Goal: Transaction & Acquisition: Purchase product/service

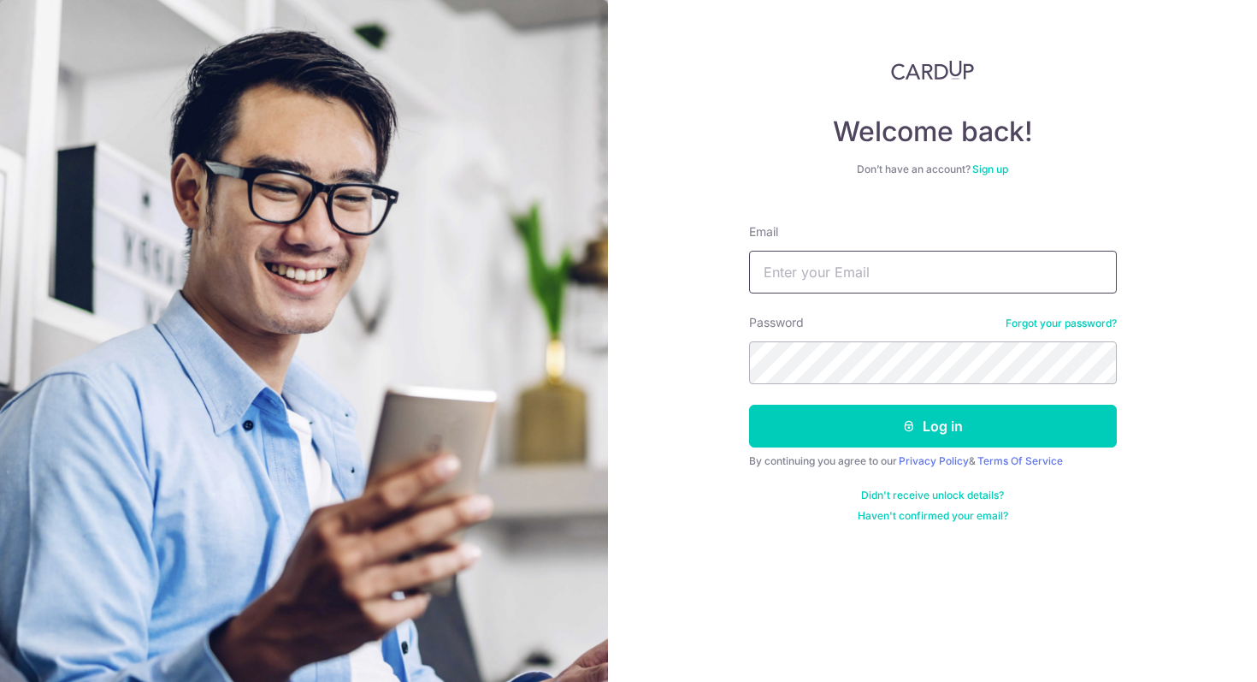
click at [848, 268] on input "Email" at bounding box center [933, 272] width 368 height 43
type input "[EMAIL_ADDRESS][DOMAIN_NAME]"
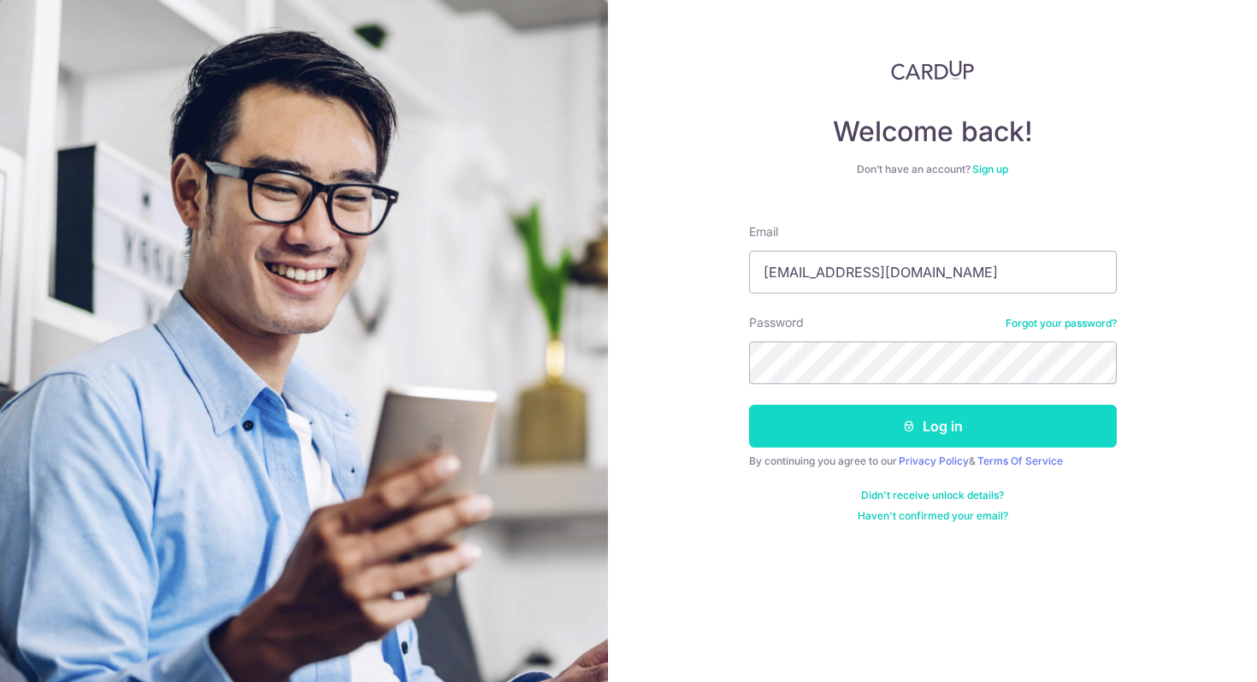
click at [890, 413] on button "Log in" at bounding box center [933, 426] width 368 height 43
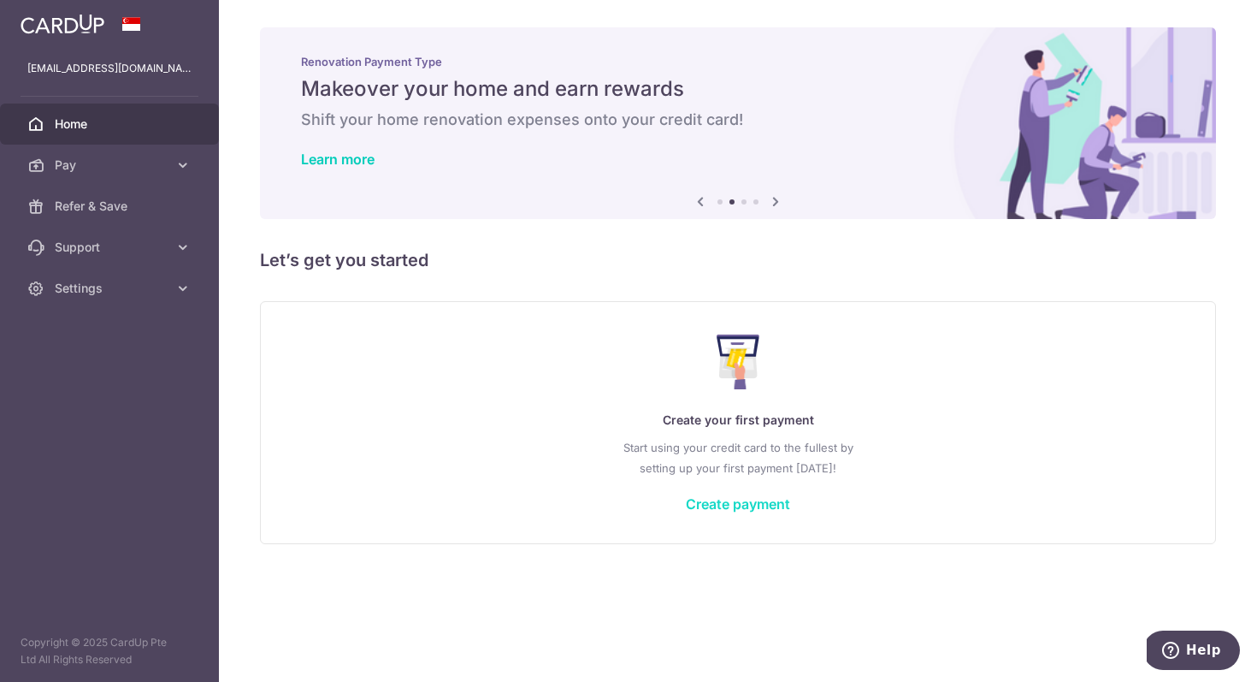
click at [725, 504] on link "Create payment" at bounding box center [738, 503] width 104 height 17
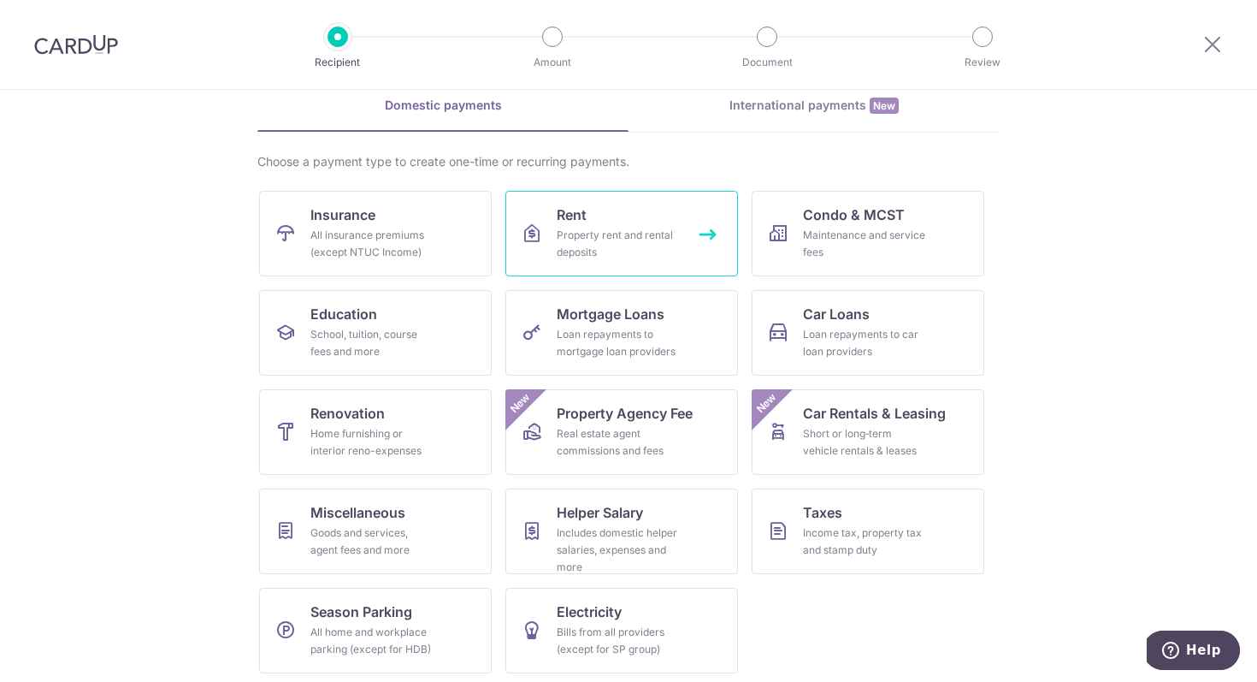
scroll to position [81, 0]
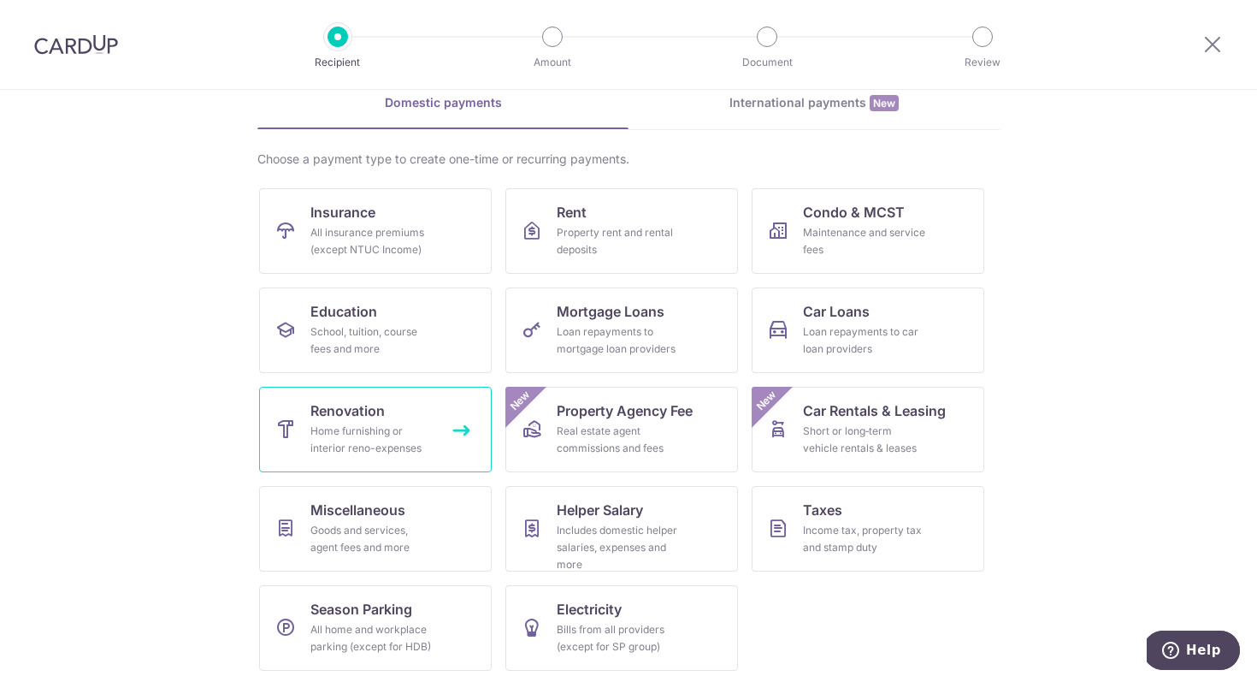
click at [397, 408] on link "Renovation Home furnishing or interior reno-expenses" at bounding box center [375, 430] width 233 height 86
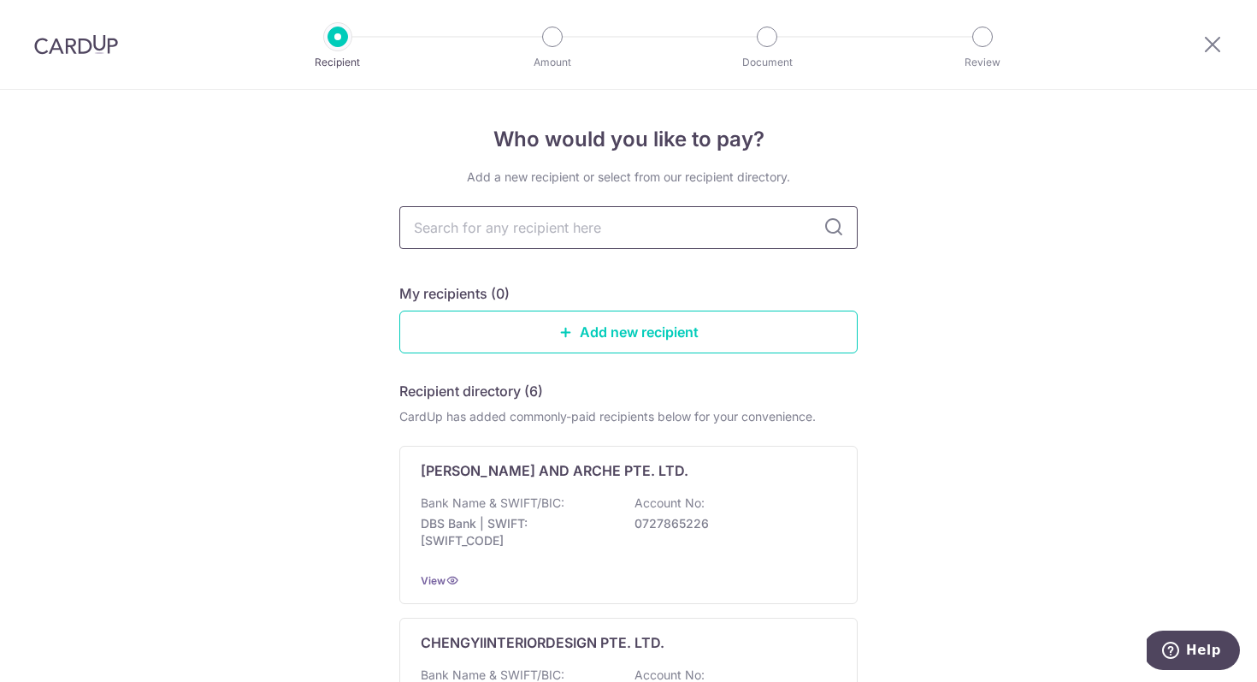
click at [574, 222] on input "text" at bounding box center [628, 227] width 458 height 43
type input "Forefront"
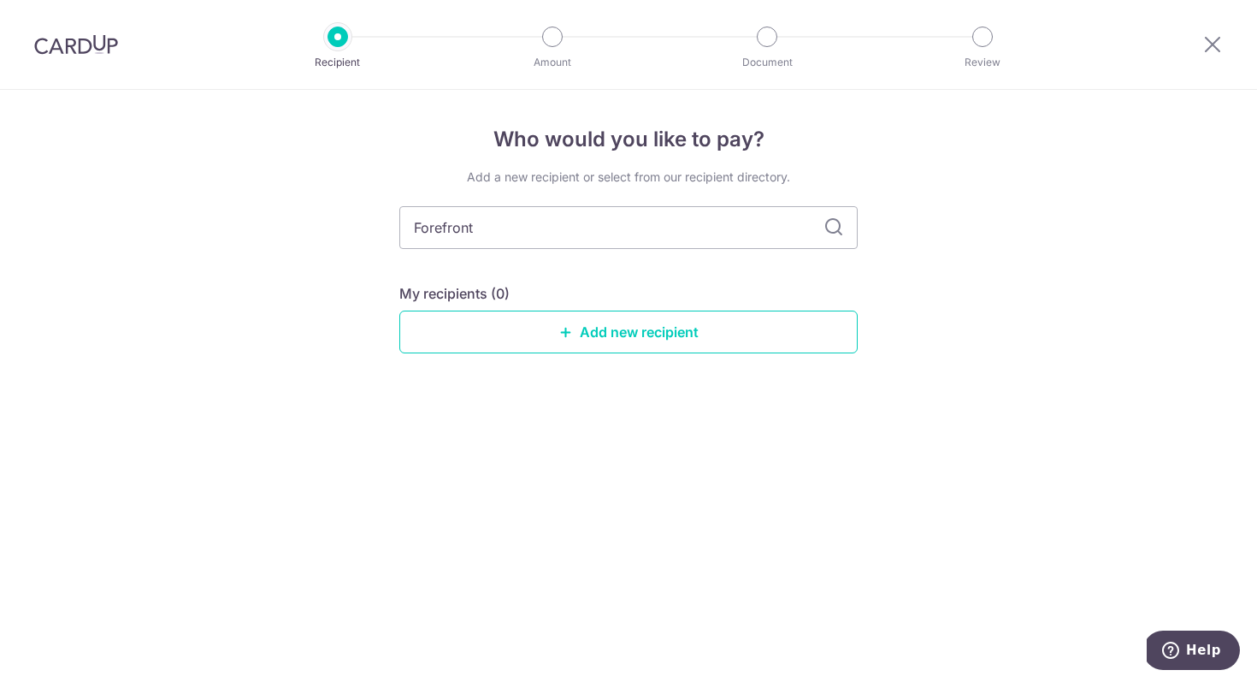
click at [837, 237] on icon at bounding box center [834, 227] width 21 height 21
click at [743, 323] on link "Add new recipient" at bounding box center [628, 332] width 458 height 43
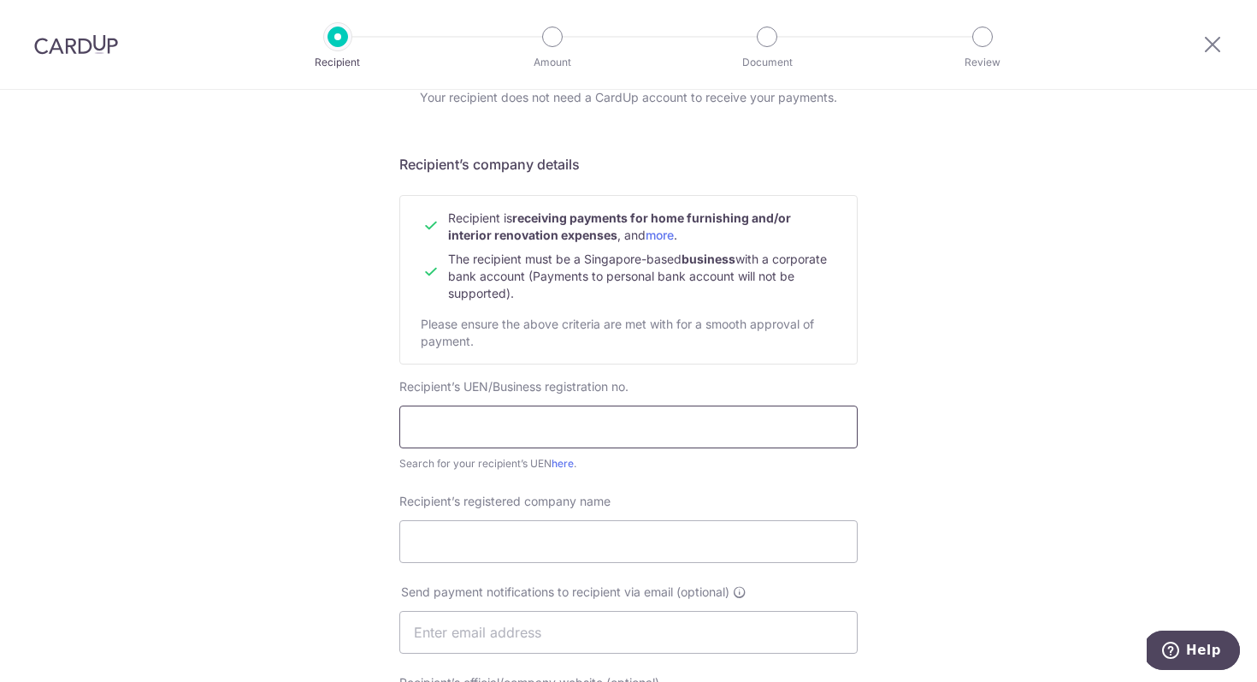
scroll to position [82, 0]
click at [584, 423] on input "text" at bounding box center [628, 424] width 458 height 43
paste input "201527796N"
type input "201527796N"
click at [676, 520] on input "Recipient’s registered company name" at bounding box center [628, 539] width 458 height 43
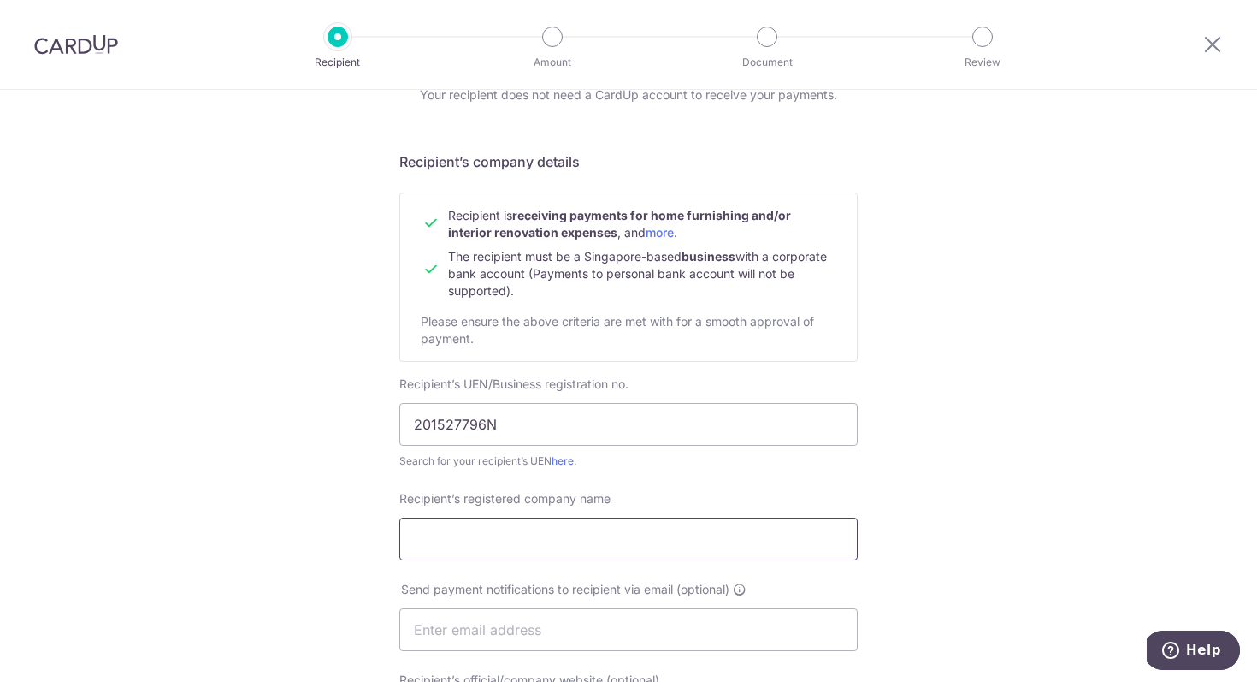
paste input "Forefront interior pte ltd"
click at [482, 537] on input "Forefront interior pte ltd" at bounding box center [628, 539] width 458 height 43
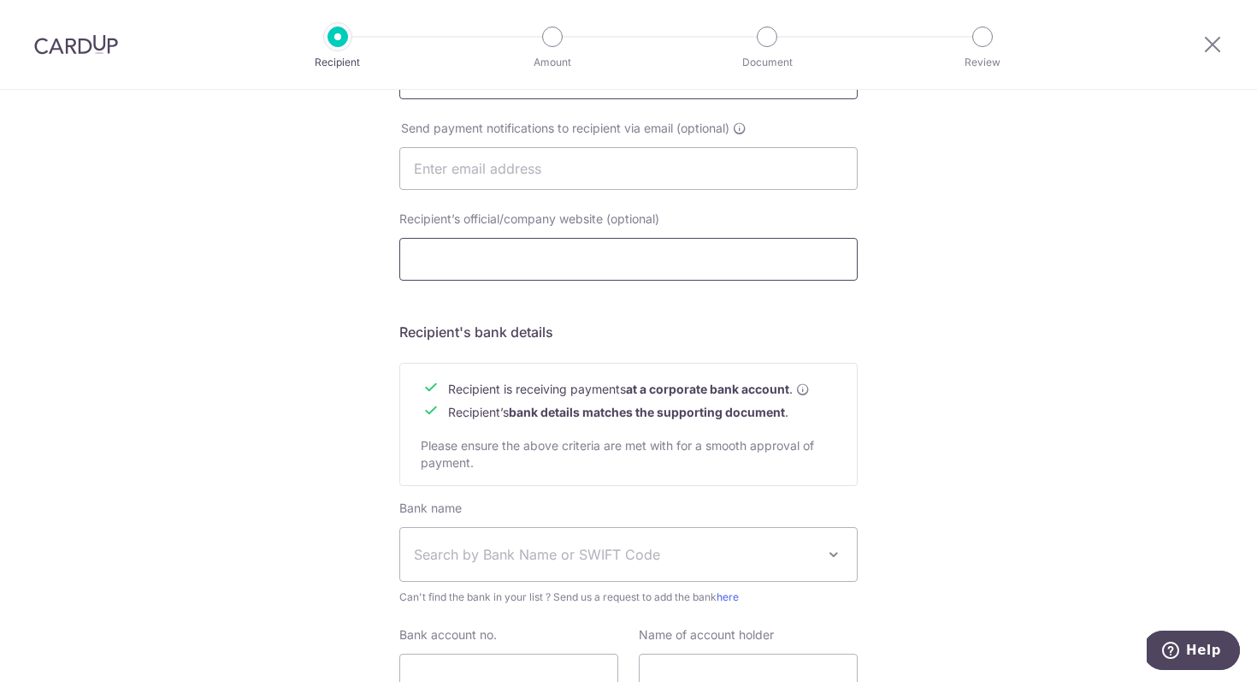
scroll to position [550, 0]
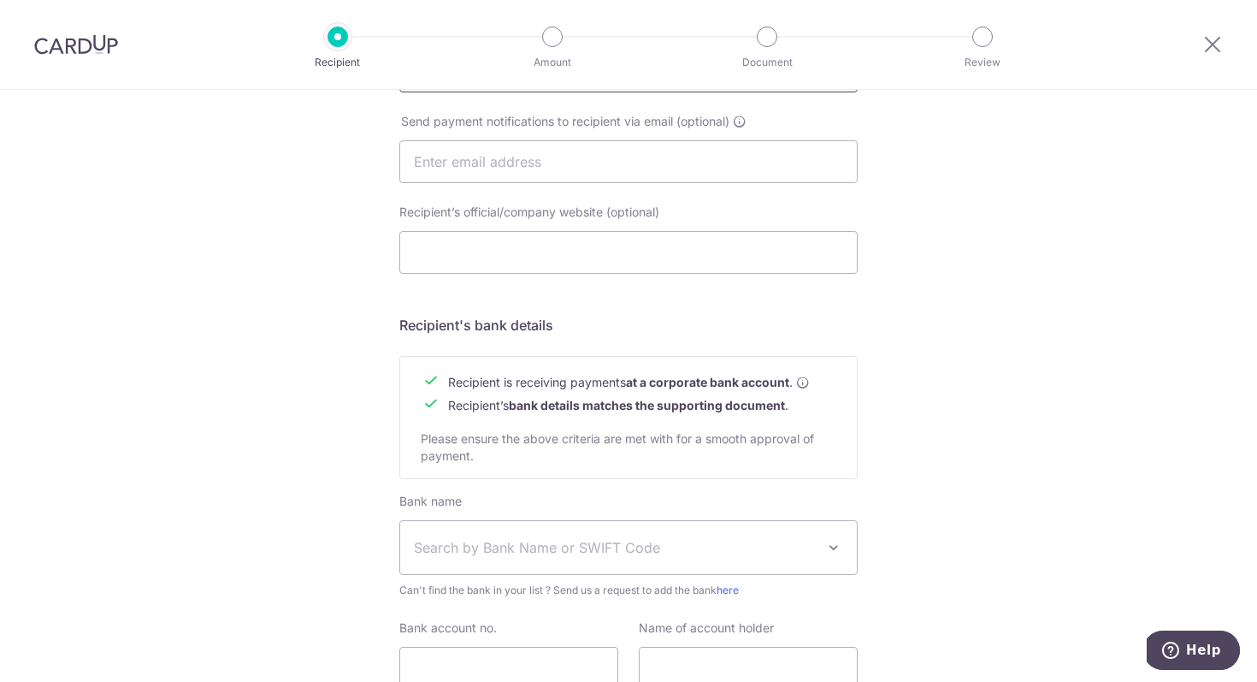
type input "Forefront Interior Pte Ltd"
click at [641, 525] on span "Search by Bank Name or SWIFT Code" at bounding box center [628, 547] width 457 height 53
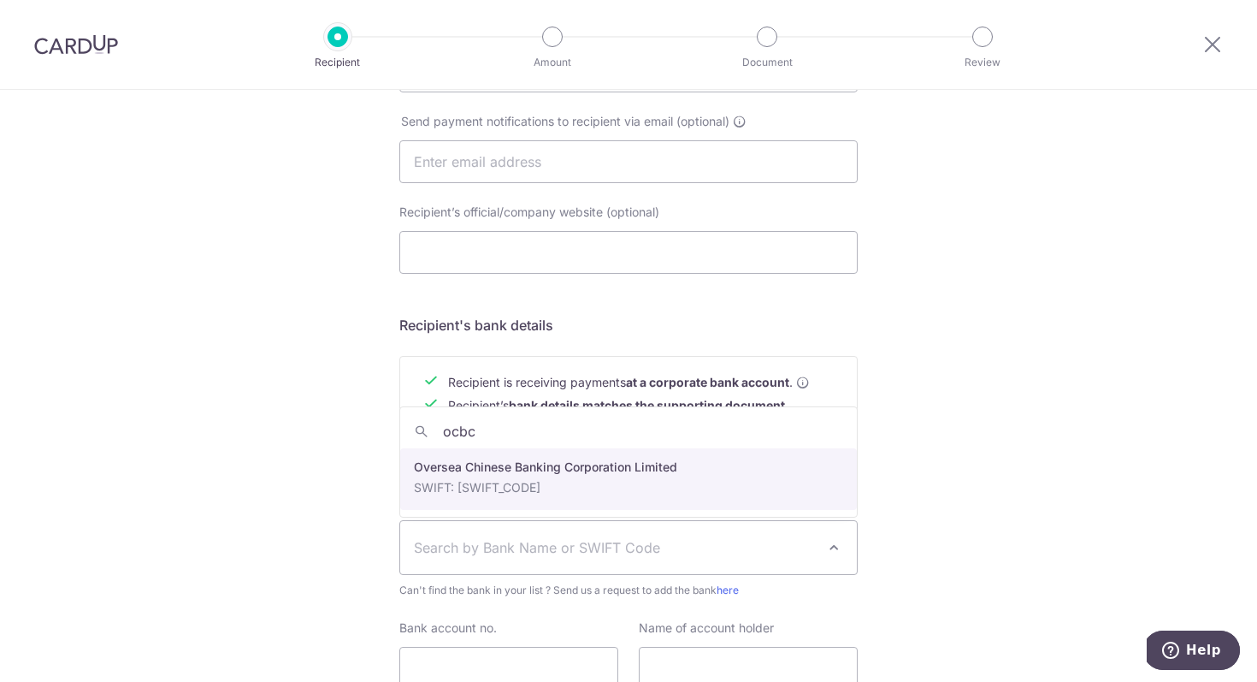
type input "ocbc"
select select "12"
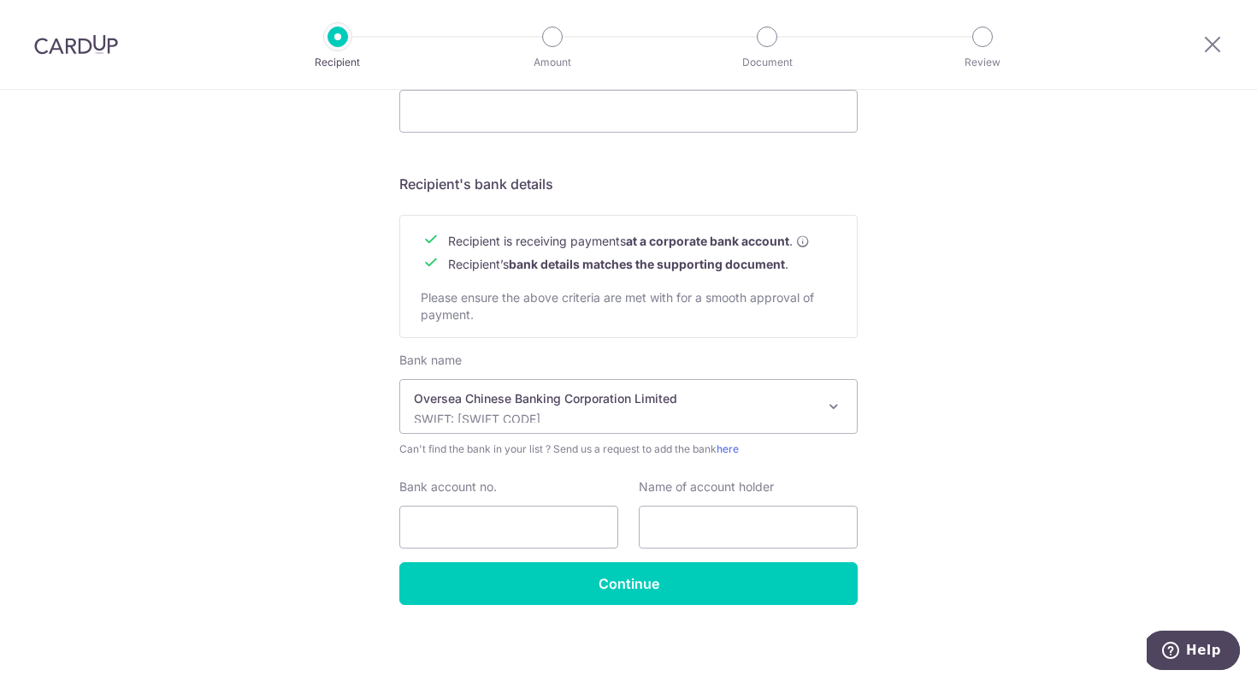
scroll to position [695, 0]
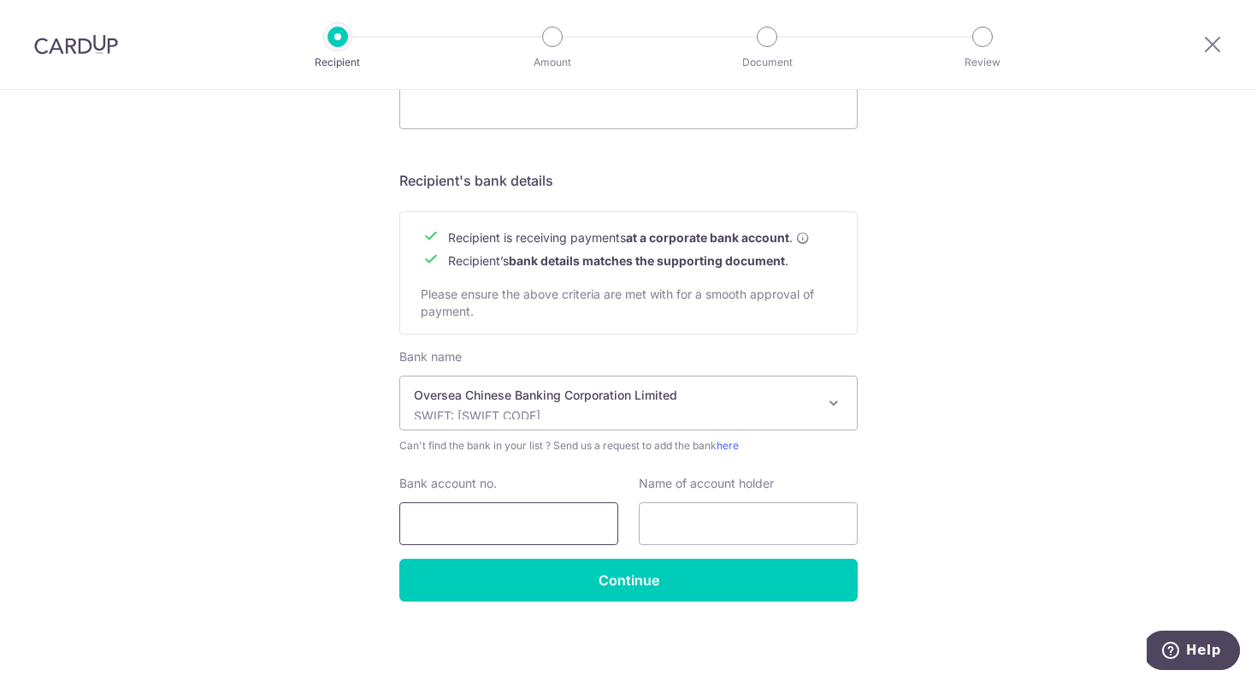
click at [573, 513] on input "Bank account no." at bounding box center [508, 523] width 219 height 43
click at [577, 509] on input "Bank account no." at bounding box center [508, 523] width 219 height 43
paste input "Forefront interior pte ltd OCBC north branch Code:"
type input "Forefront interior pte ltd OCBC north branch Code:"
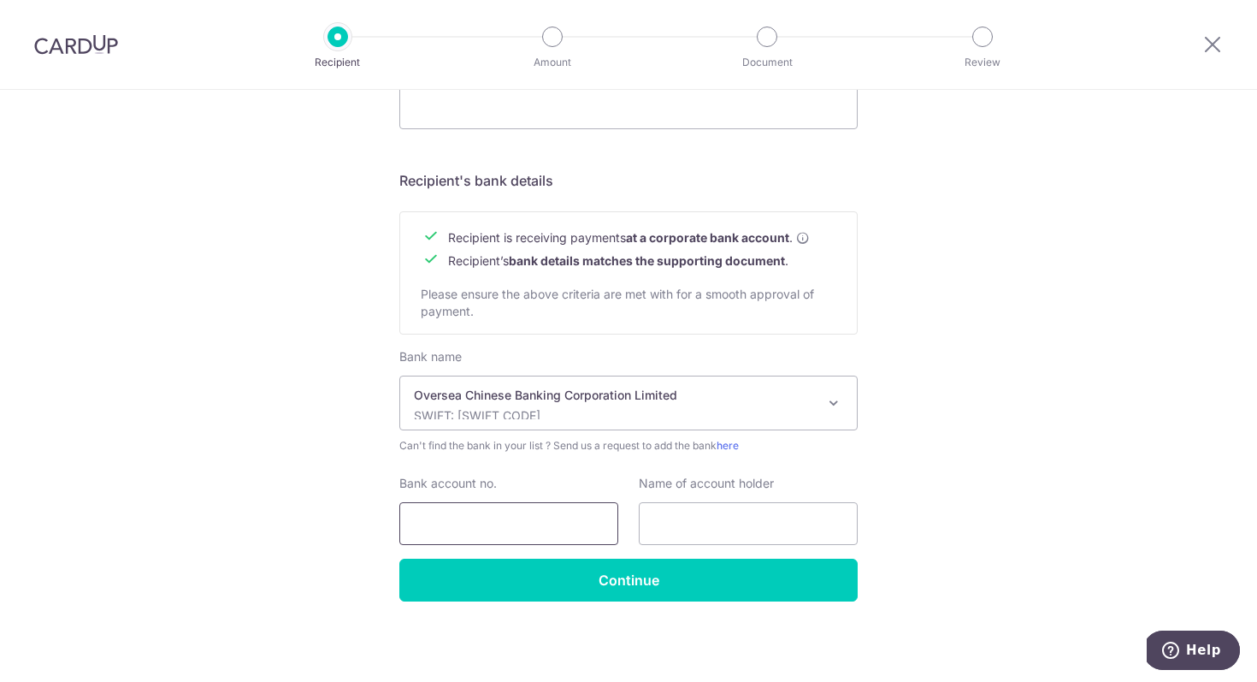
click at [583, 510] on input "Bank account no." at bounding box center [508, 523] width 219 height 43
paste input "689753762001"
click at [583, 510] on input "689753762001" at bounding box center [508, 523] width 219 height 43
paste input "-753762-"
click at [583, 529] on input "689-753762-001" at bounding box center [508, 523] width 219 height 43
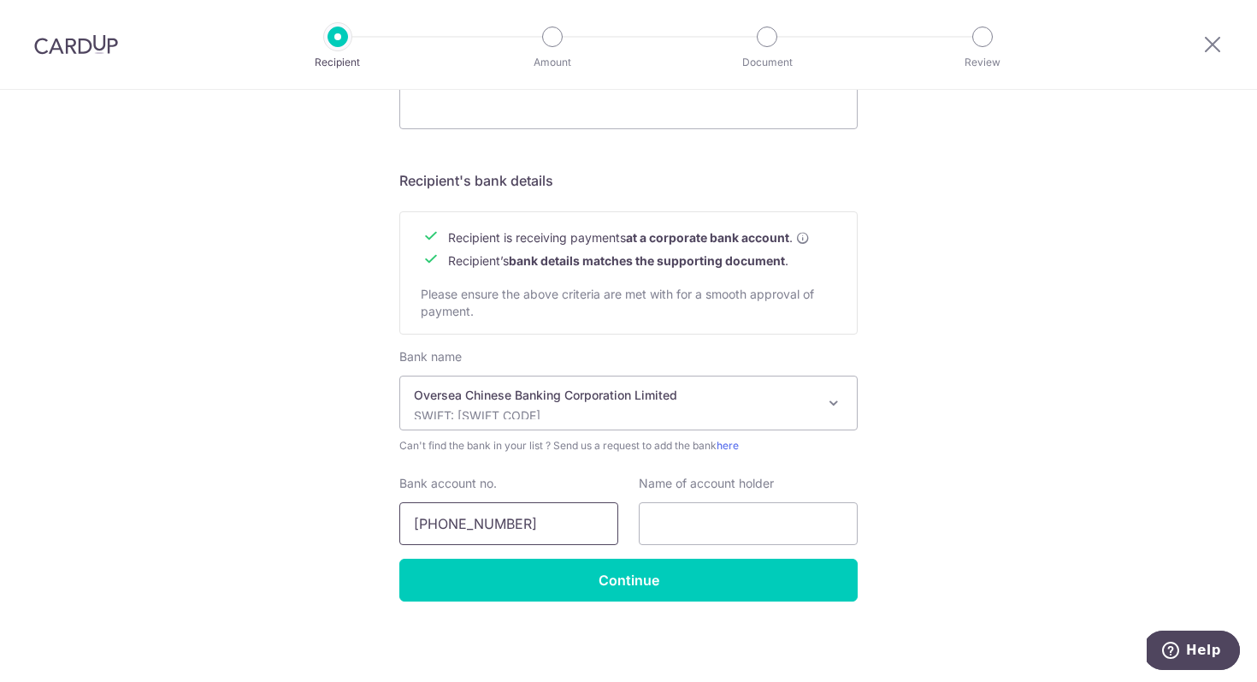
click at [444, 522] on input "689-753762-001" at bounding box center [508, 523] width 219 height 43
type input "689753762001"
click at [728, 506] on input "text" at bounding box center [748, 523] width 219 height 43
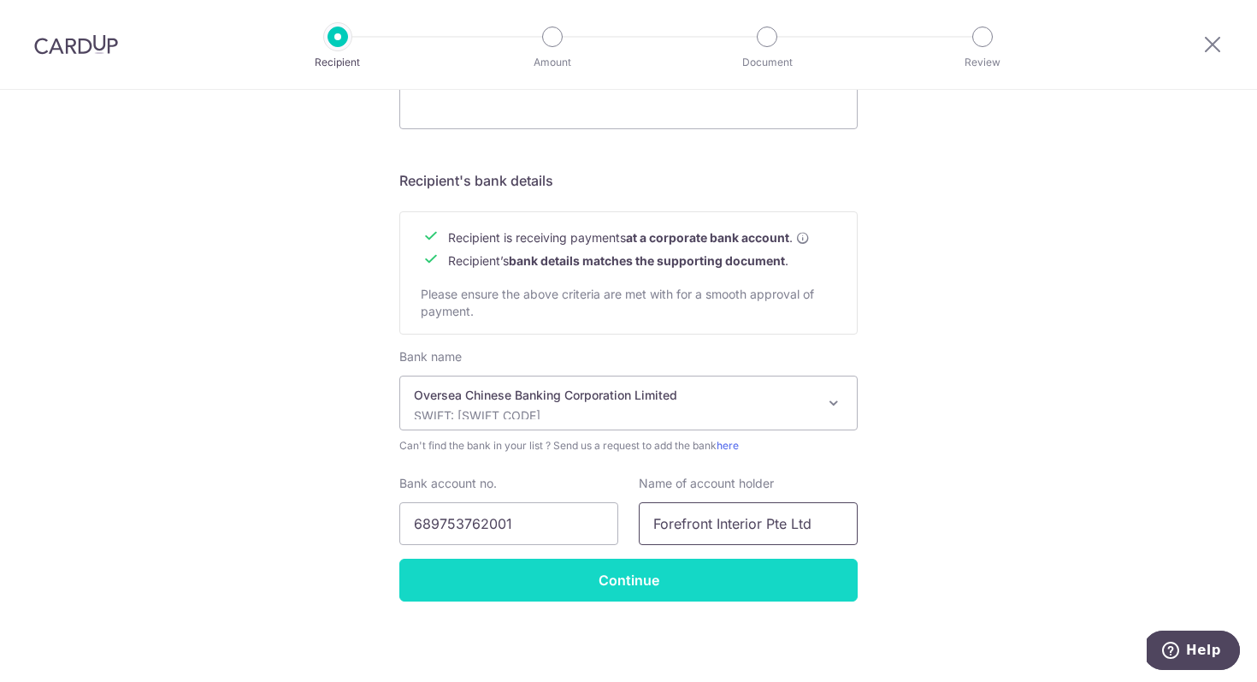
type input "Forefront Interior Pte Ltd"
click at [733, 575] on input "Continue" at bounding box center [628, 580] width 458 height 43
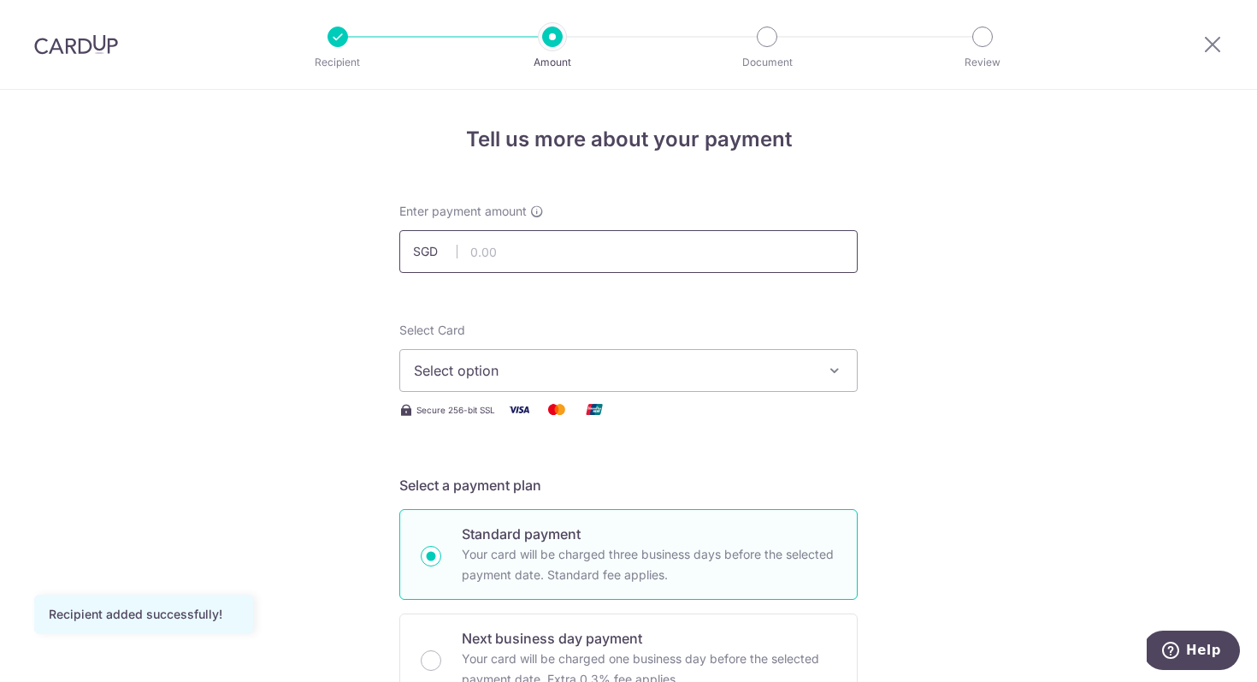
click at [681, 244] on input "text" at bounding box center [628, 251] width 458 height 43
click at [681, 243] on input "text" at bounding box center [628, 251] width 458 height 43
type input "20,000.00"
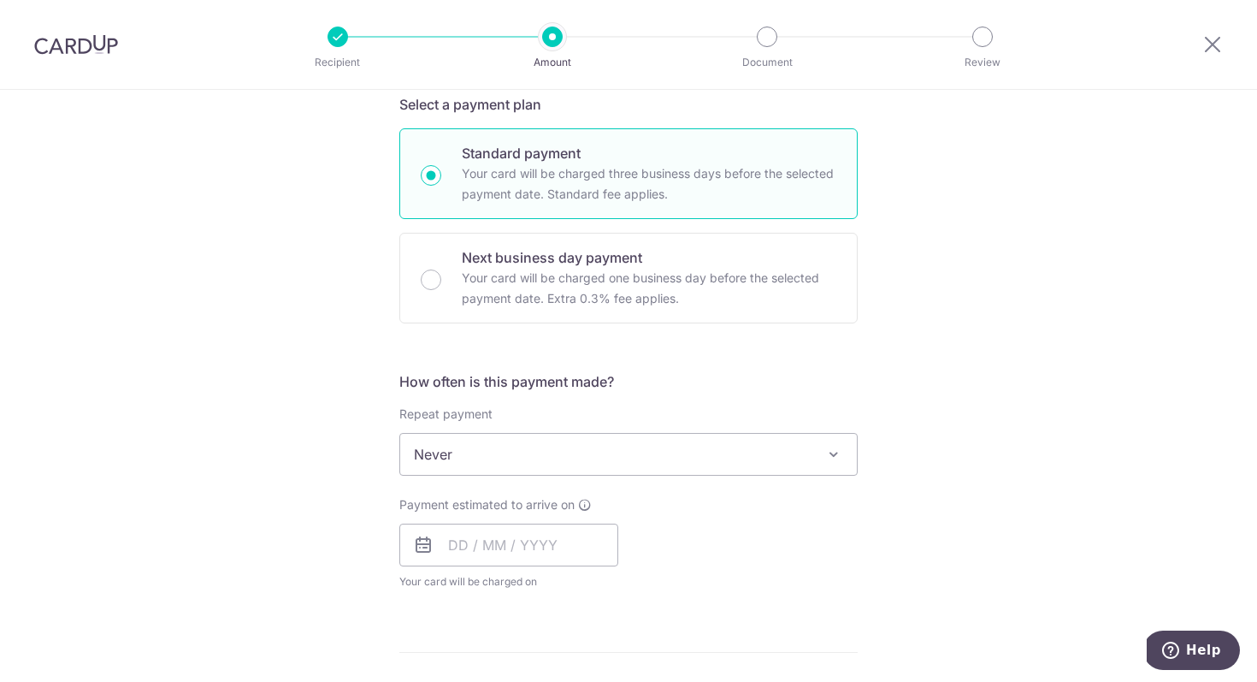
scroll to position [384, 0]
click at [522, 539] on input "text" at bounding box center [508, 541] width 219 height 43
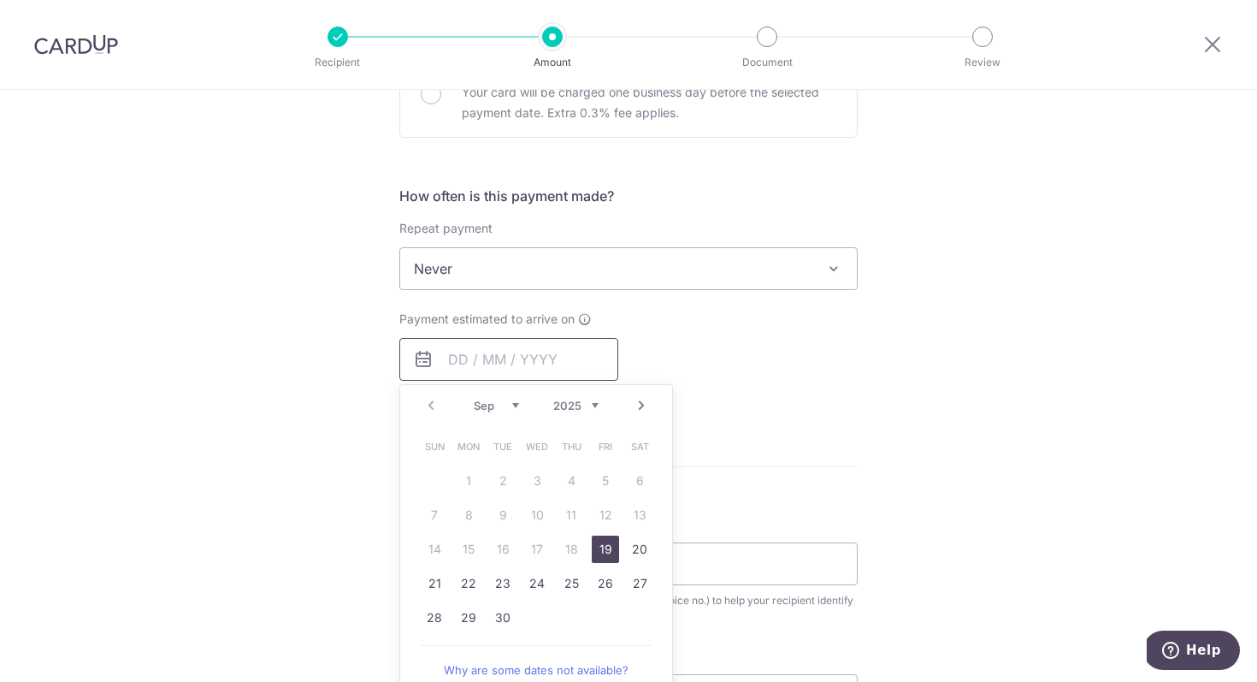
scroll to position [567, 0]
click at [600, 547] on link "19" at bounding box center [605, 548] width 27 height 27
type input "19/09/2025"
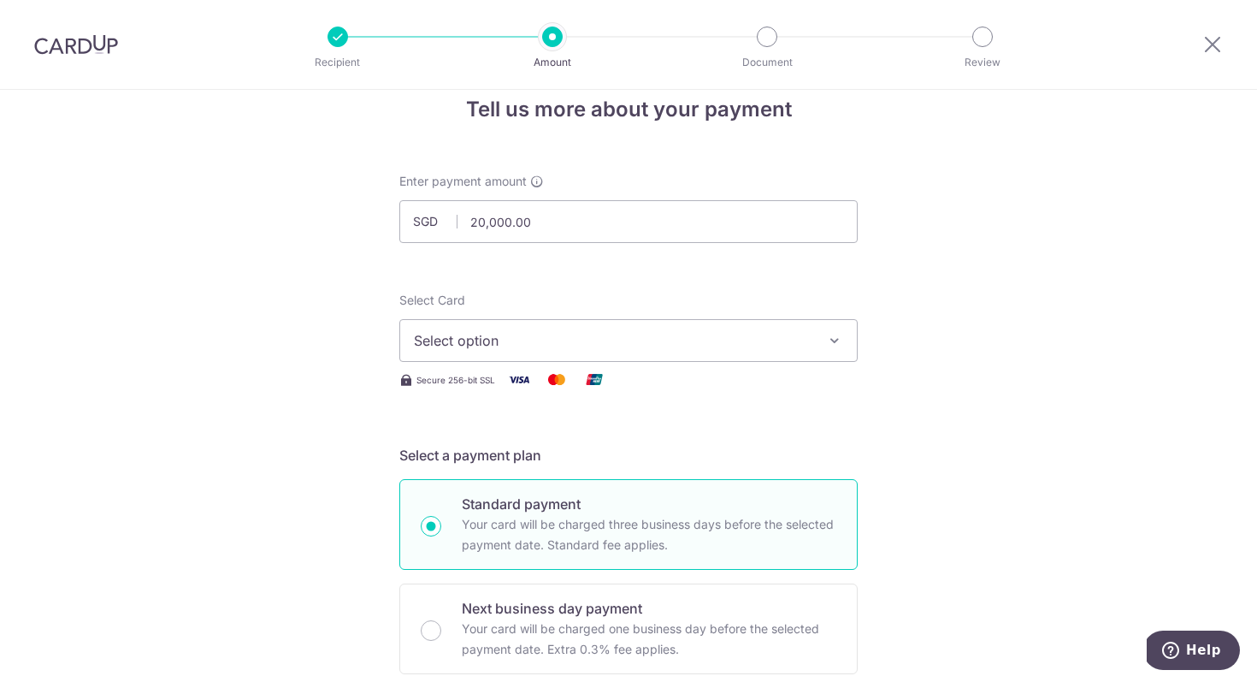
scroll to position [0, 0]
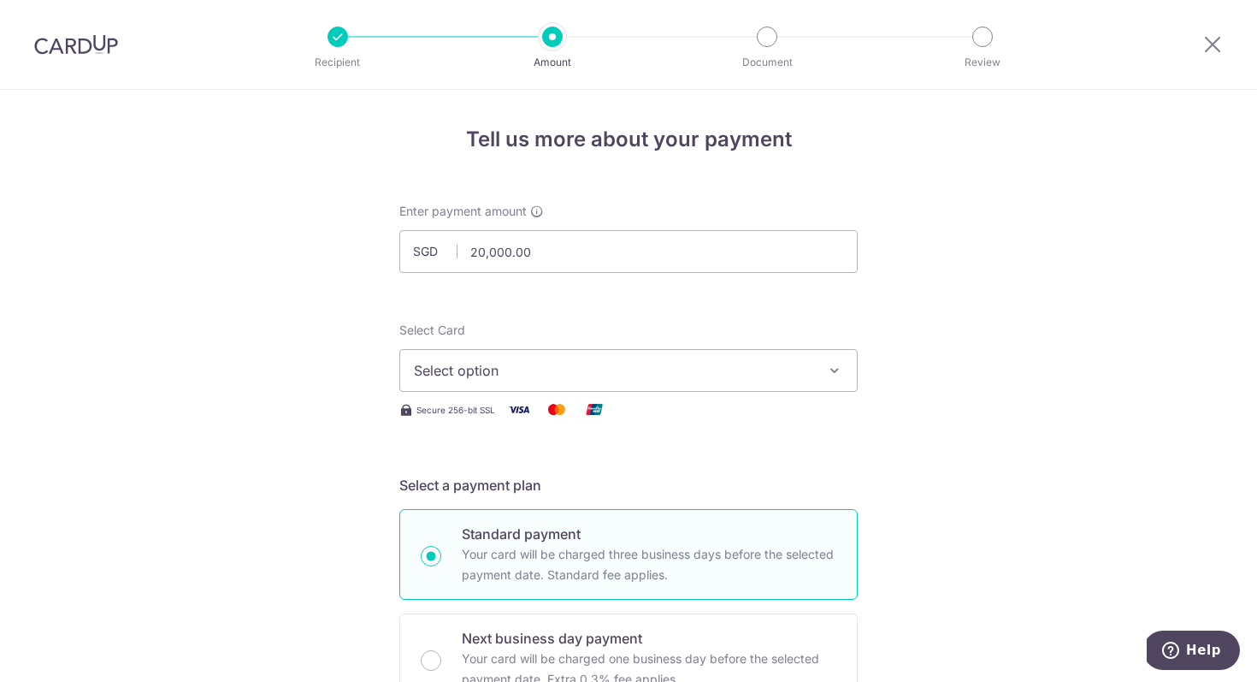
click at [680, 364] on span "Select option" at bounding box center [613, 370] width 399 height 21
click at [641, 416] on span "Add credit card" at bounding box center [644, 418] width 399 height 17
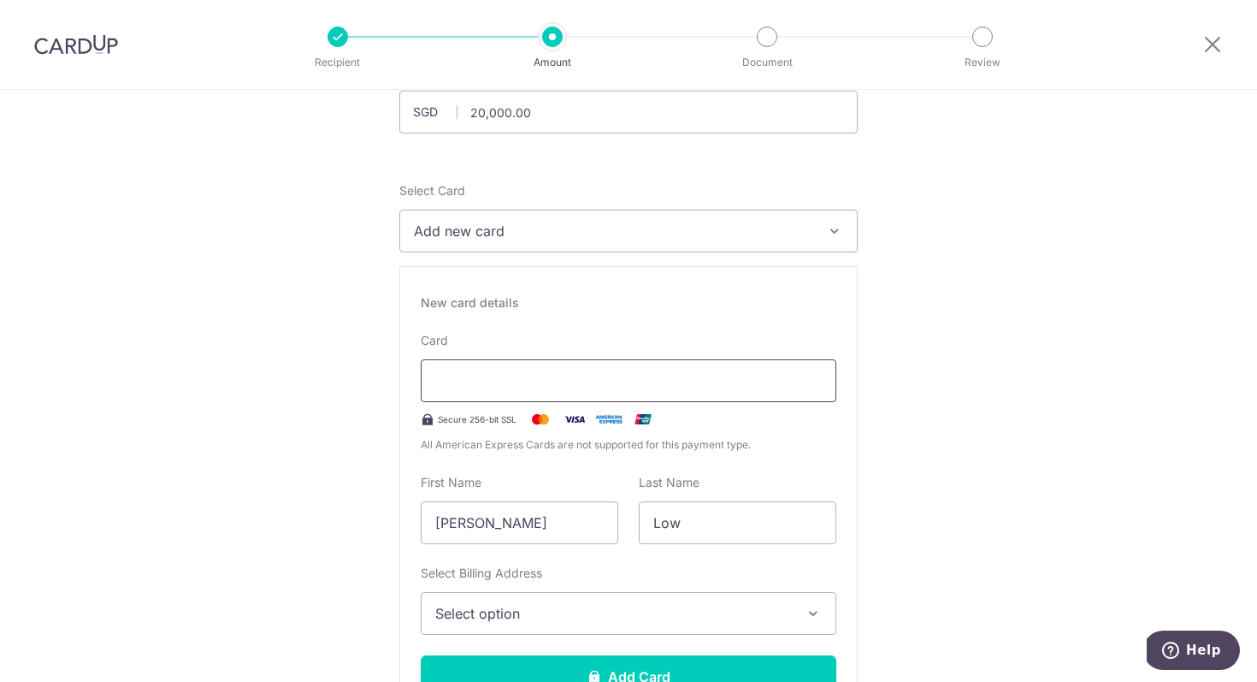
scroll to position [140, 0]
click at [636, 216] on button "Add new card" at bounding box center [628, 230] width 458 height 43
click at [621, 268] on link "Add credit card" at bounding box center [628, 278] width 457 height 31
click at [434, 231] on span "Add new card" at bounding box center [613, 230] width 399 height 21
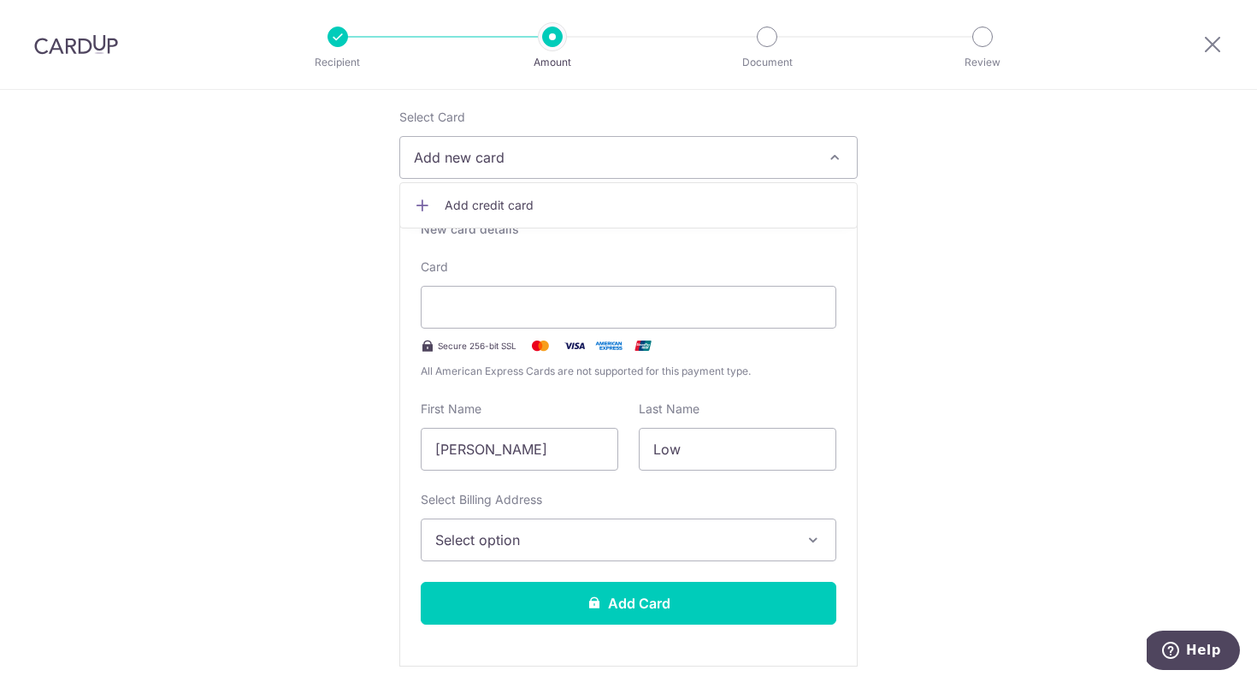
scroll to position [231, 0]
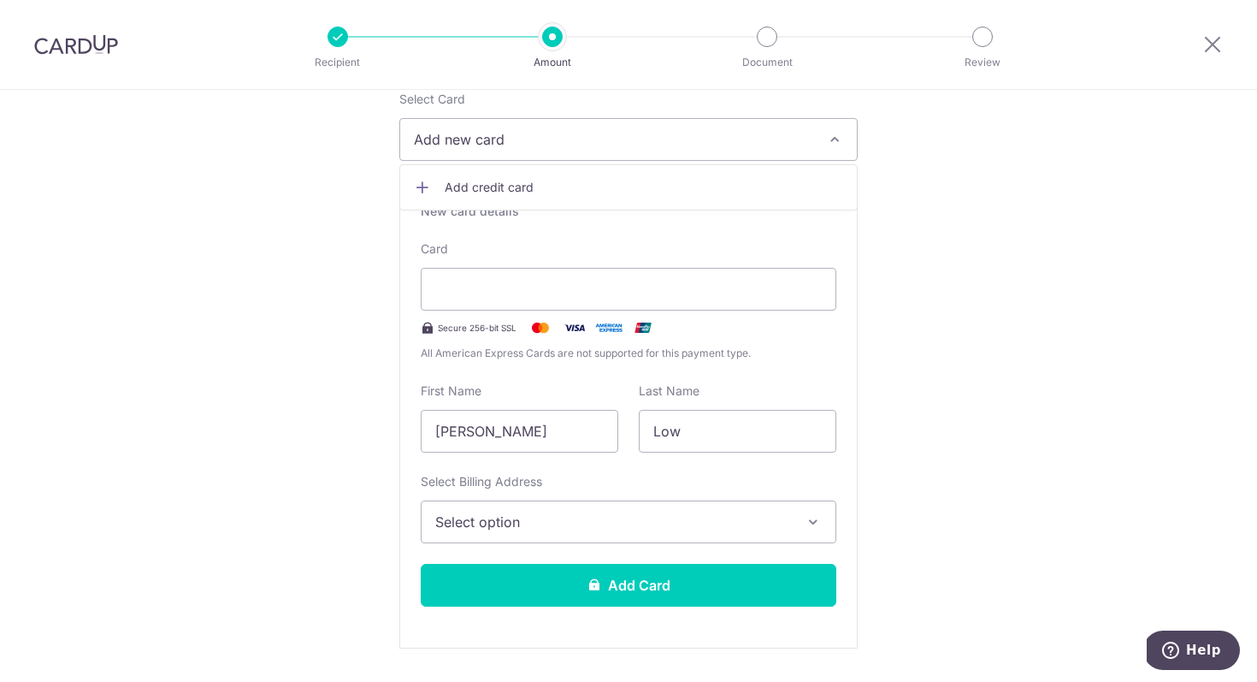
click at [471, 512] on span "Select option" at bounding box center [613, 522] width 356 height 21
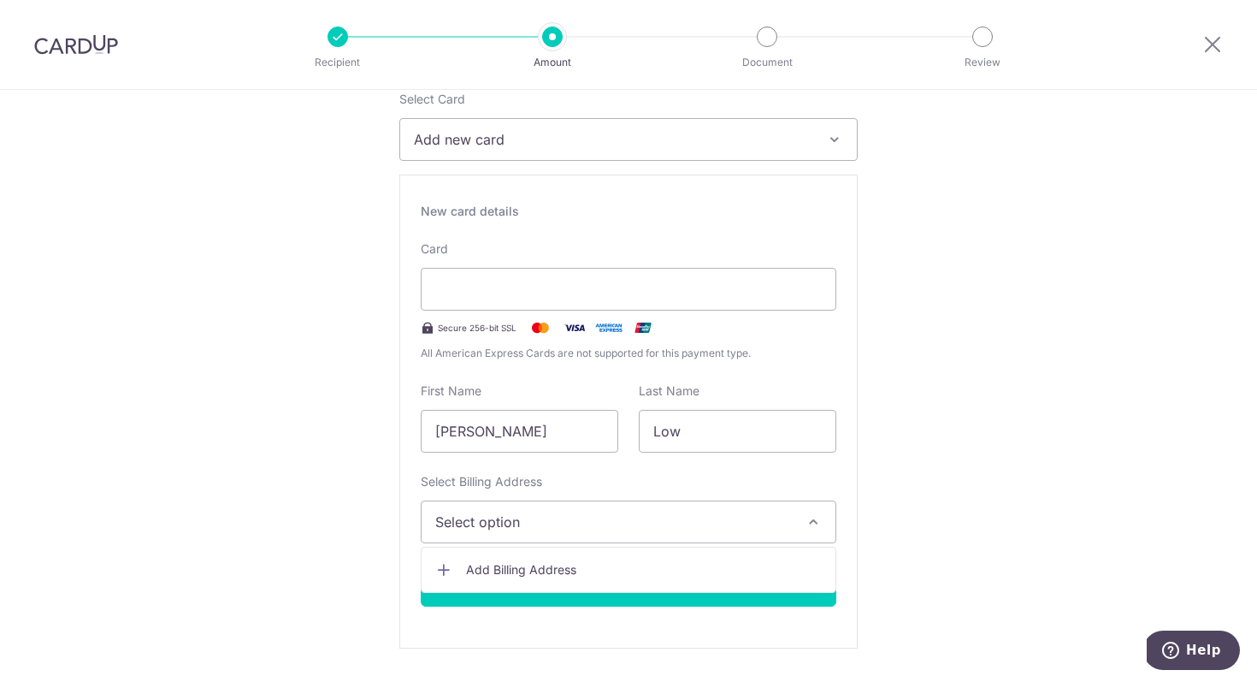
click at [495, 559] on link "Add Billing Address" at bounding box center [629, 569] width 414 height 31
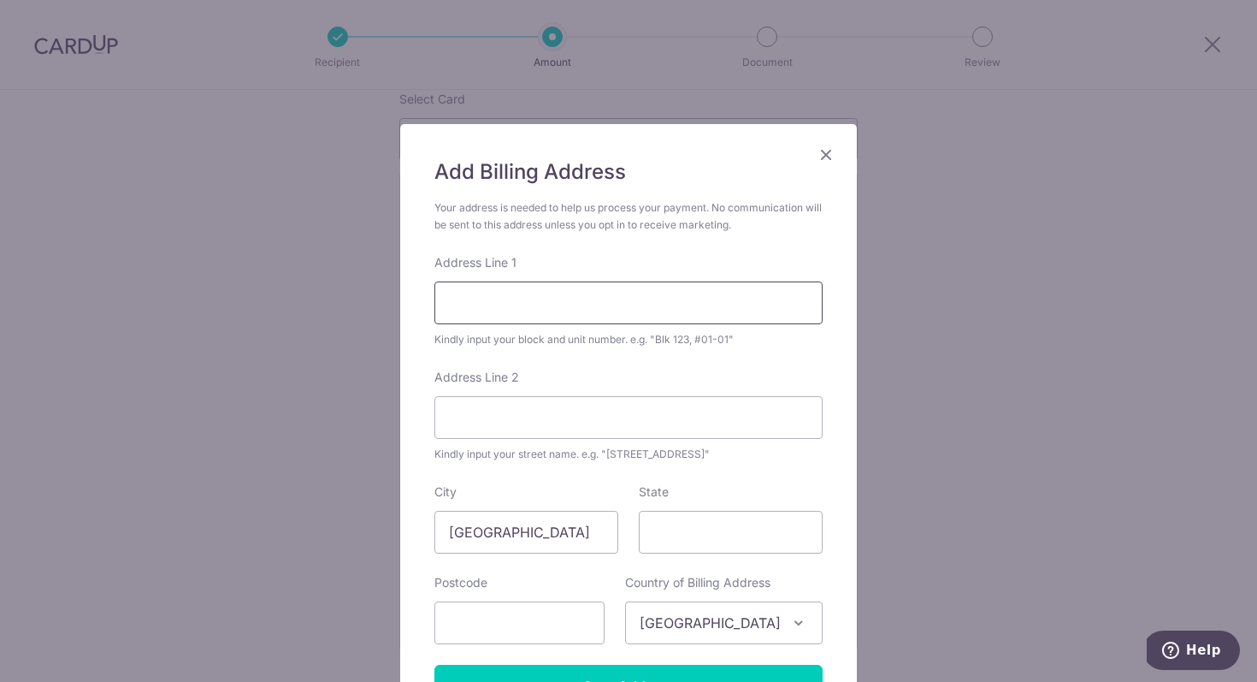
click at [560, 316] on input "Address Line 1" at bounding box center [629, 302] width 388 height 43
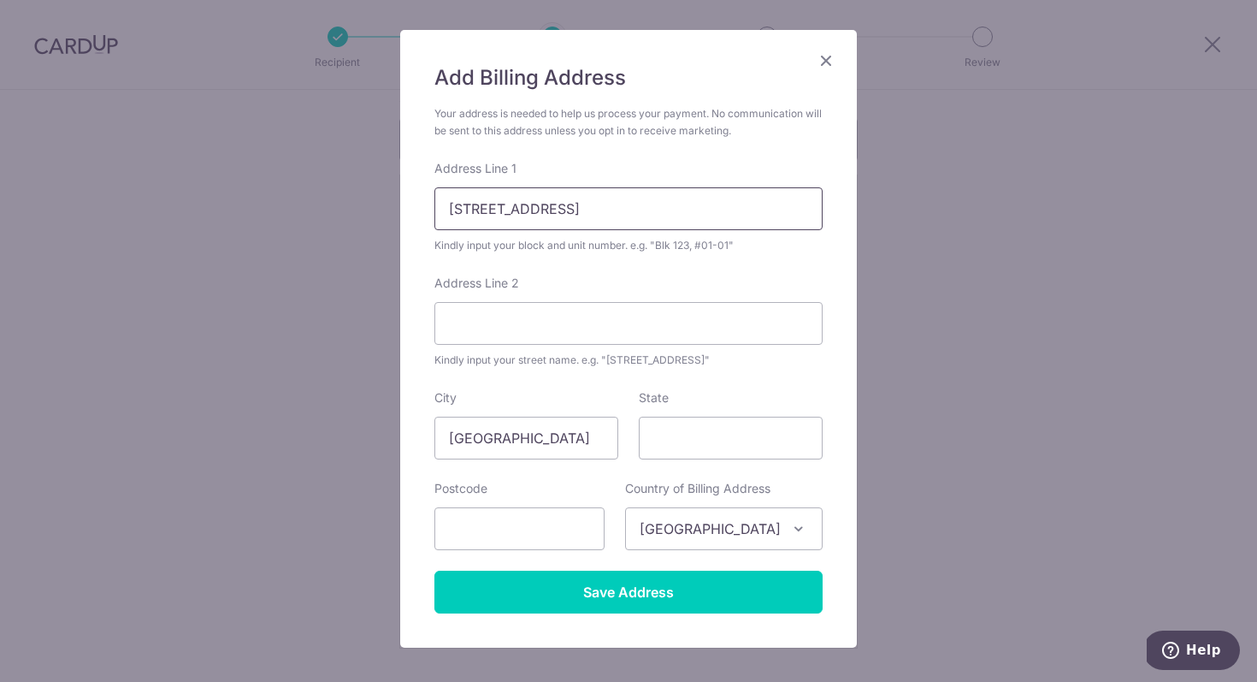
scroll to position [102, 0]
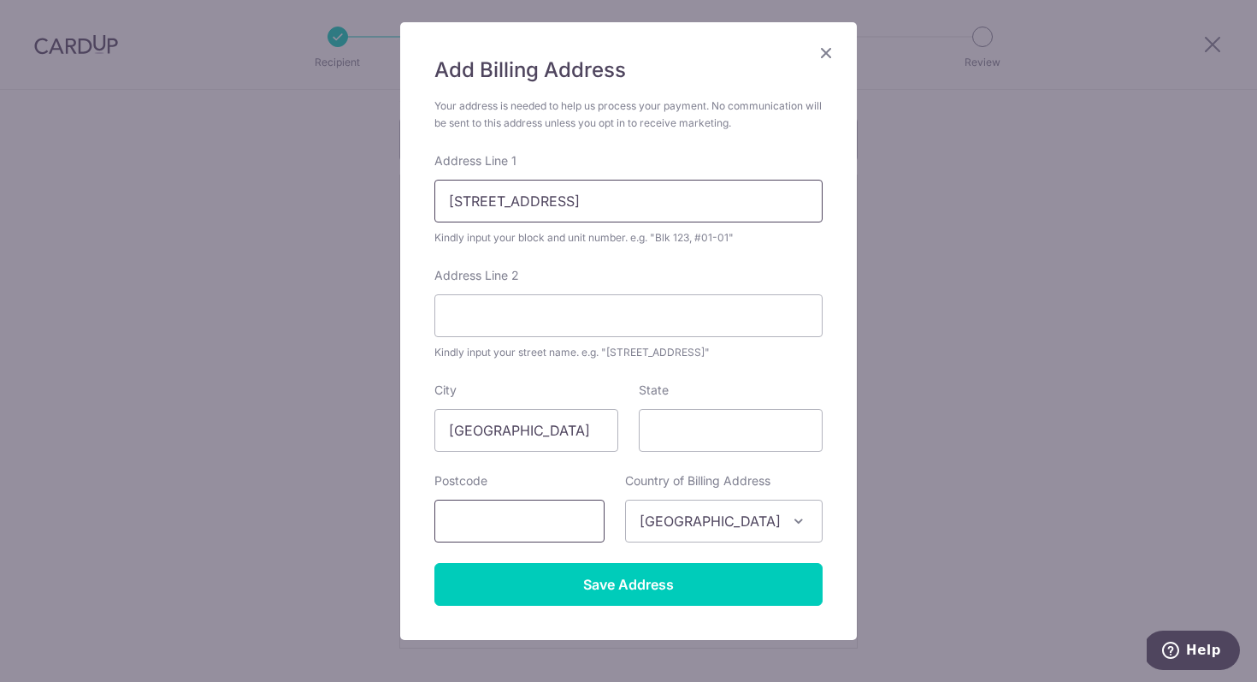
type input "33 Almond Avenue"
click at [535, 522] on input "text" at bounding box center [520, 521] width 170 height 43
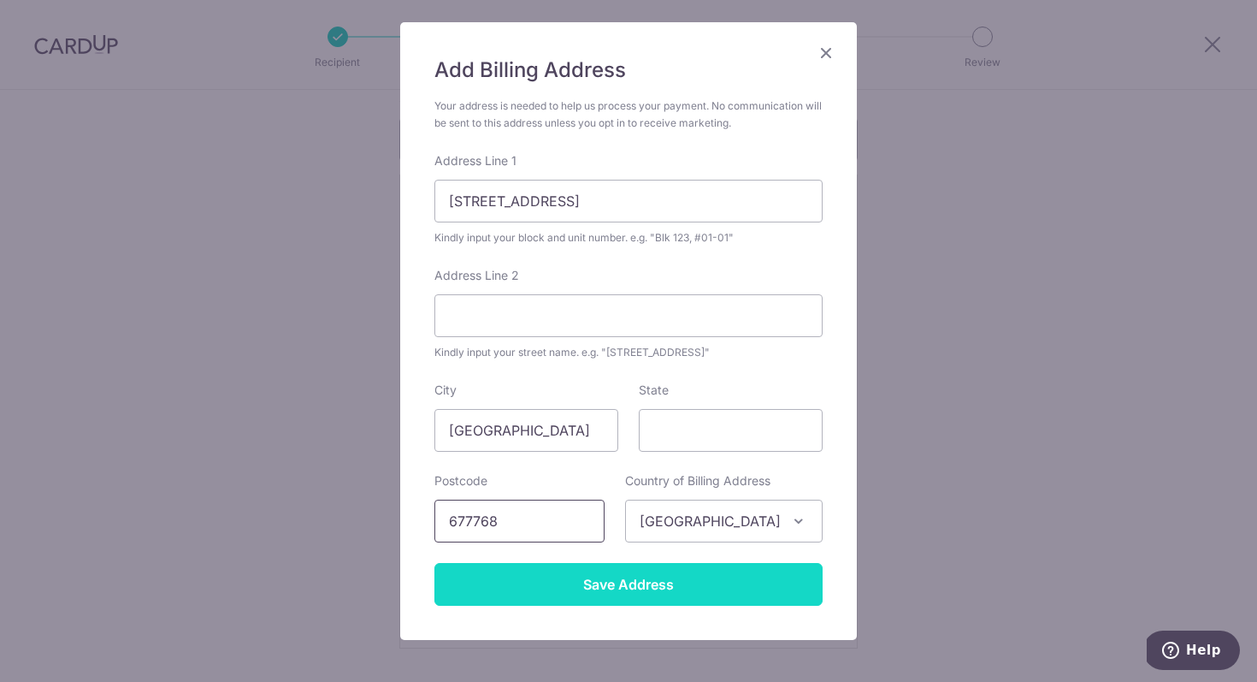
type input "677768"
click at [587, 583] on input "Save Address" at bounding box center [629, 584] width 388 height 43
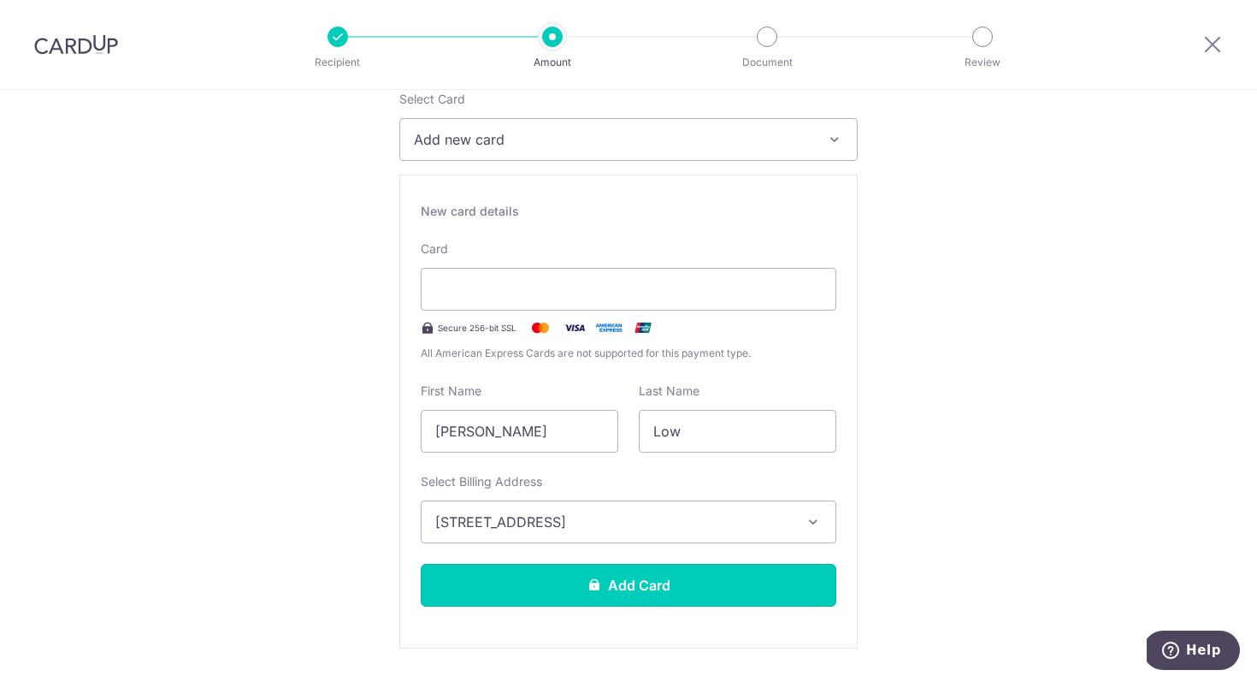
click at [588, 583] on icon at bounding box center [595, 584] width 14 height 14
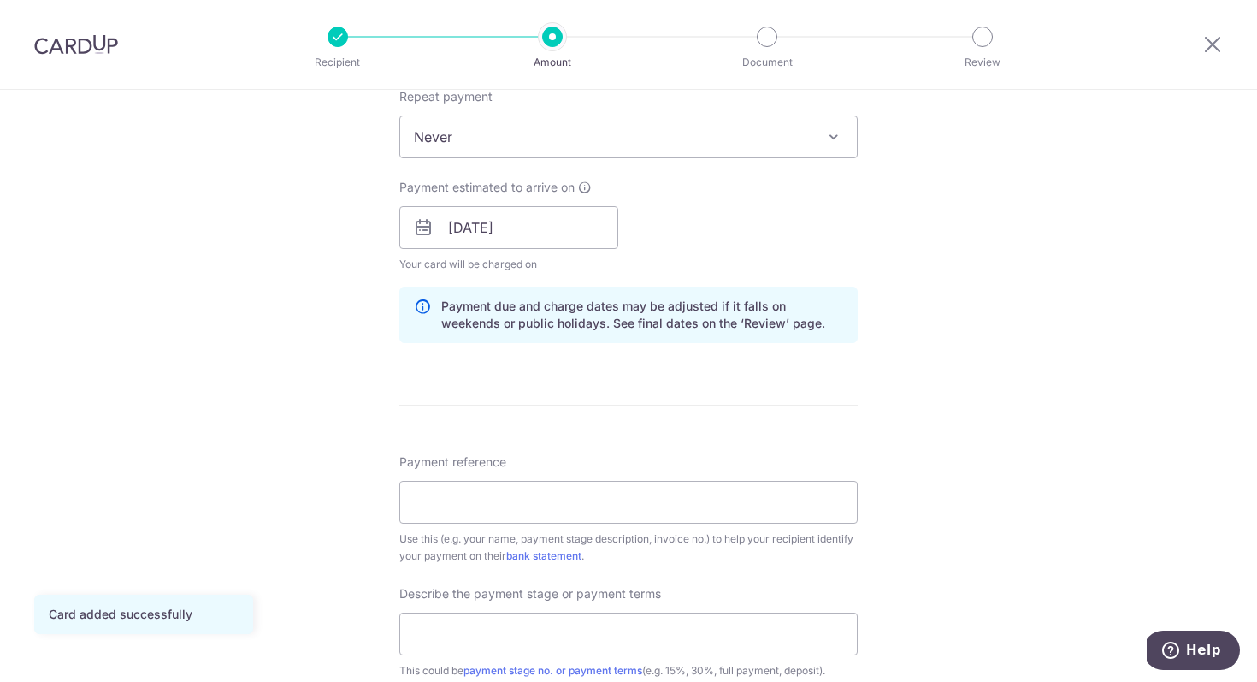
scroll to position [702, 0]
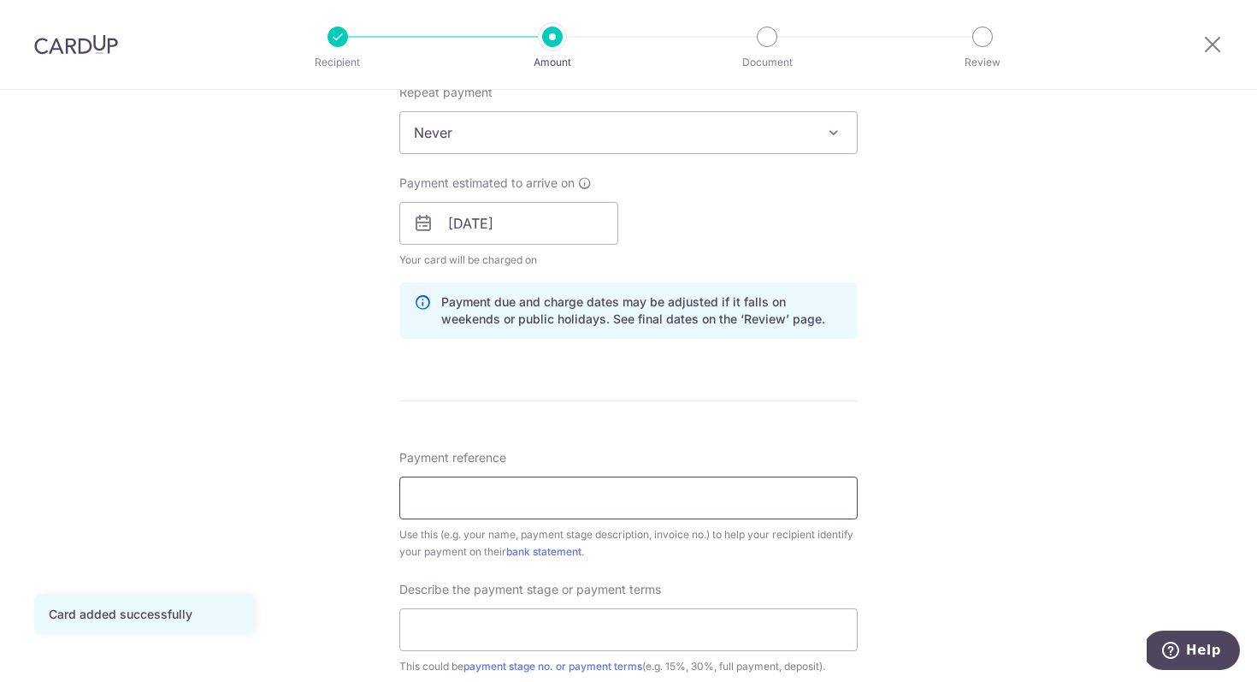
click at [652, 499] on input "Payment reference" at bounding box center [628, 497] width 458 height 43
type input "K"
paste input "FI/VT/RF/240901"
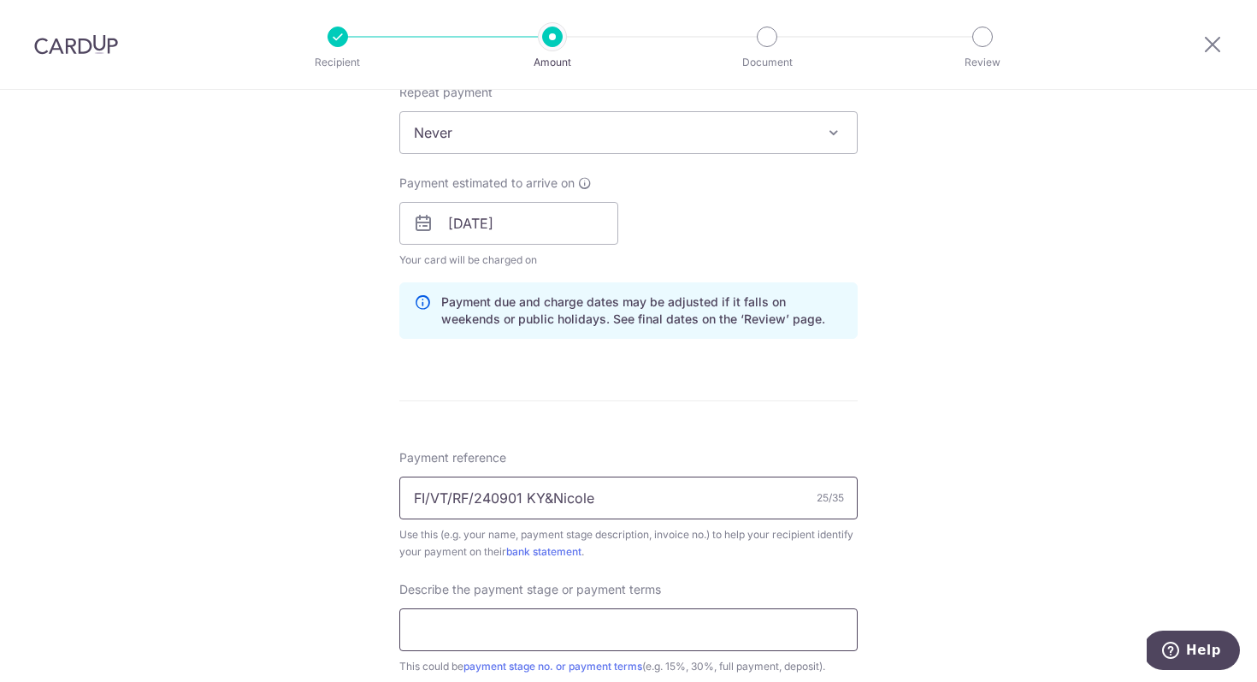
type input "FI/VT/RF/240901 KY&Nicole"
click at [691, 616] on input "text" at bounding box center [628, 629] width 458 height 43
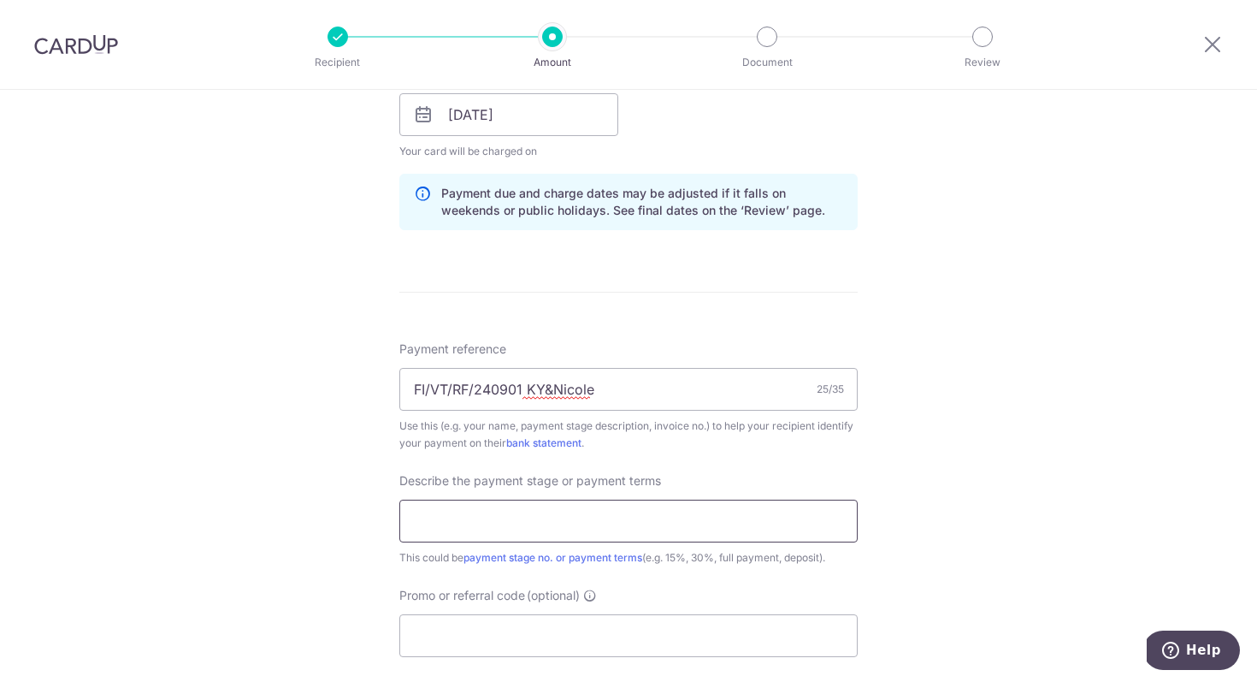
scroll to position [813, 0]
type input "3rd payment"
click at [661, 632] on input "Promo or referral code (optional)" at bounding box center [628, 633] width 458 height 43
paste input "OCBC155"
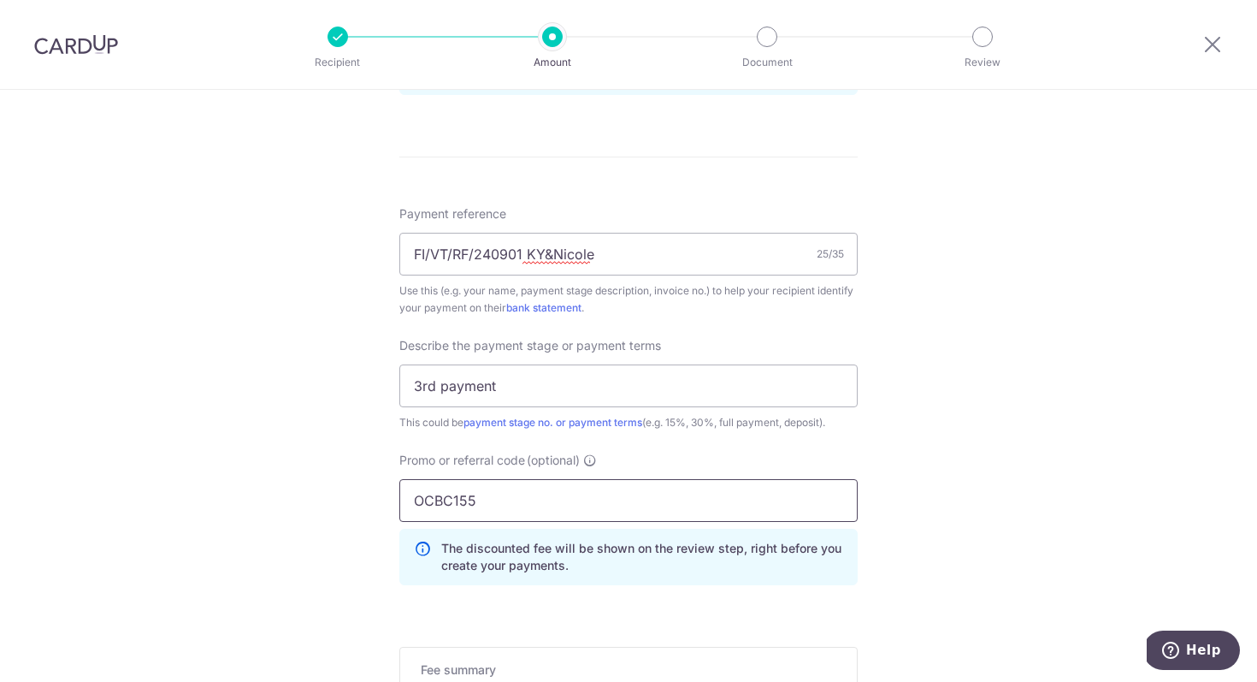
scroll to position [1008, 0]
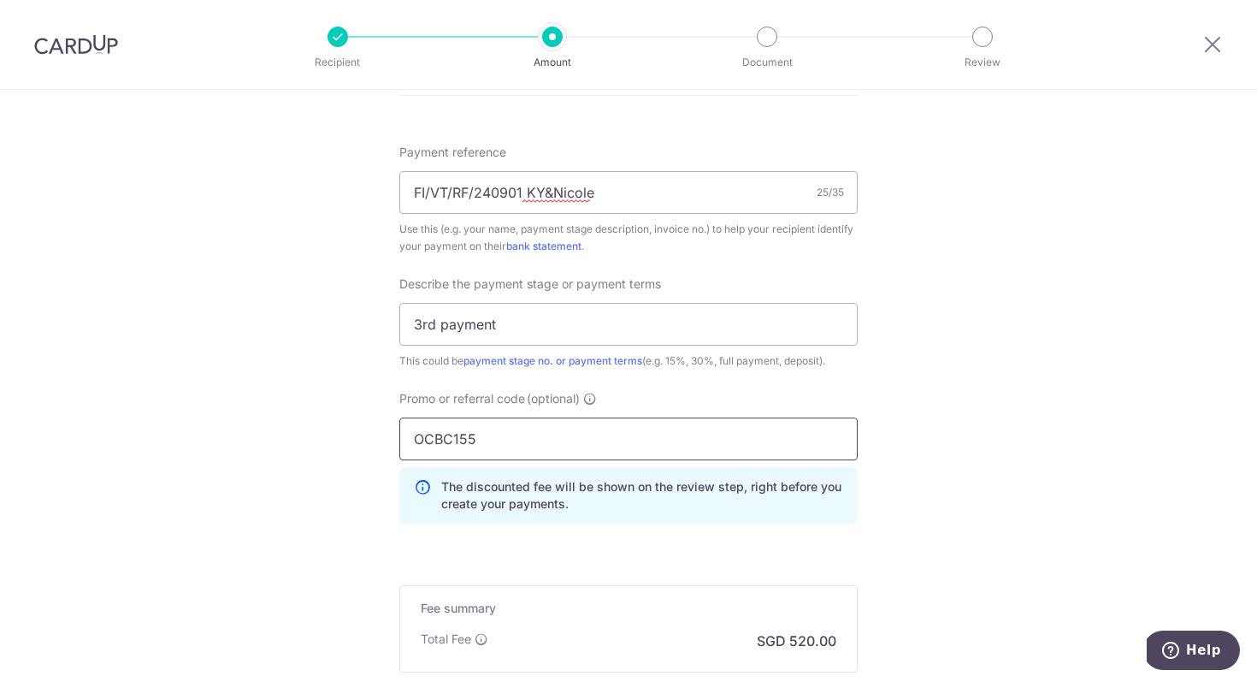
type input "OCBC155"
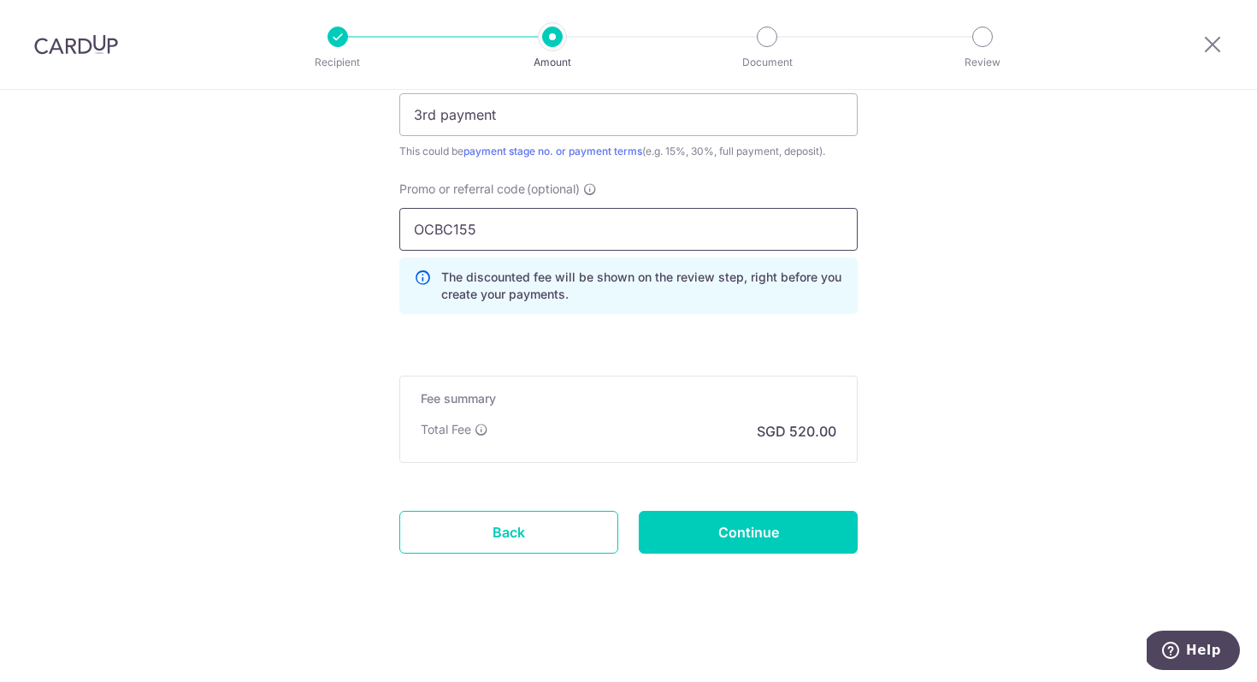
click at [671, 231] on input "OCBC155" at bounding box center [628, 229] width 458 height 43
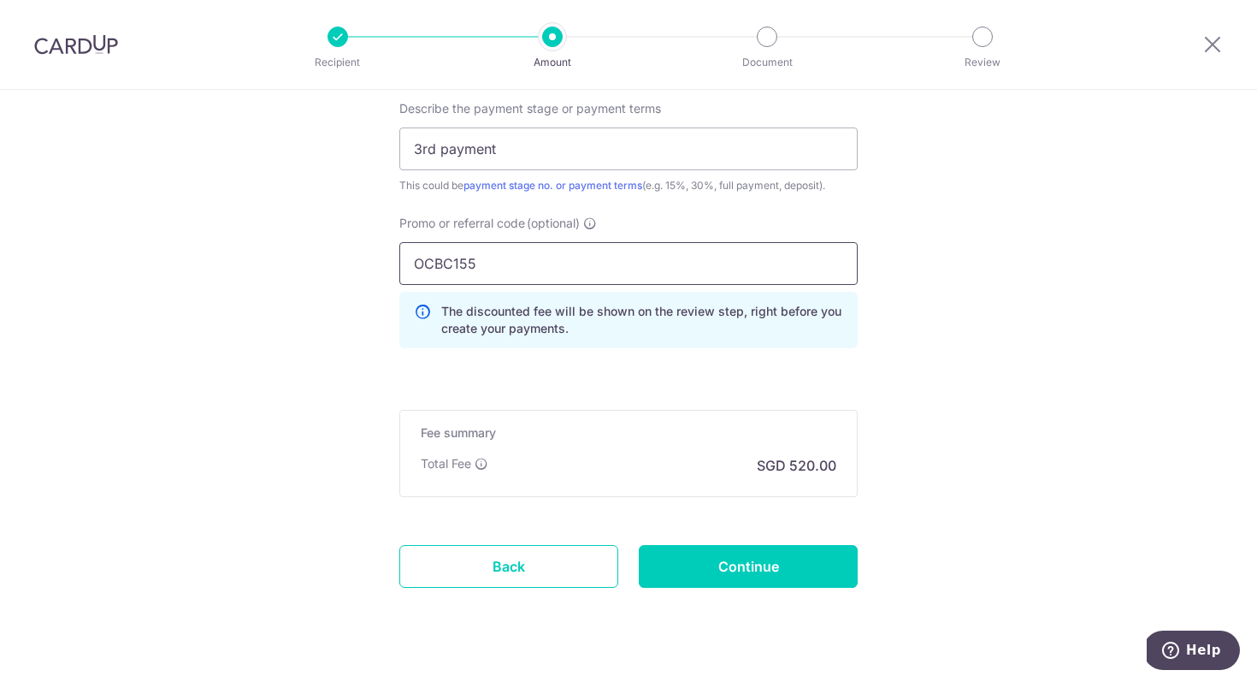
scroll to position [1185, 0]
click at [746, 571] on input "Continue" at bounding box center [748, 564] width 219 height 43
type input "Create Schedule"
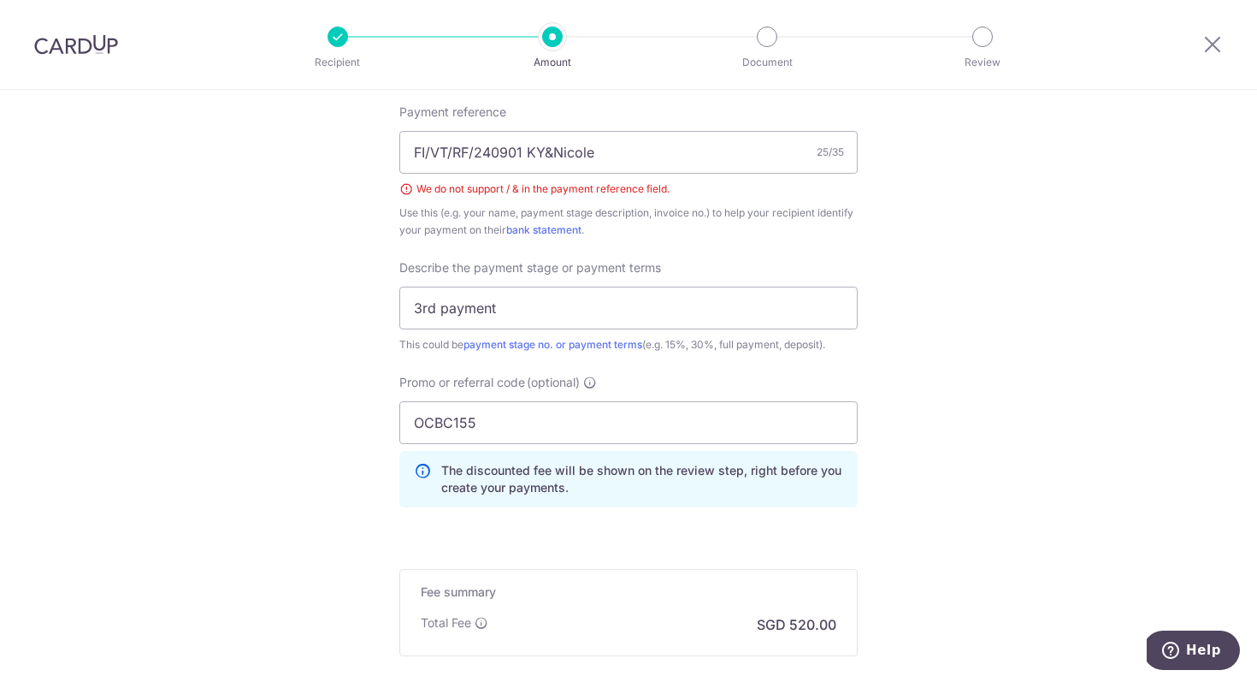
scroll to position [1043, 0]
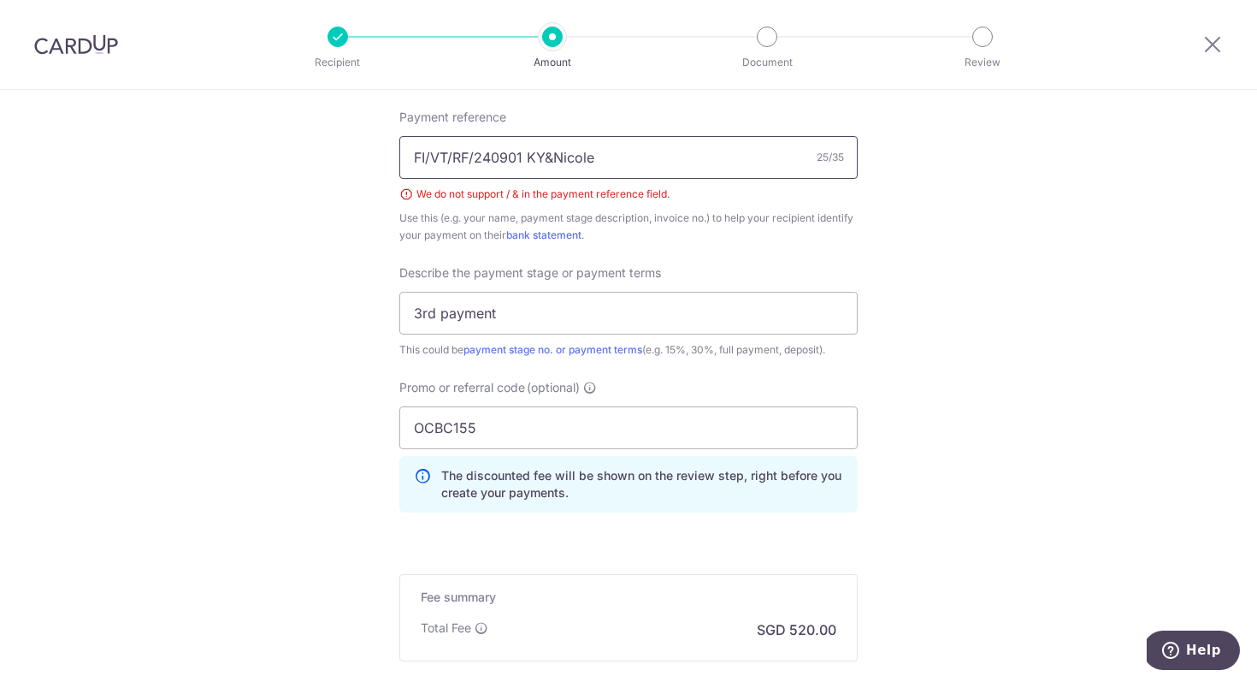
click at [429, 157] on input "FI/VT/RF/240901 KY&Nicole" at bounding box center [628, 157] width 458 height 43
click at [548, 155] on input "FI VT RF 240901 KY&Nicole" at bounding box center [628, 157] width 458 height 43
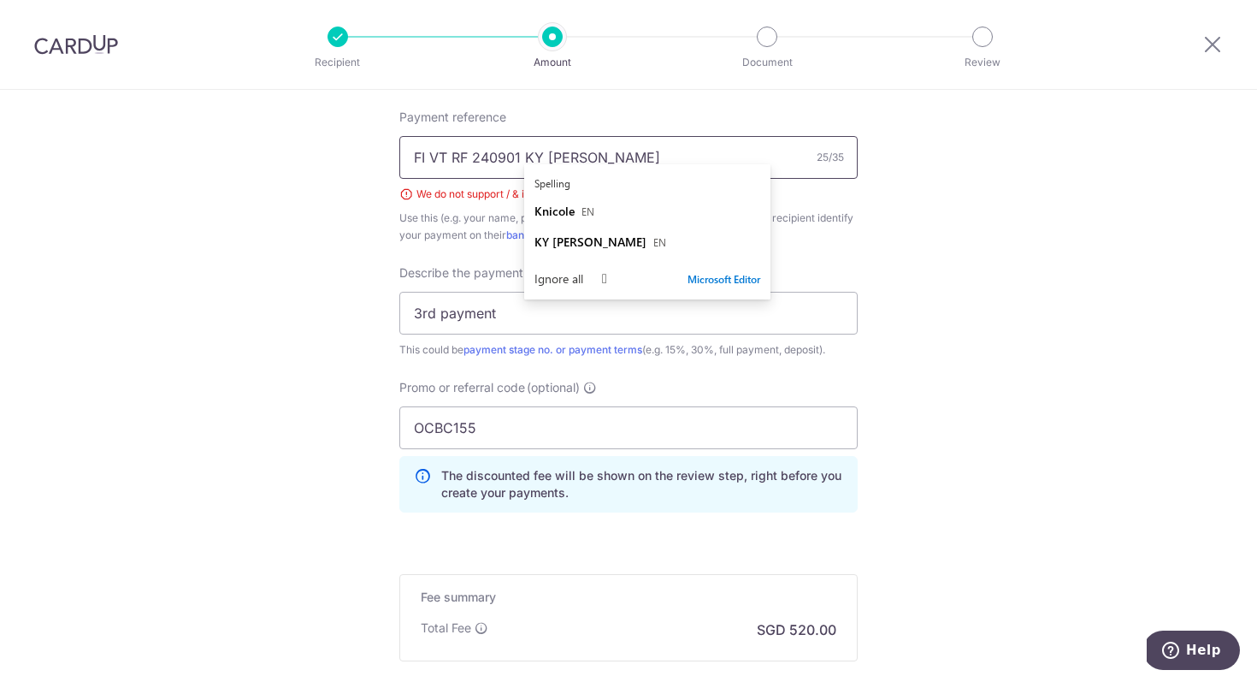
type input "FI VT RF 240901 KY [PERSON_NAME]"
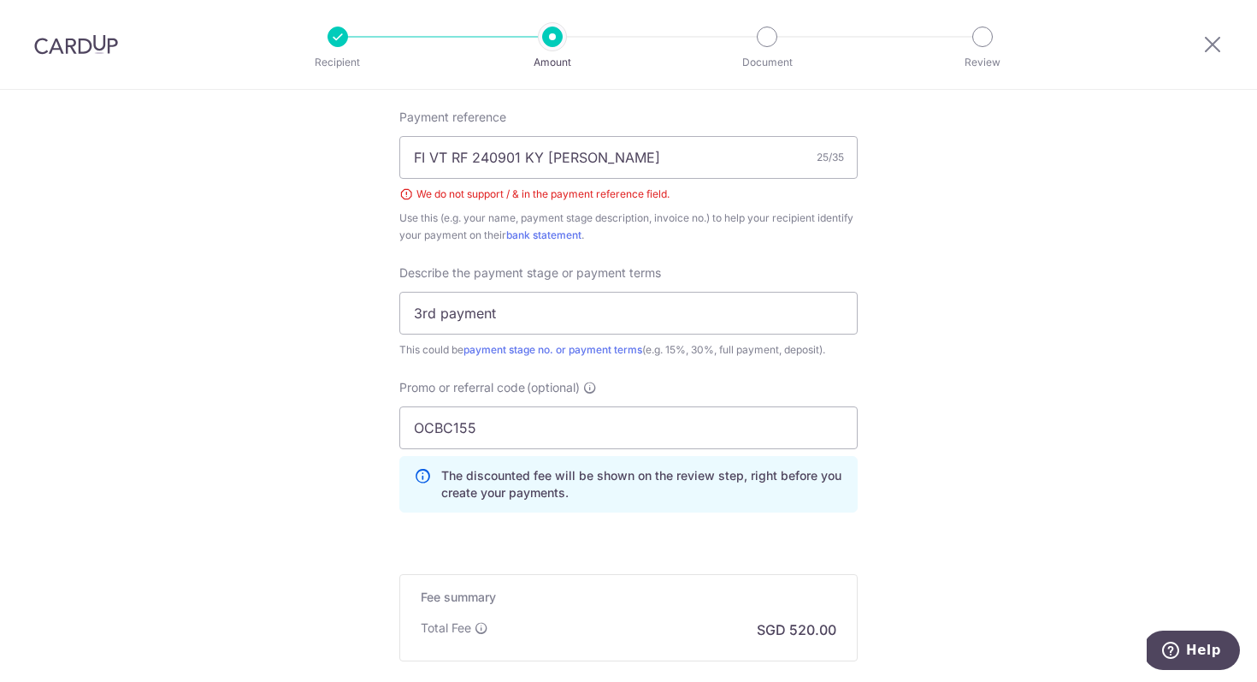
click at [773, 329] on input "3rd payment" at bounding box center [628, 313] width 458 height 43
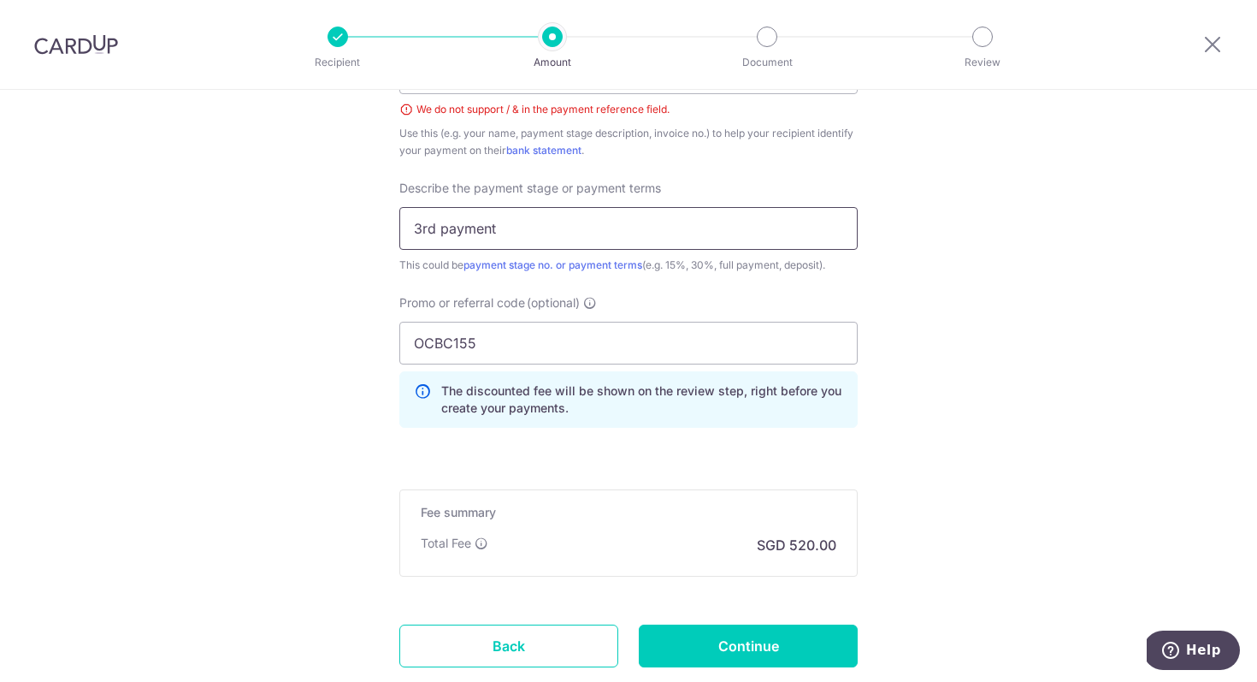
scroll to position [1241, 0]
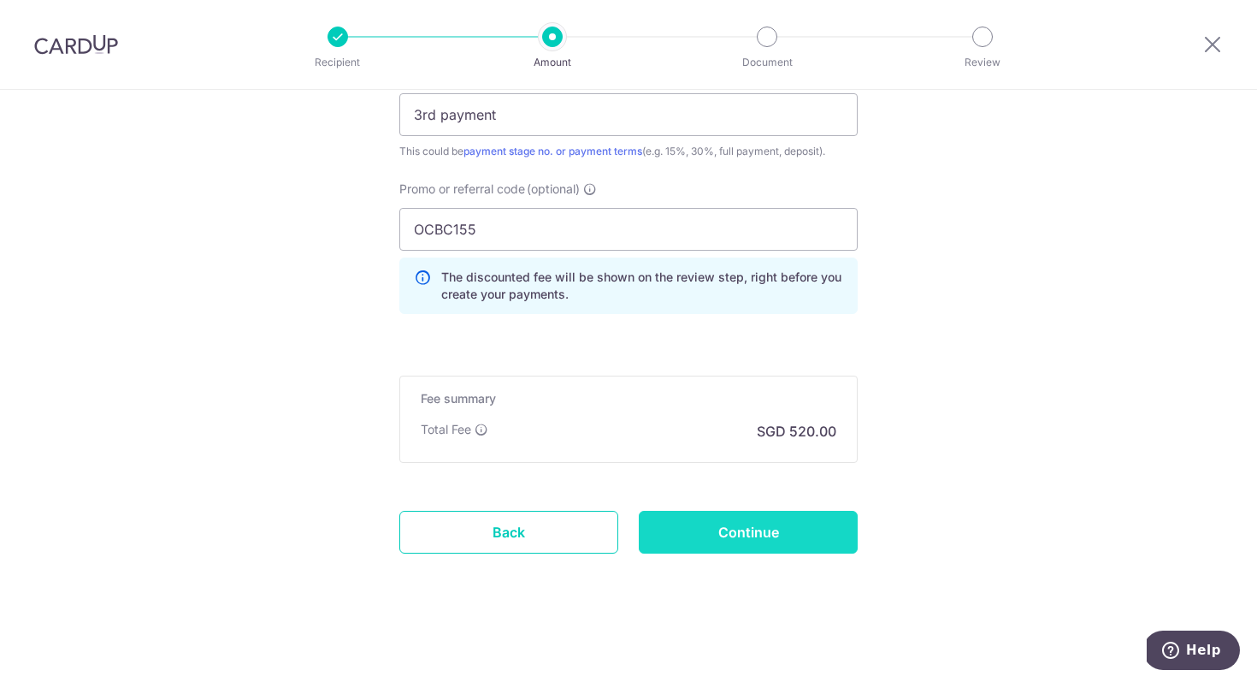
click at [774, 525] on input "Continue" at bounding box center [748, 532] width 219 height 43
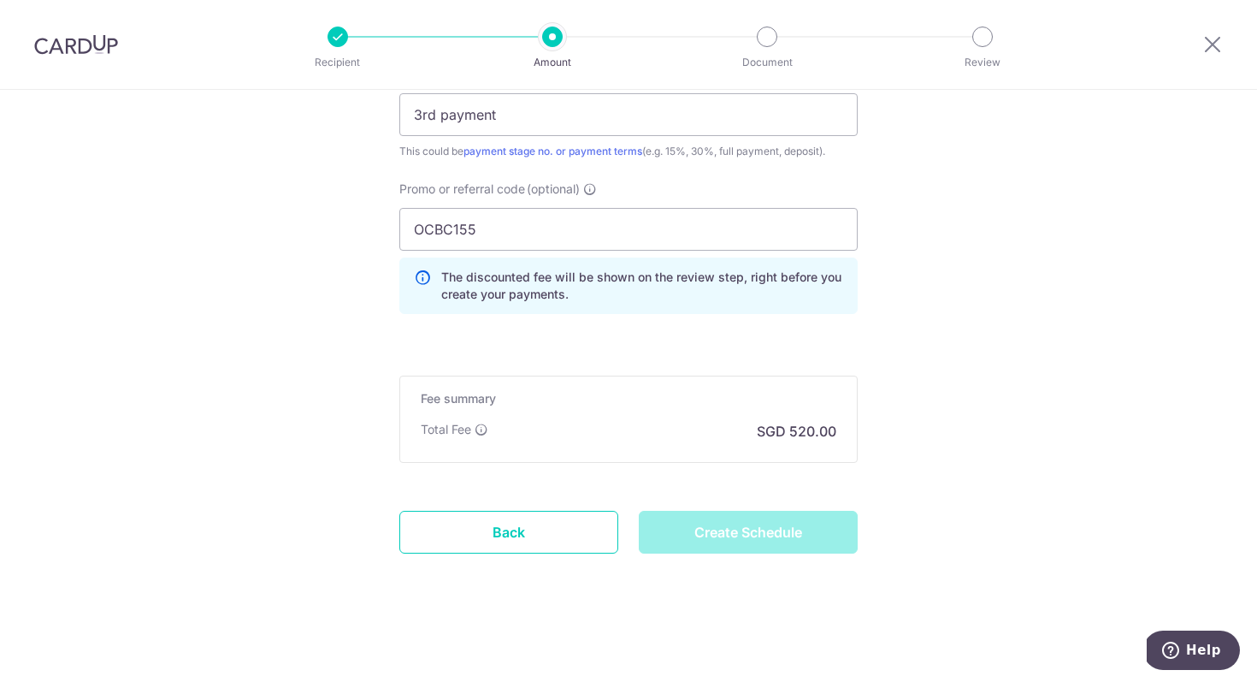
type input "Create Schedule"
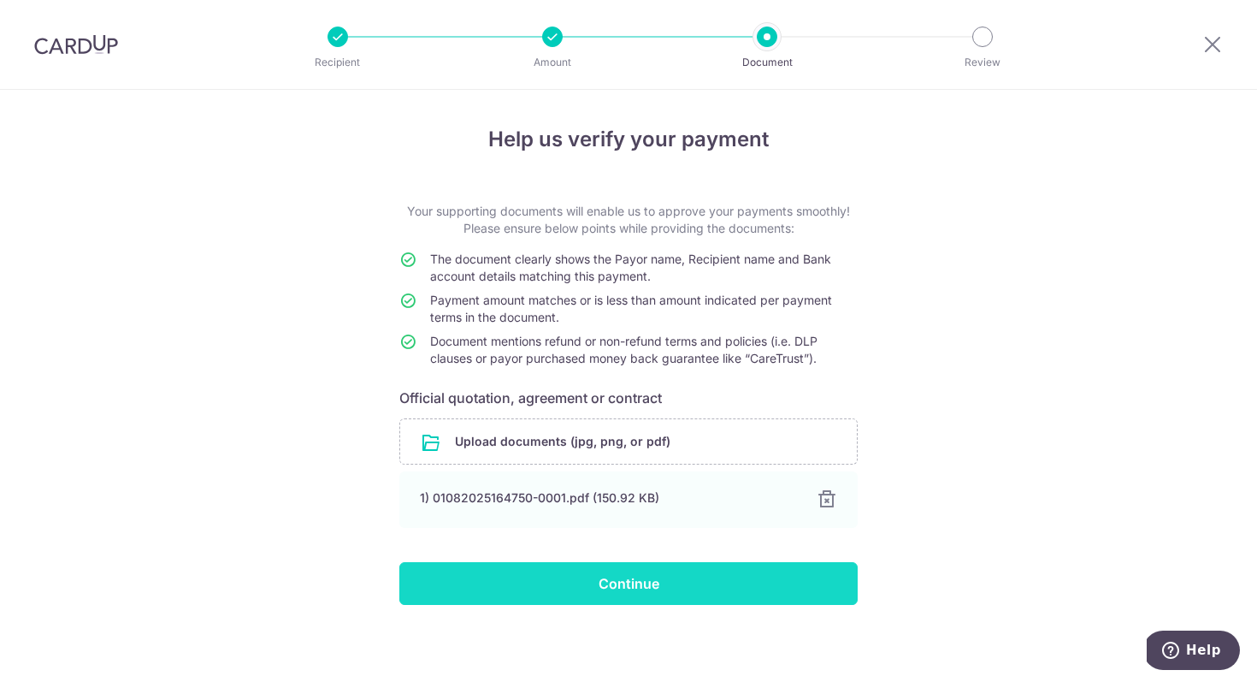
click at [785, 579] on input "Continue" at bounding box center [628, 583] width 458 height 43
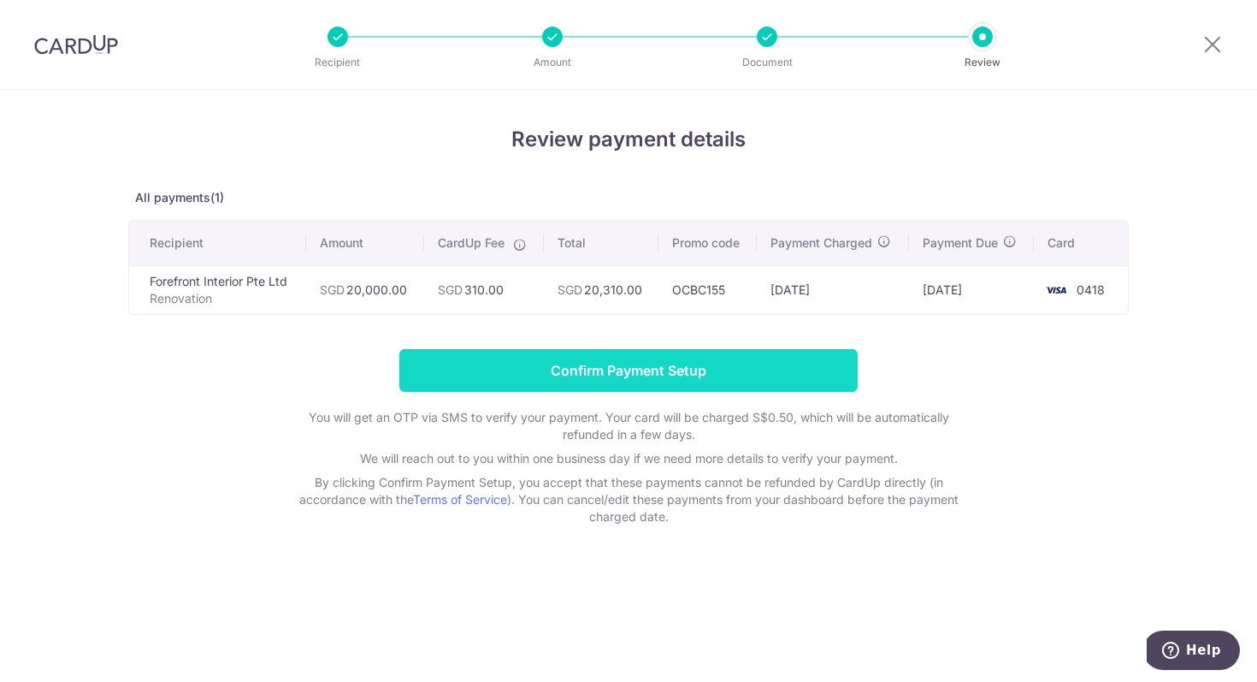
click at [482, 360] on input "Confirm Payment Setup" at bounding box center [628, 370] width 458 height 43
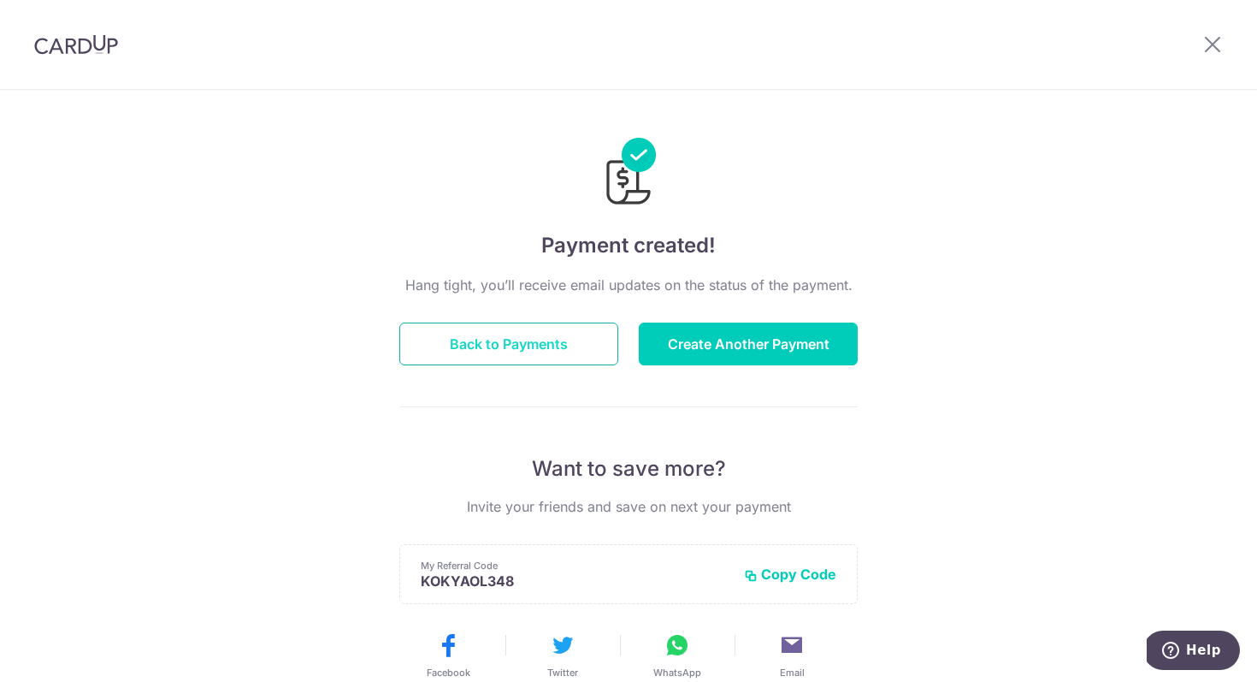
click at [500, 334] on button "Back to Payments" at bounding box center [508, 343] width 219 height 43
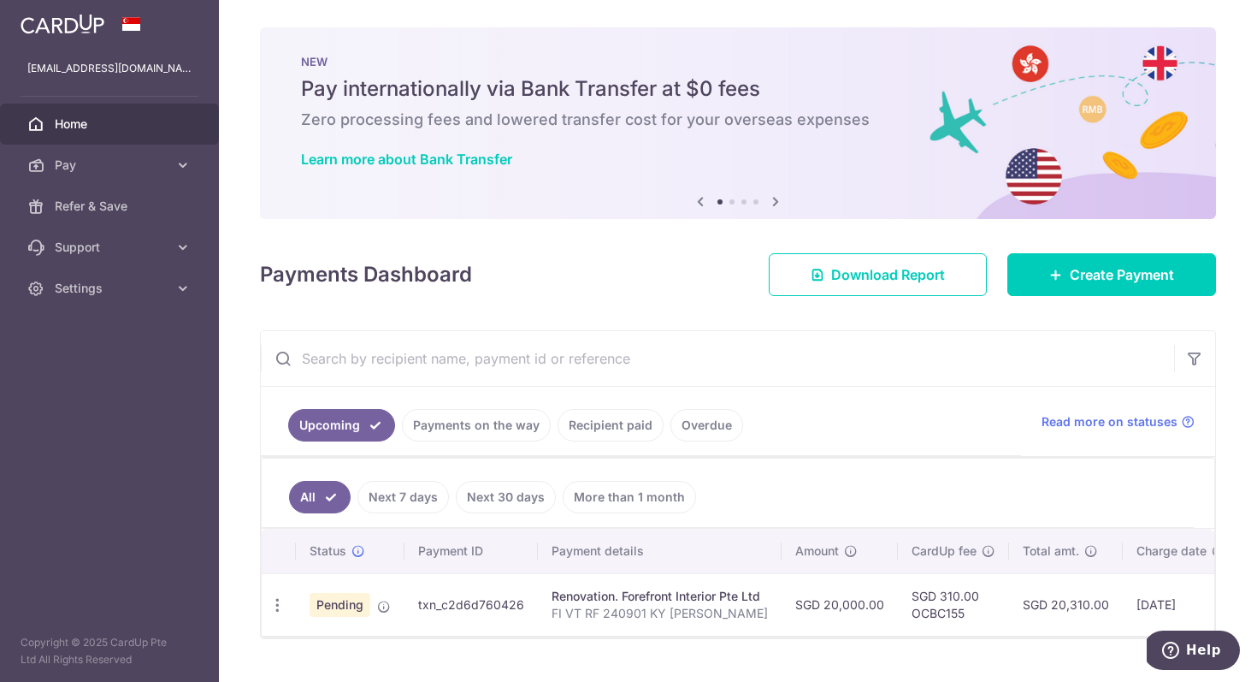
scroll to position [38, 0]
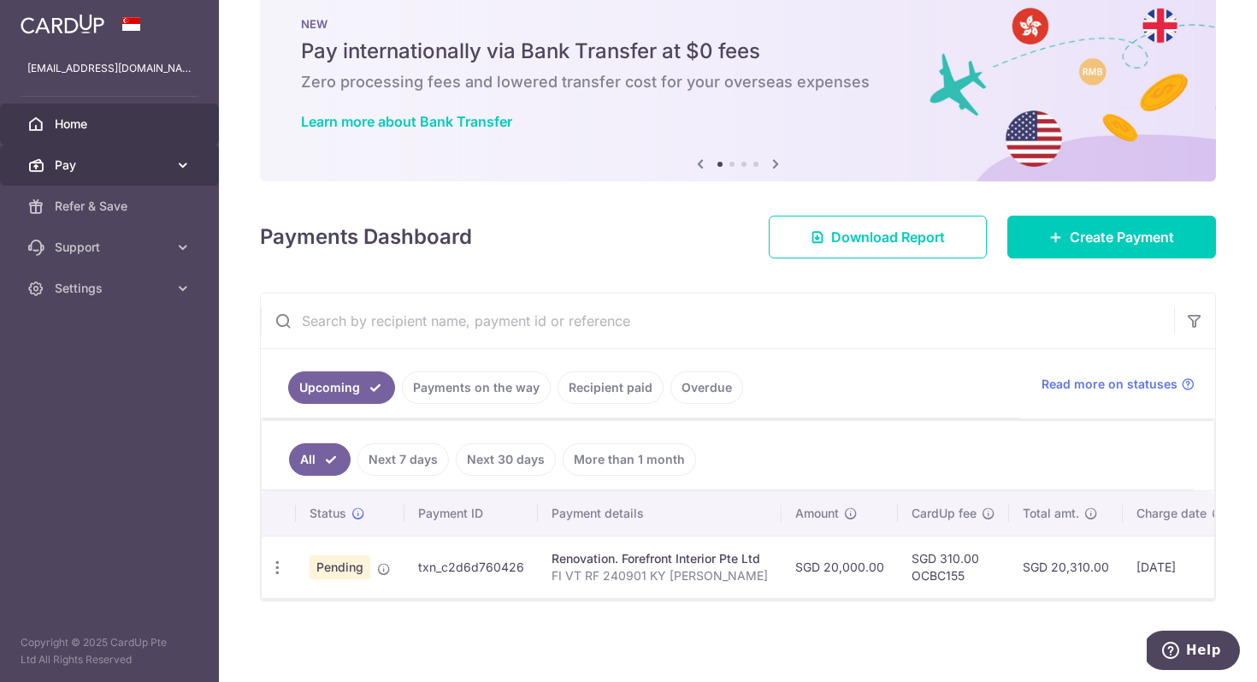
click at [178, 167] on icon at bounding box center [182, 165] width 17 height 17
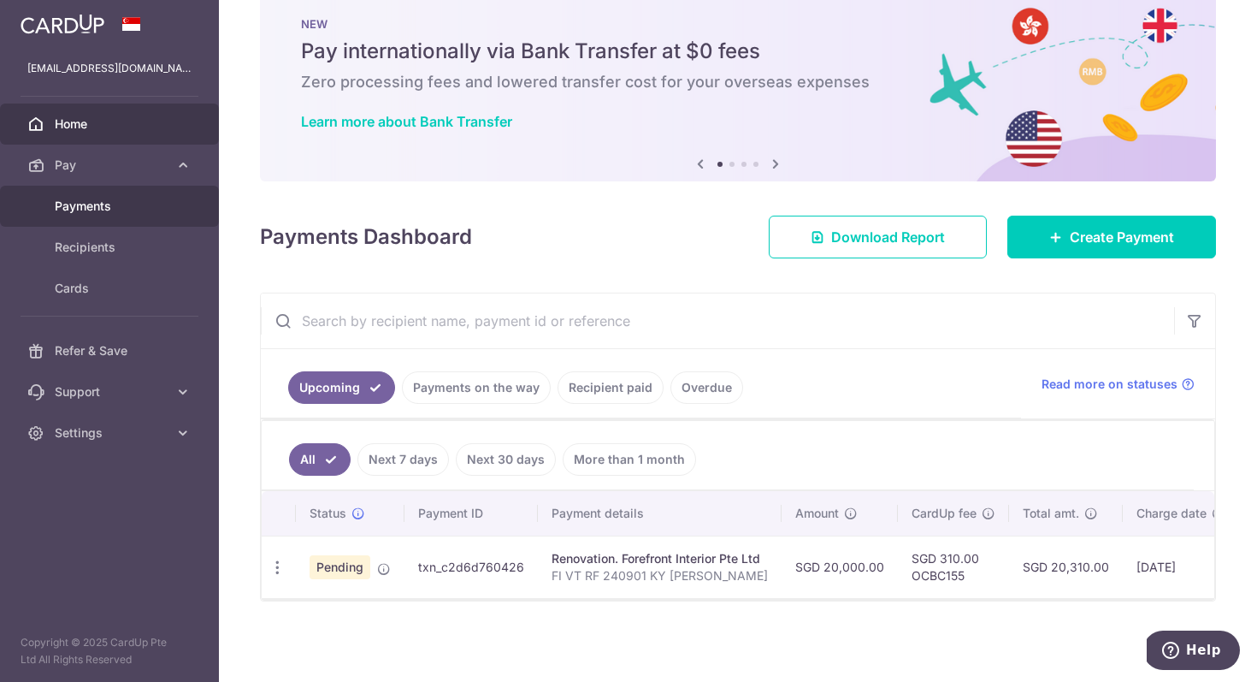
click at [144, 207] on span "Payments" at bounding box center [111, 206] width 113 height 17
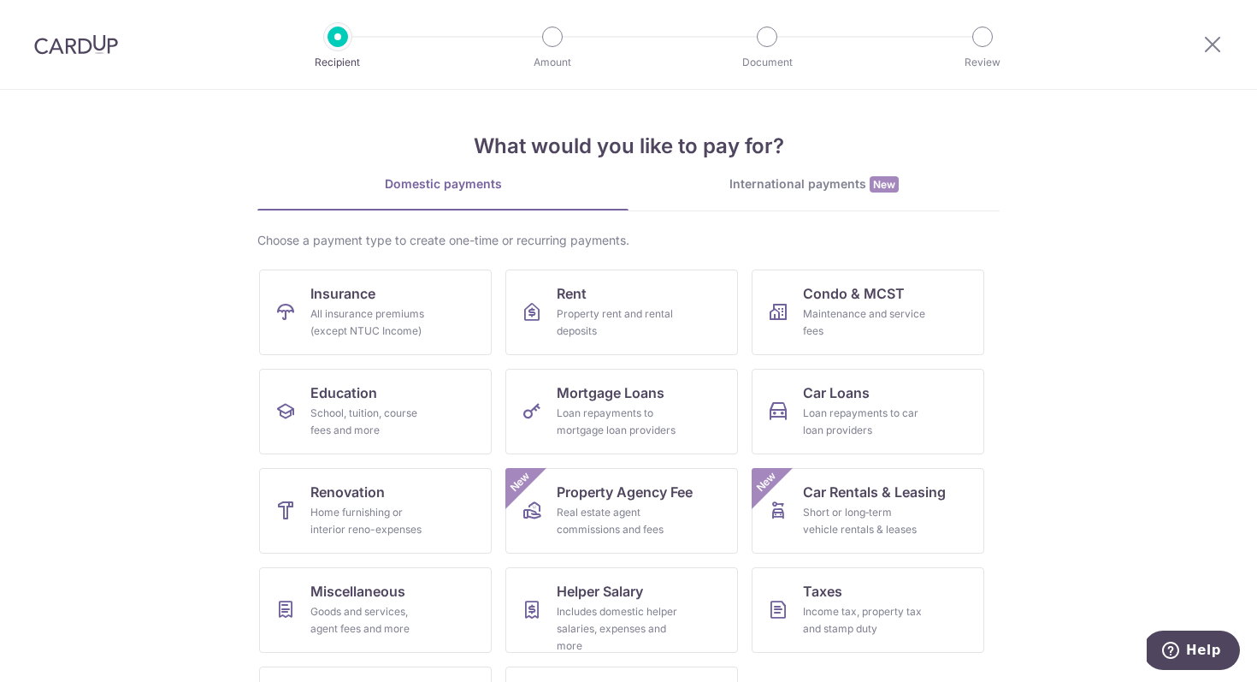
click at [69, 50] on img at bounding box center [76, 44] width 84 height 21
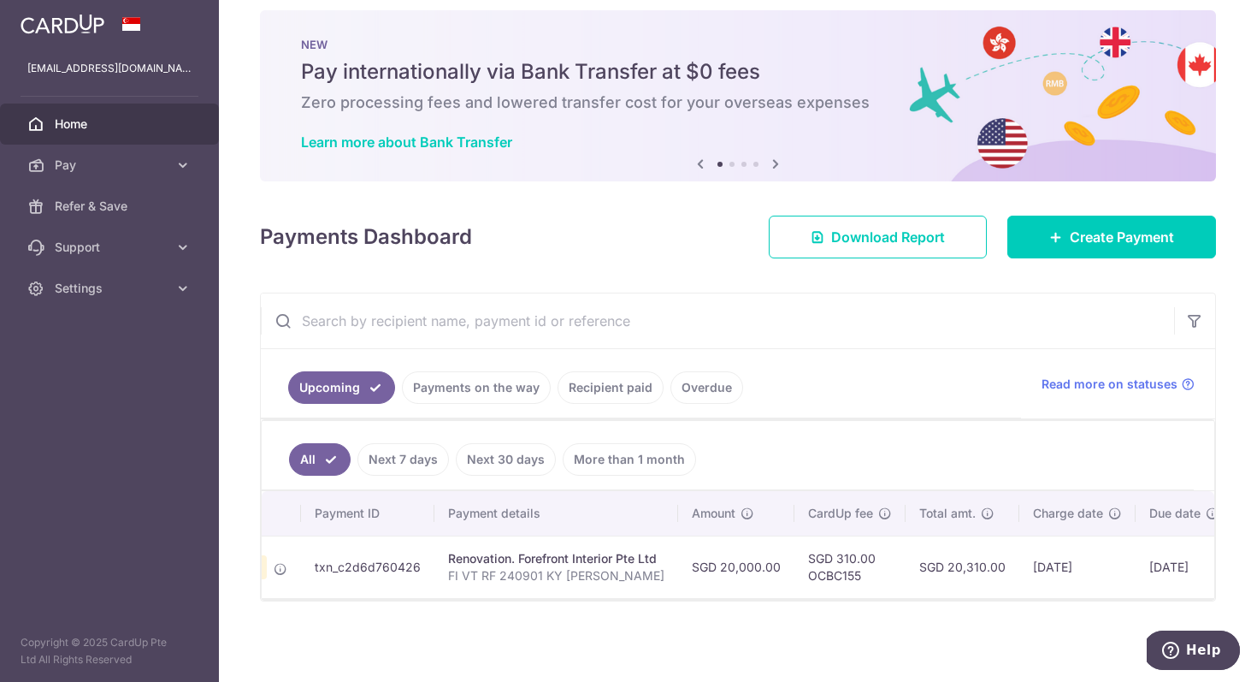
scroll to position [0, 105]
click at [569, 627] on div "× Pause Schedule Pause all future payments in this series Pause just this one p…" at bounding box center [738, 341] width 1038 height 682
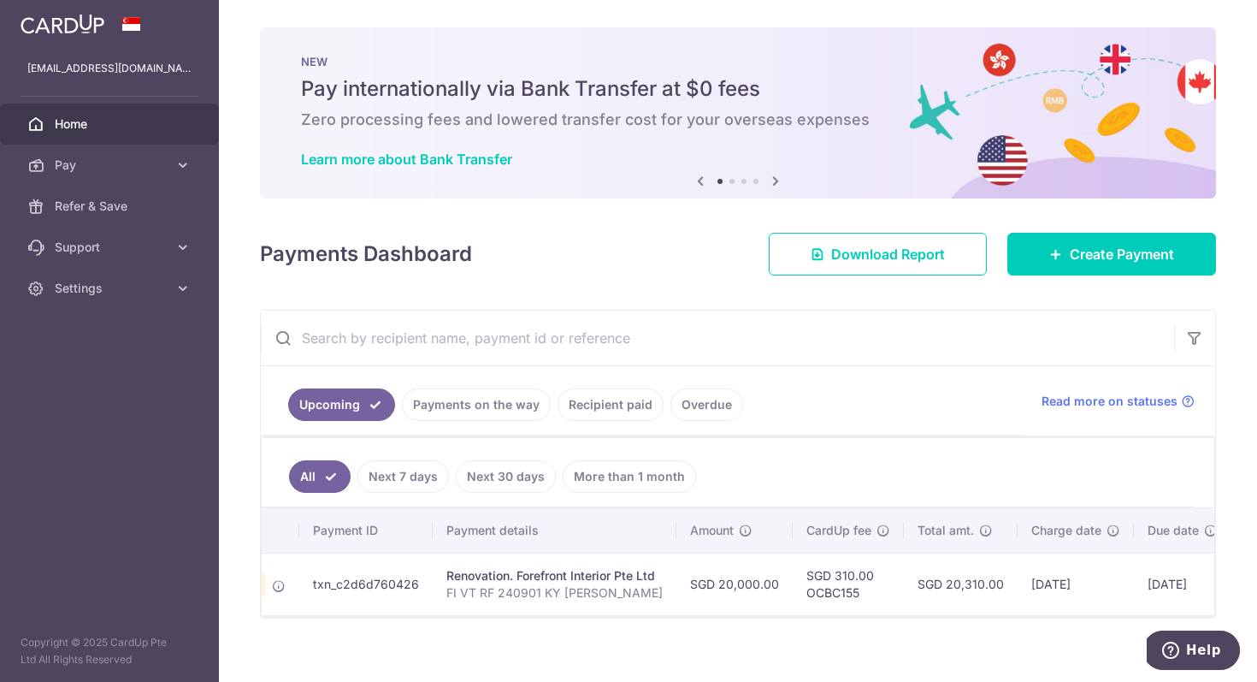
scroll to position [17, 0]
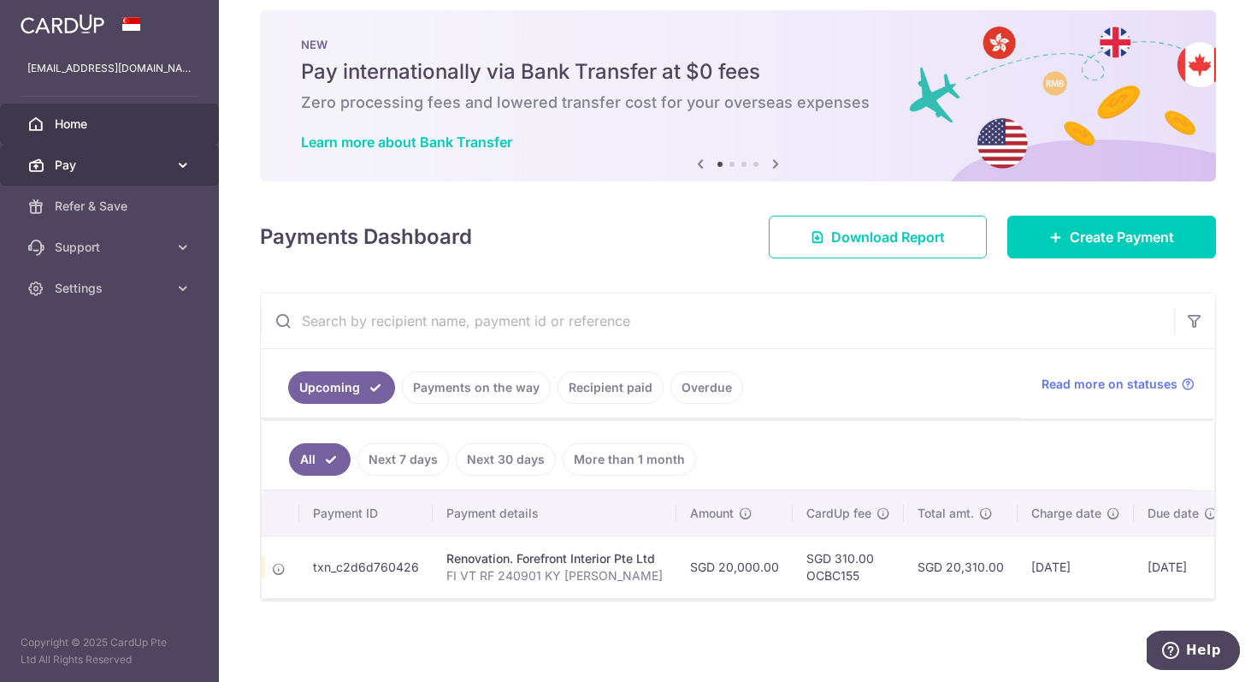
click at [175, 174] on link "Pay" at bounding box center [109, 165] width 219 height 41
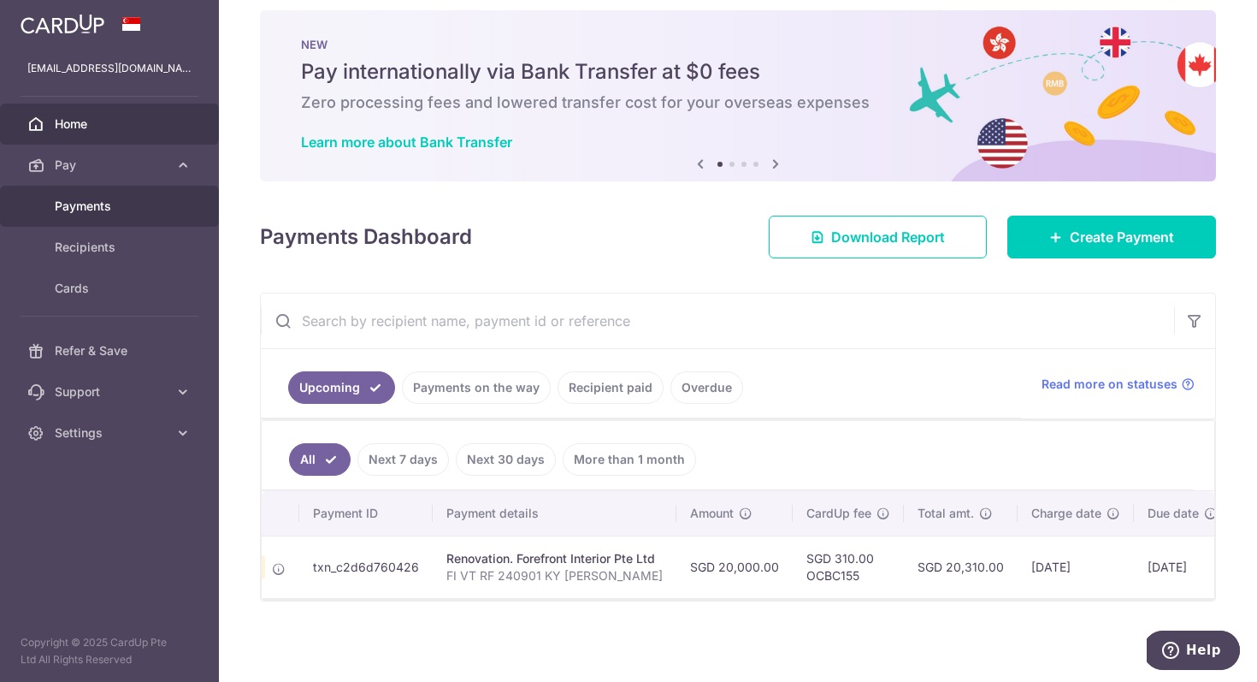
click at [148, 196] on link "Payments" at bounding box center [109, 206] width 219 height 41
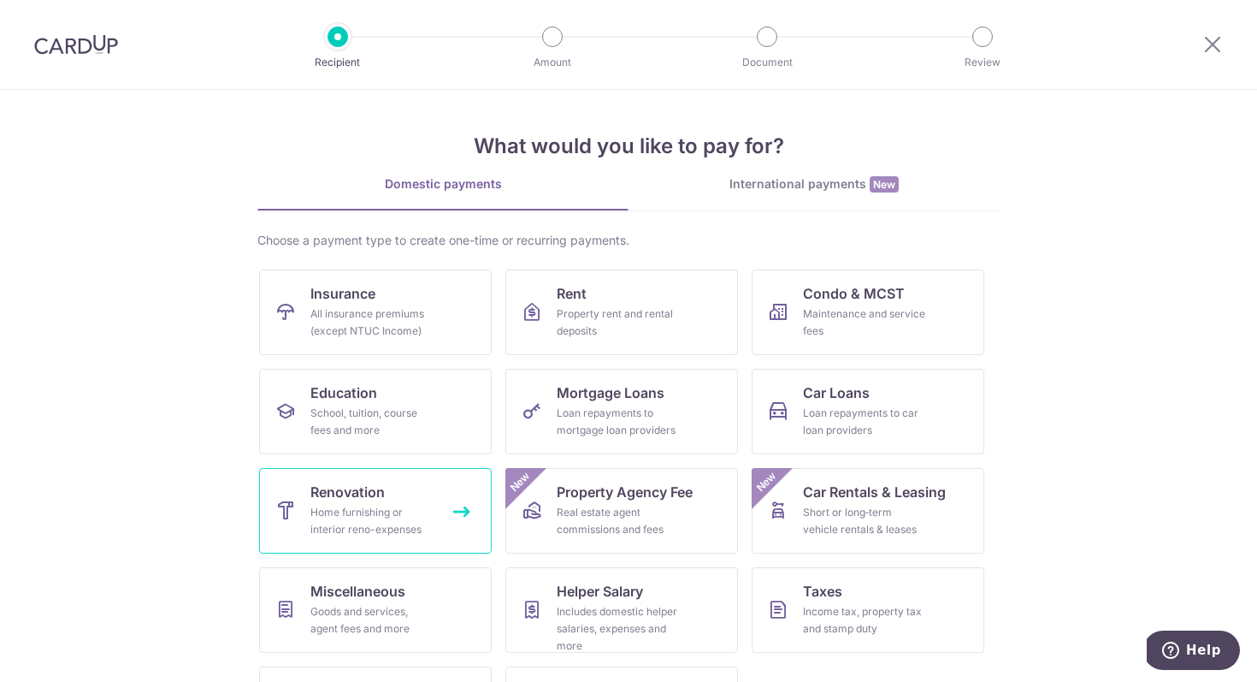
click at [408, 492] on link "Renovation Home furnishing or interior reno-expenses" at bounding box center [375, 511] width 233 height 86
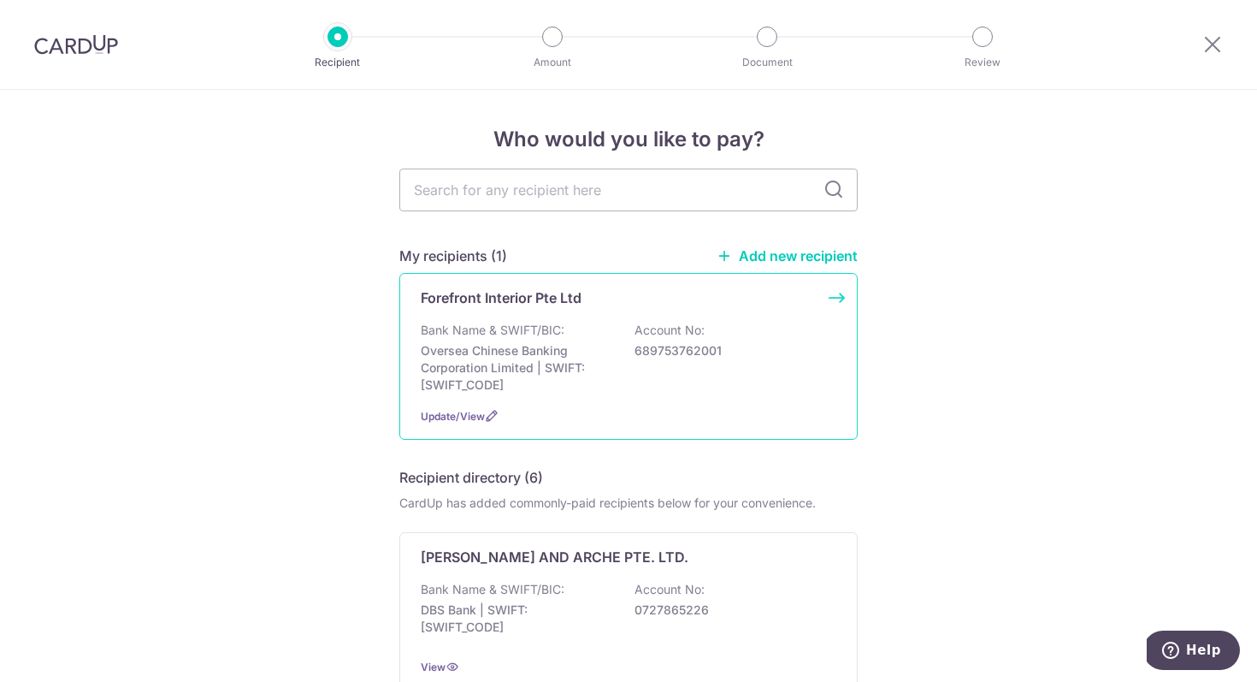
click at [481, 298] on p "Forefront Interior Pte Ltd" at bounding box center [501, 297] width 161 height 21
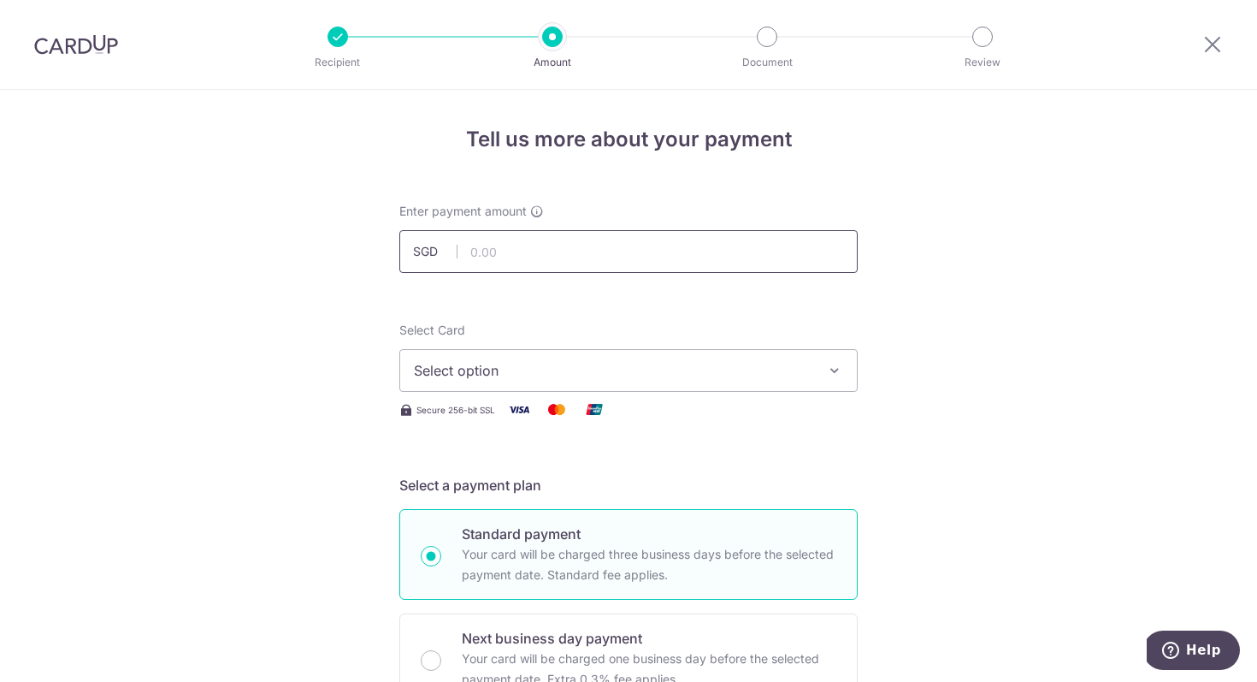
click at [534, 265] on input "text" at bounding box center [628, 251] width 458 height 43
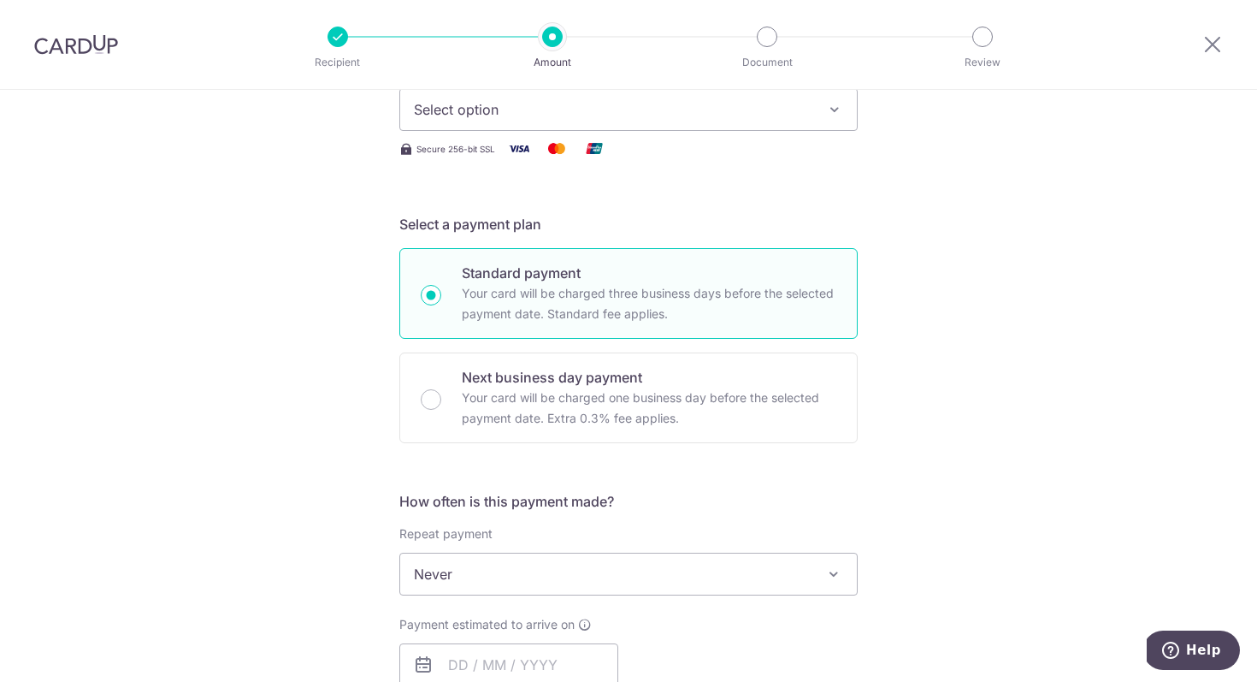
scroll to position [19, 0]
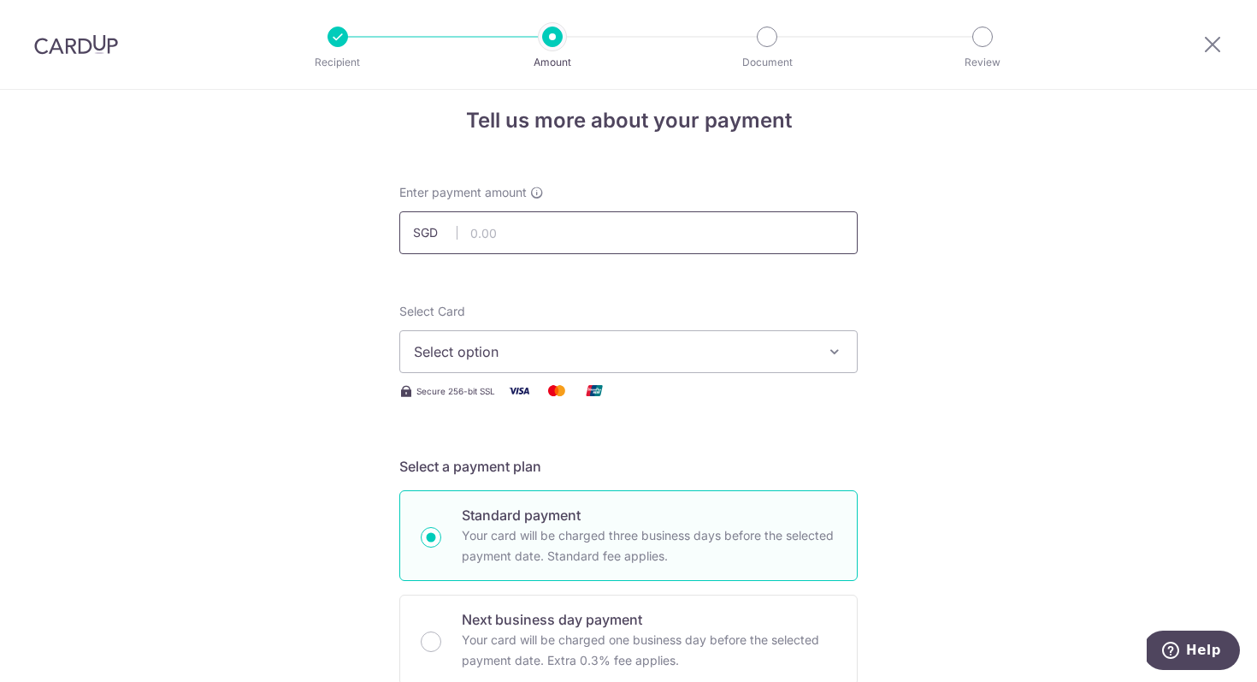
click at [494, 238] on input "text" at bounding box center [628, 232] width 458 height 43
type input "14,568.50"
click at [519, 333] on button "Select option" at bounding box center [628, 351] width 458 height 43
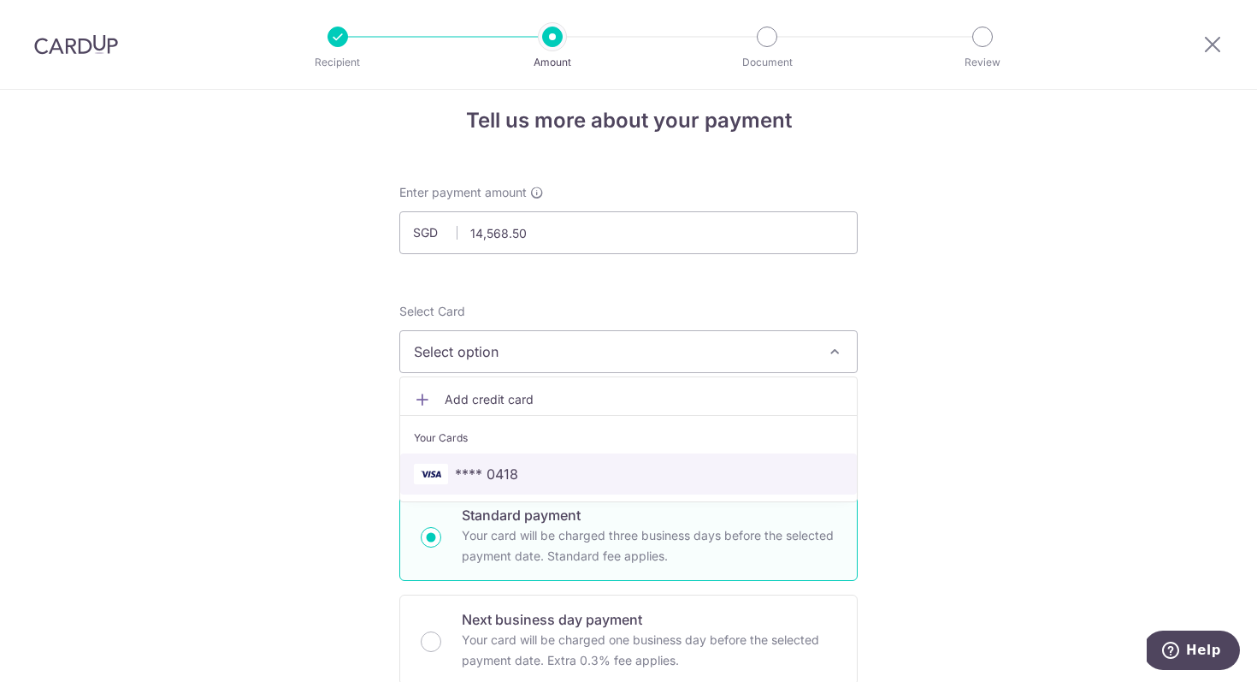
click at [494, 468] on span "**** 0418" at bounding box center [486, 474] width 63 height 21
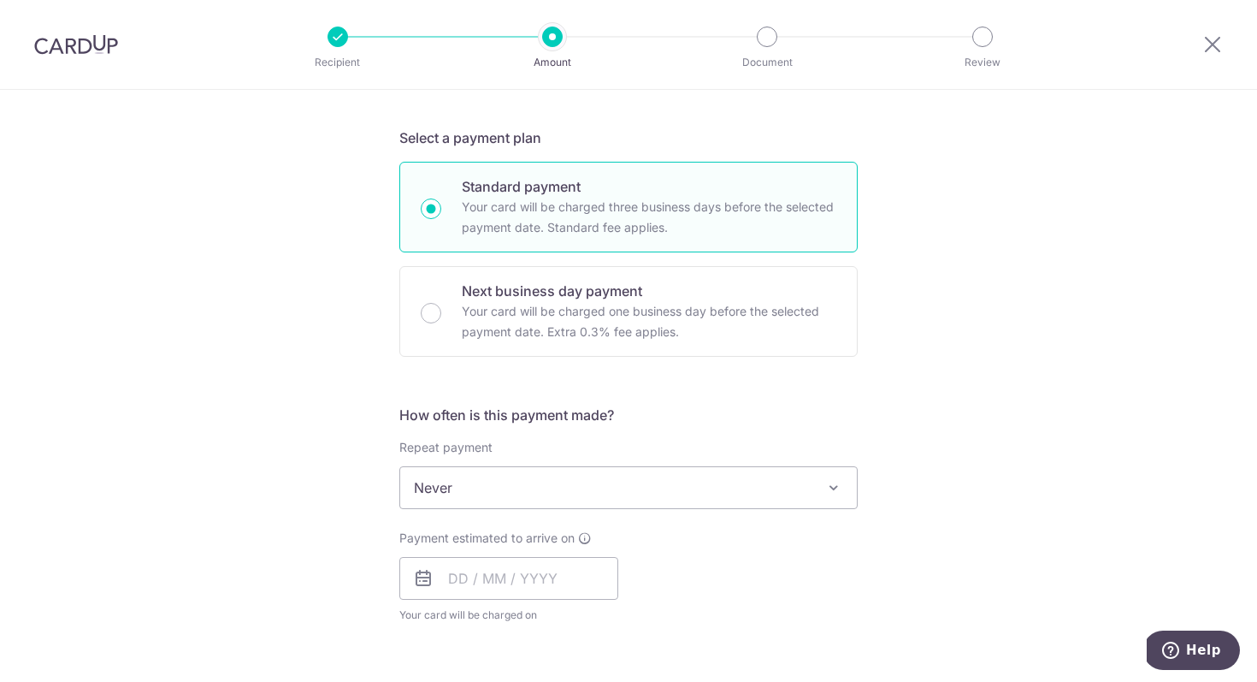
scroll to position [371, 0]
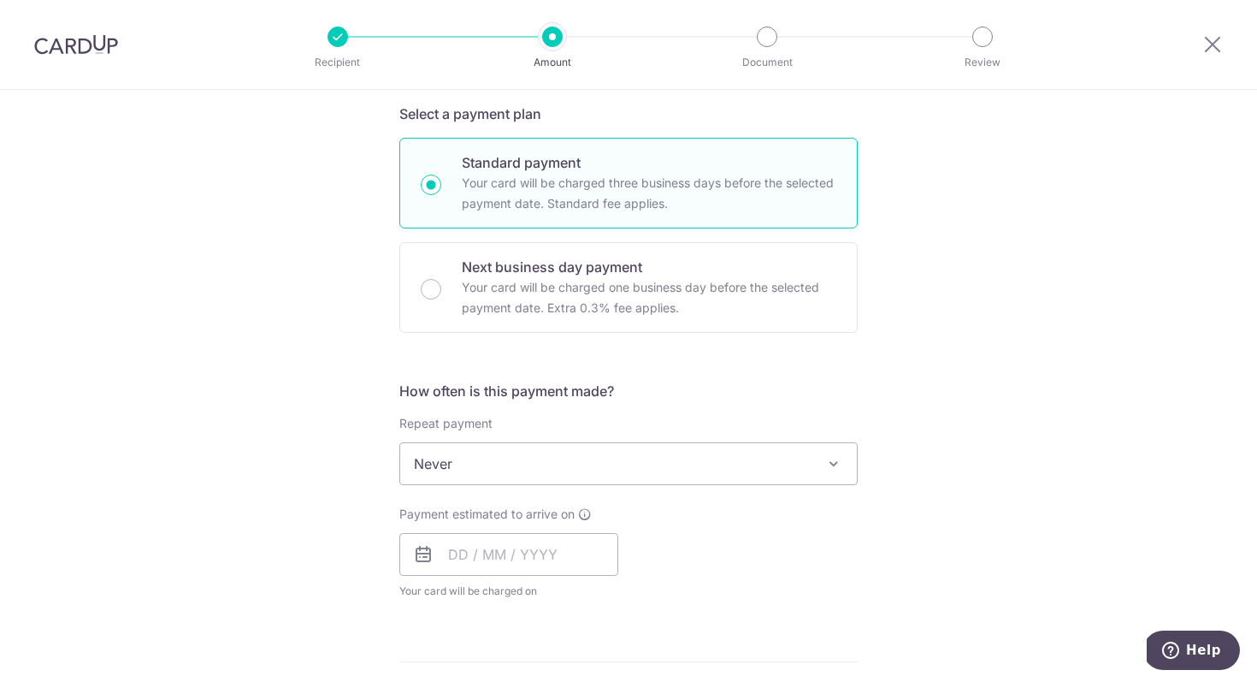
click at [510, 488] on div "How often is this payment made? Repeat payment Never Every week Every month Eve…" at bounding box center [628, 497] width 458 height 233
click at [529, 456] on span "Never" at bounding box center [628, 463] width 457 height 41
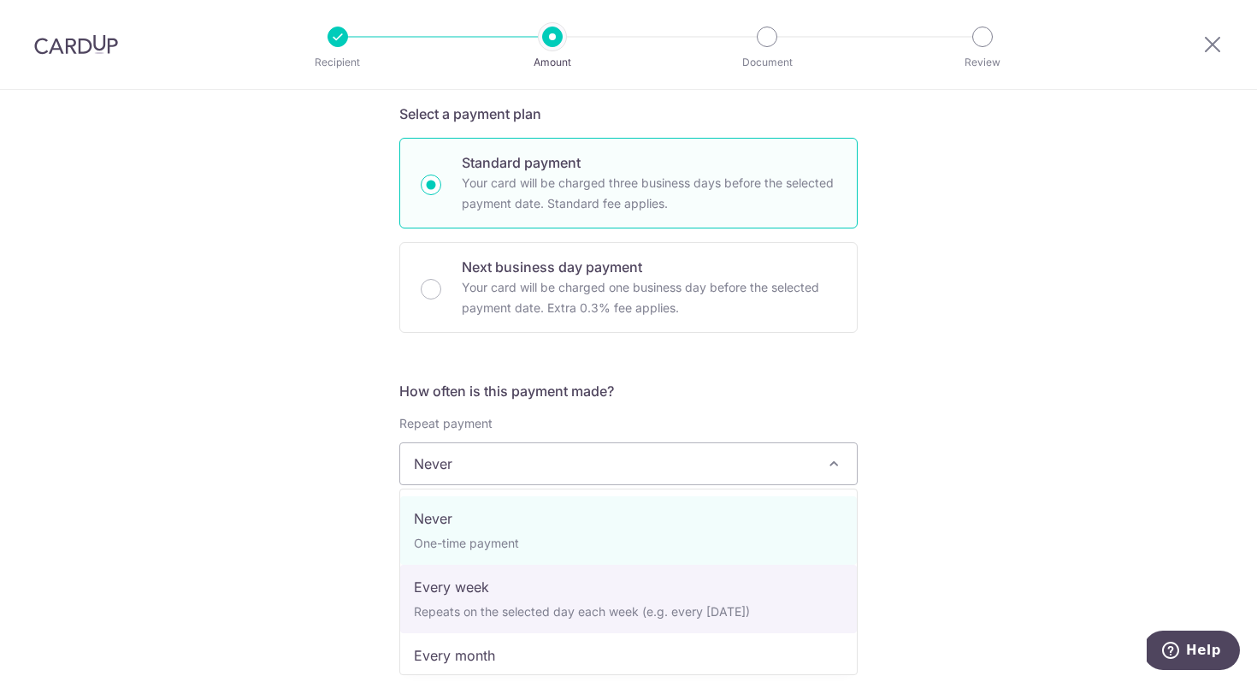
select select "2"
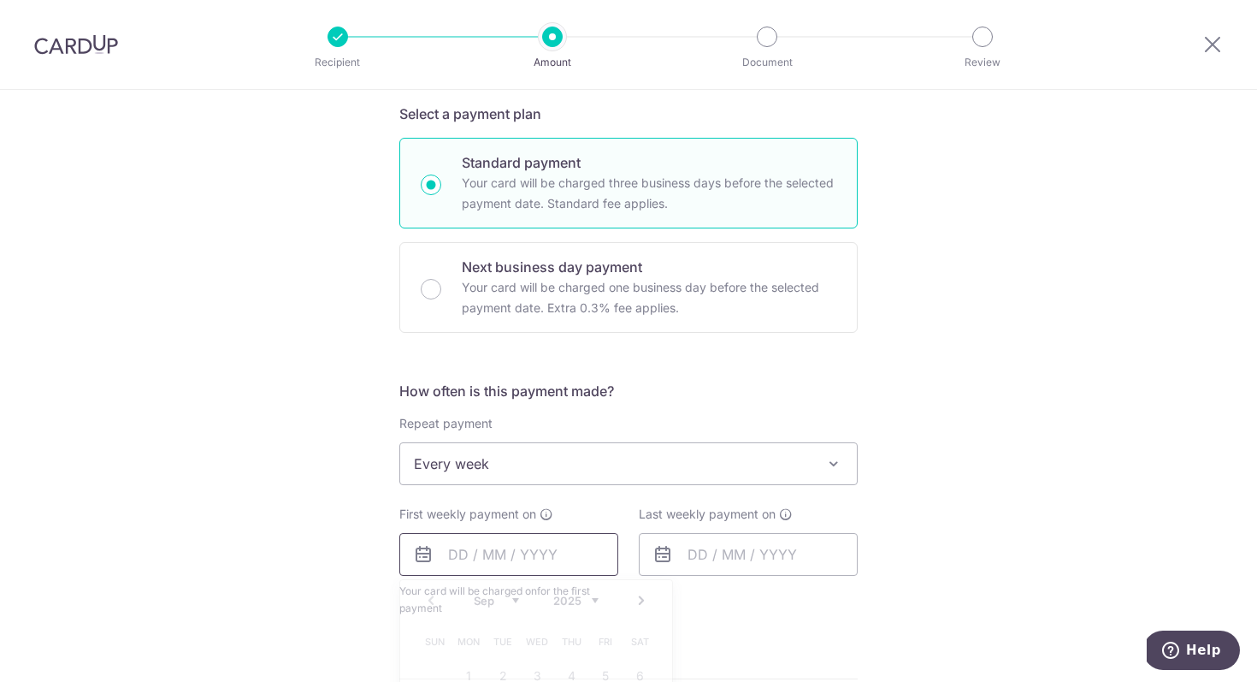
click at [536, 552] on input "text" at bounding box center [508, 554] width 219 height 43
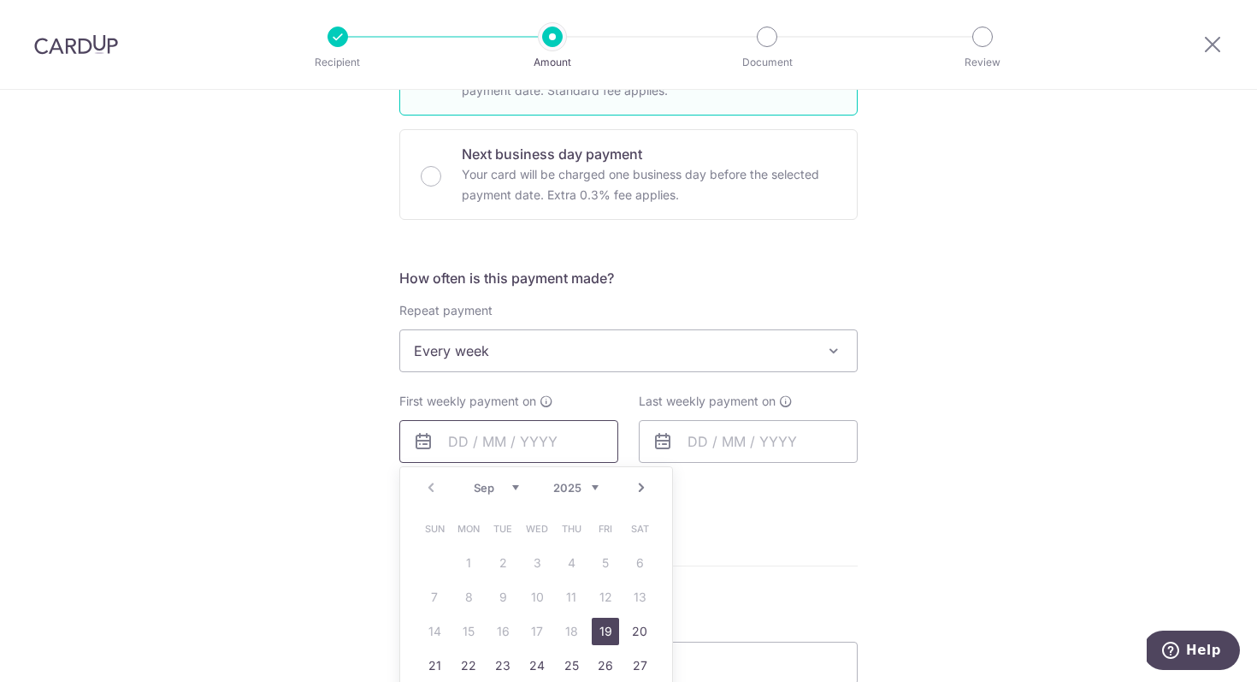
scroll to position [488, 0]
click at [614, 628] on link "19" at bounding box center [605, 627] width 27 height 27
type input "19/09/2025"
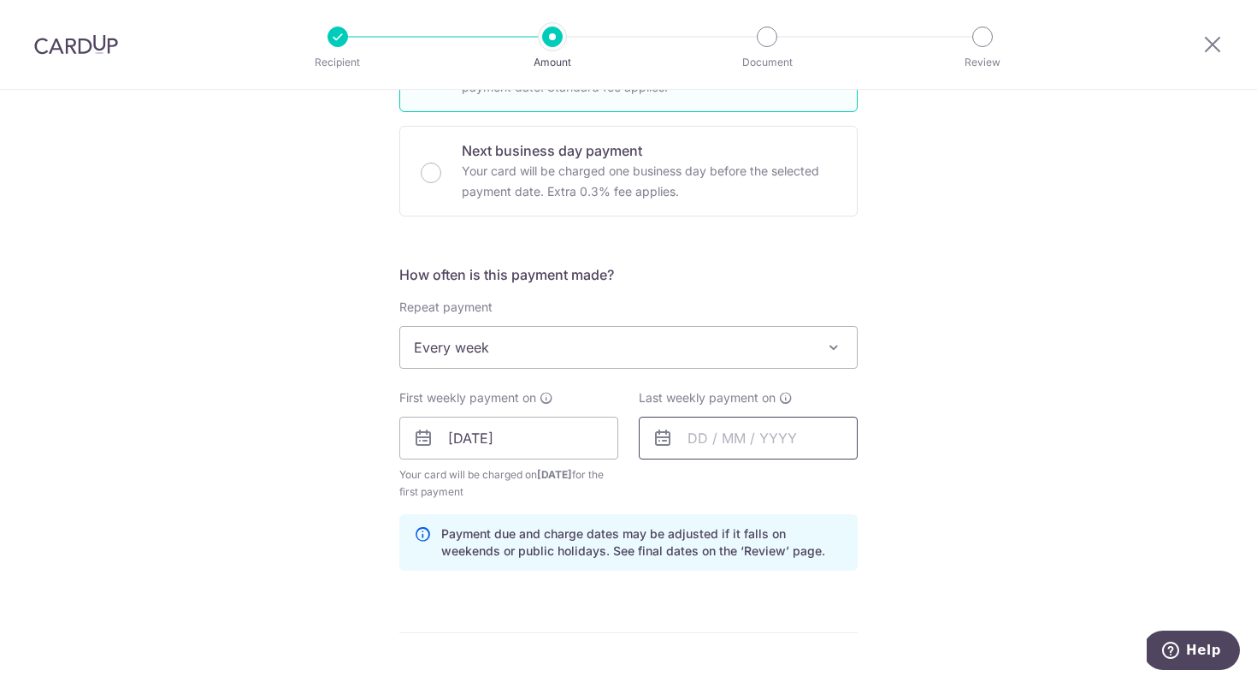
click at [704, 428] on input "text" at bounding box center [748, 438] width 219 height 43
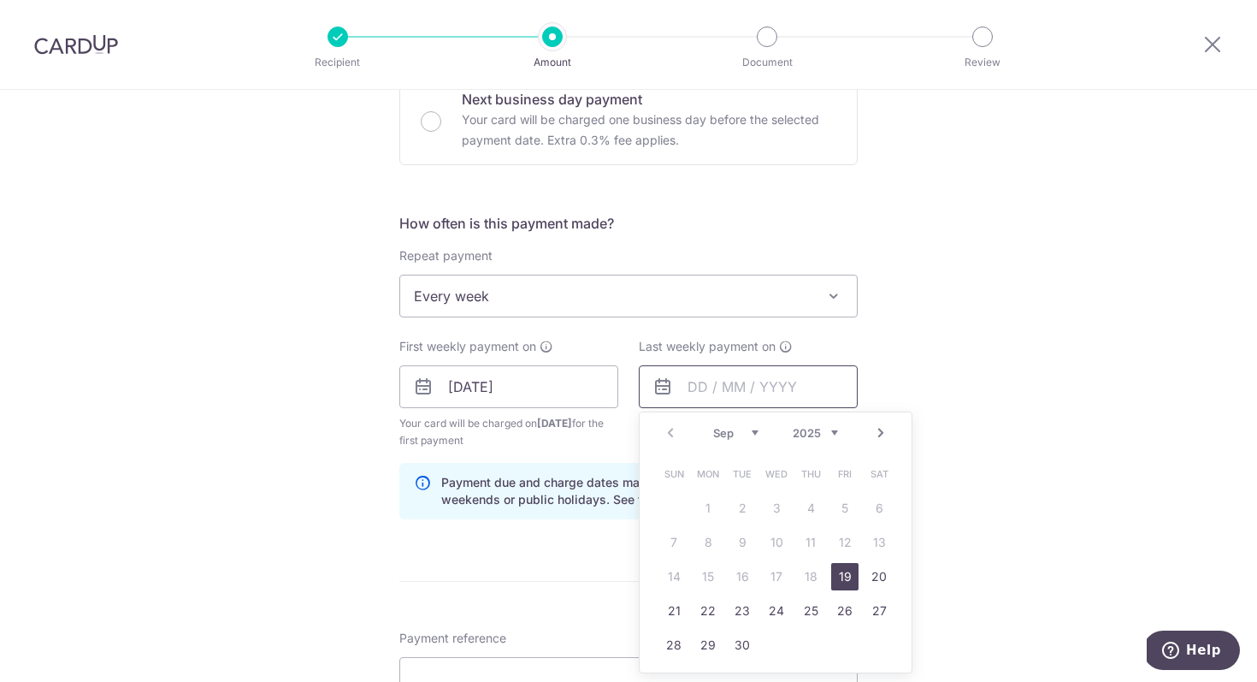
scroll to position [544, 0]
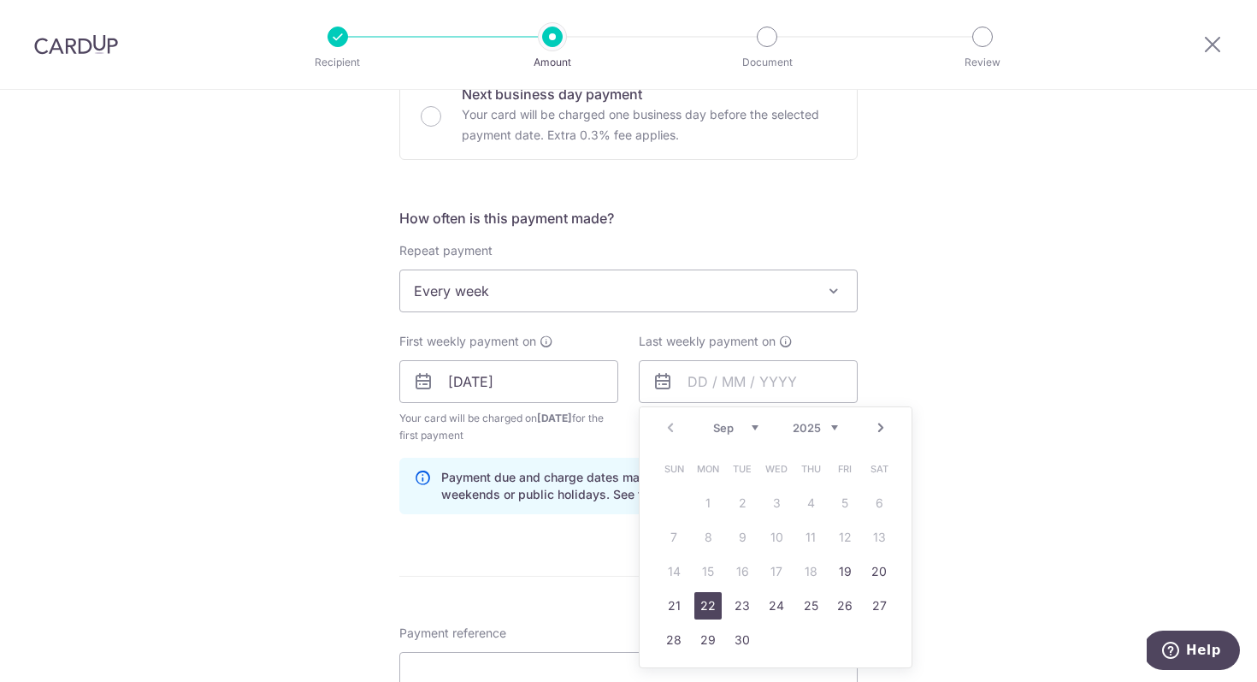
click at [718, 611] on link "22" at bounding box center [708, 605] width 27 height 27
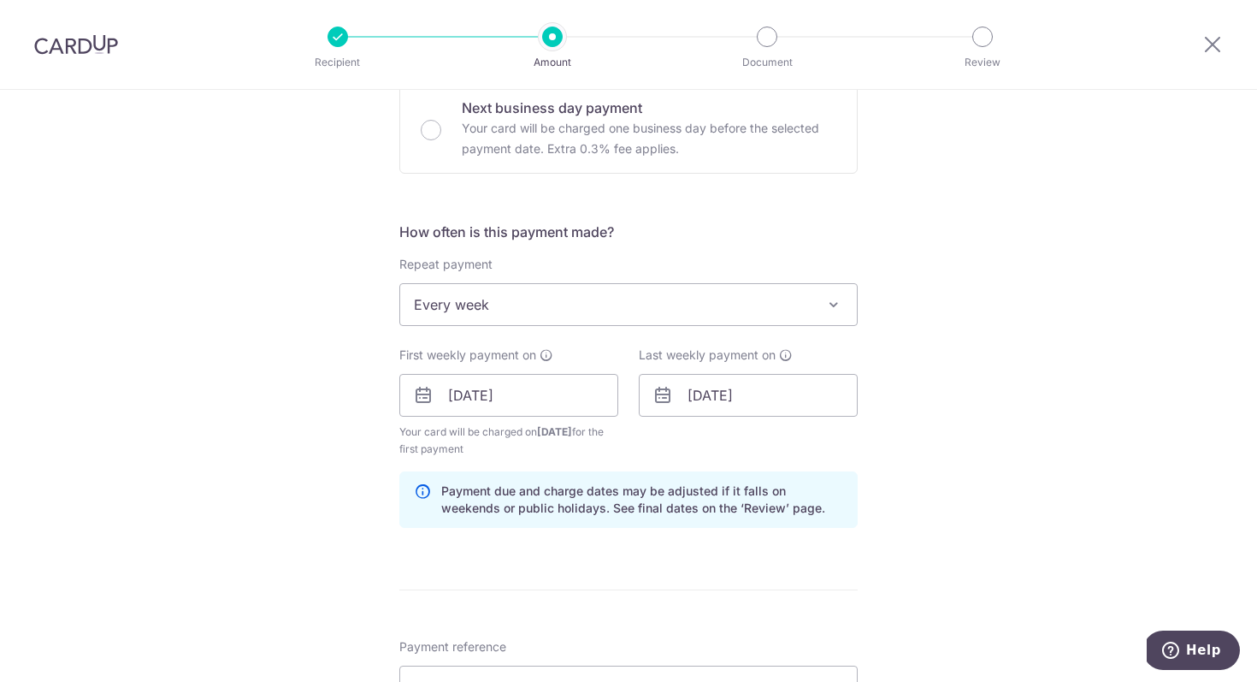
scroll to position [523, 0]
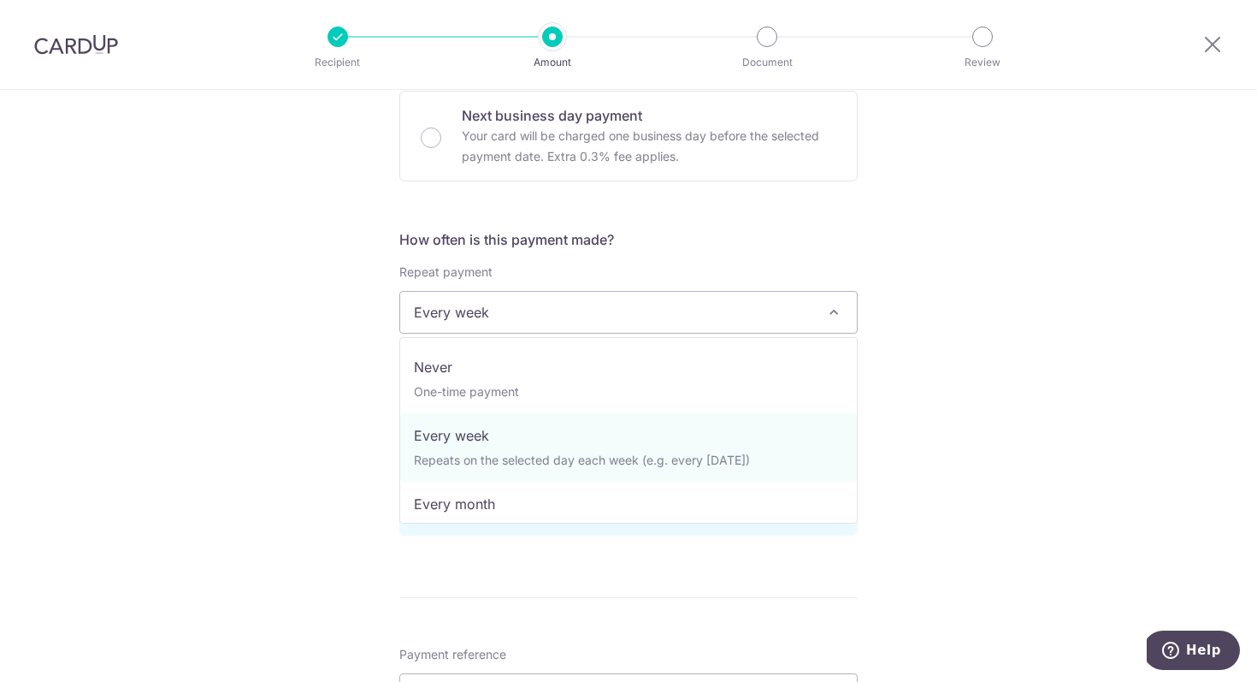
click at [716, 317] on span "Every week" at bounding box center [628, 312] width 457 height 41
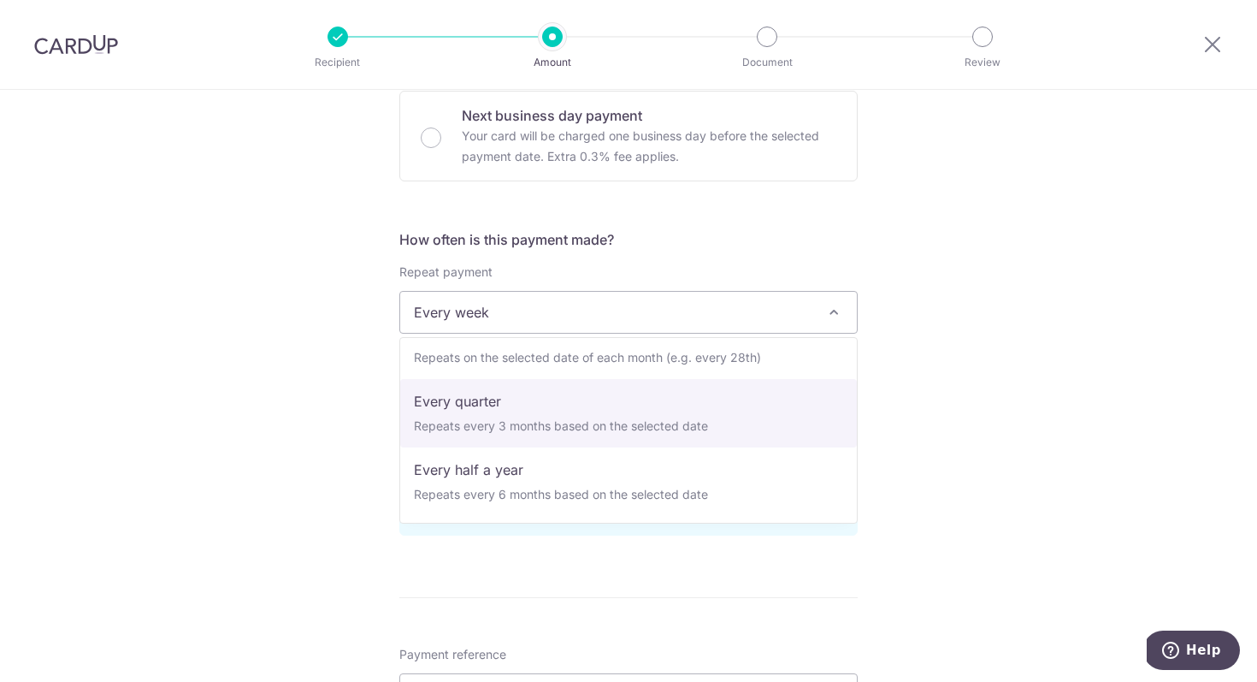
scroll to position [0, 0]
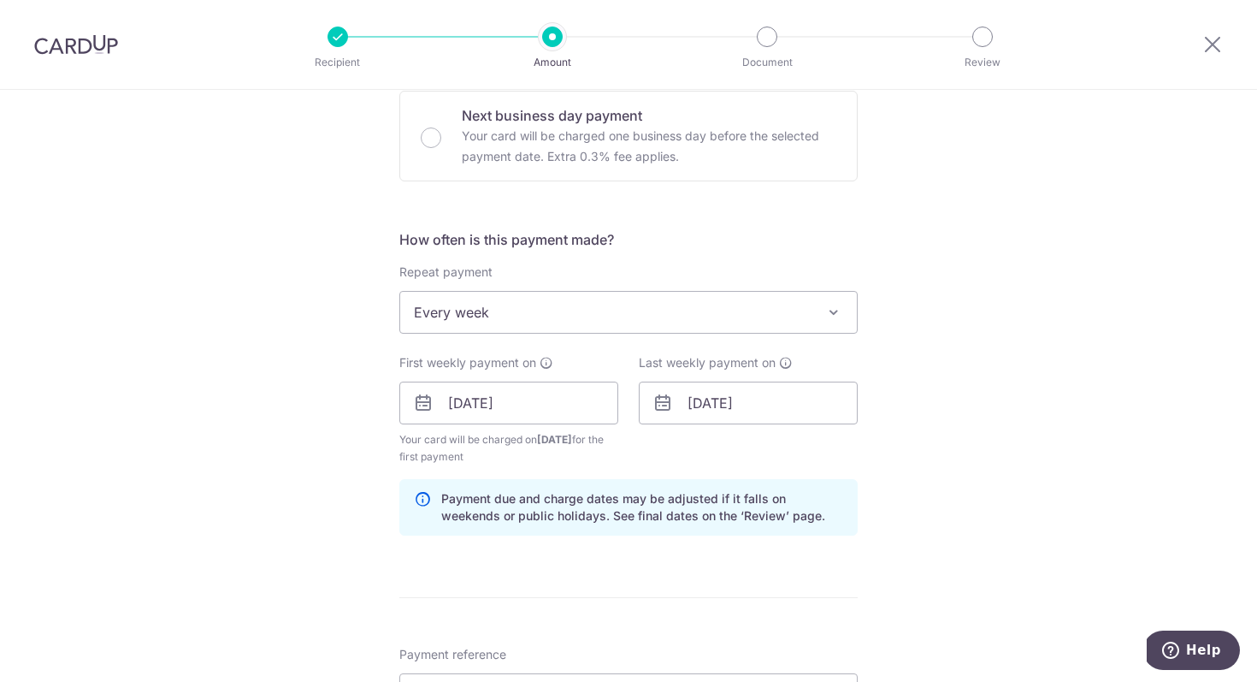
click at [1056, 365] on div "Tell us more about your payment Enter payment amount SGD 14,568.50 14568.50 Sel…" at bounding box center [628, 441] width 1257 height 1749
click at [501, 390] on input "19/09/2025" at bounding box center [508, 402] width 219 height 43
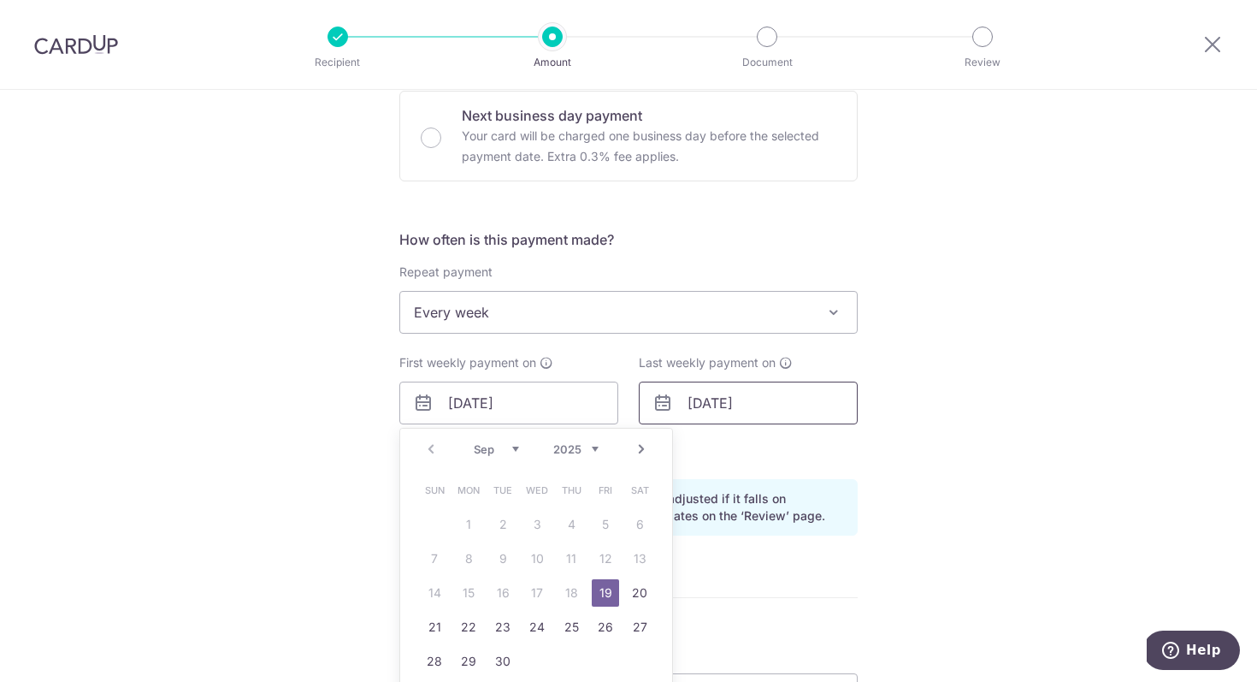
click at [744, 411] on input "22/09/2025" at bounding box center [748, 402] width 219 height 43
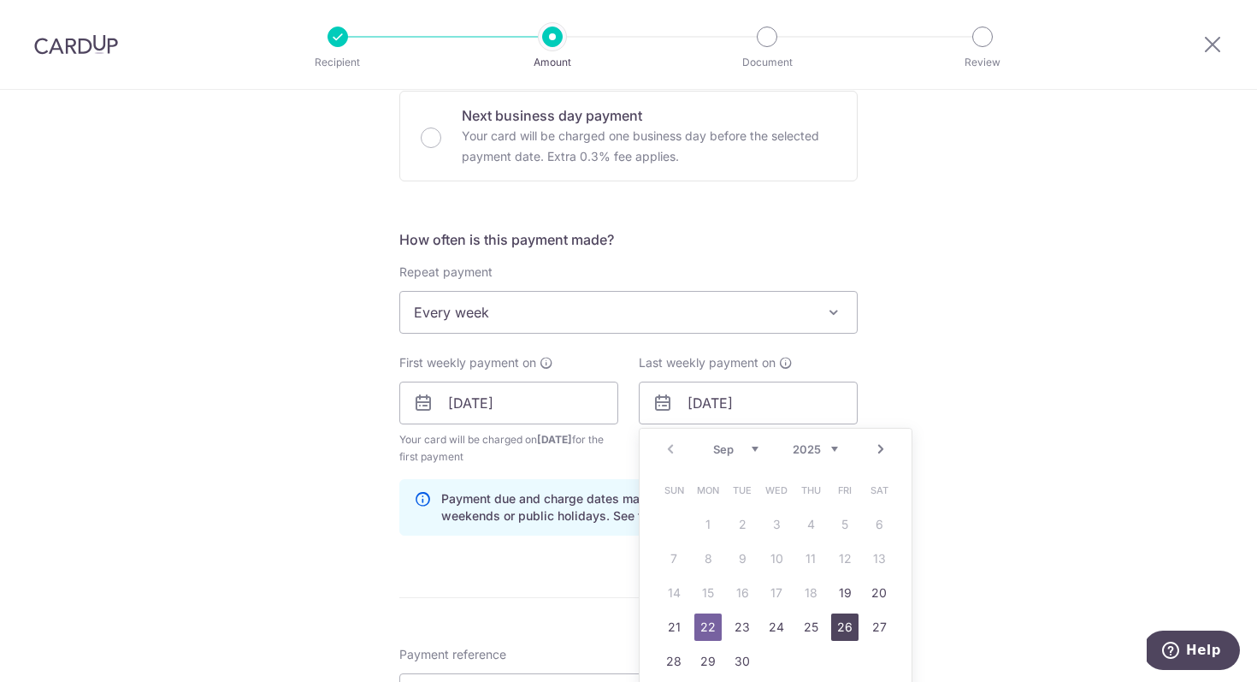
click at [848, 624] on link "26" at bounding box center [844, 626] width 27 height 27
type input "26/09/2025"
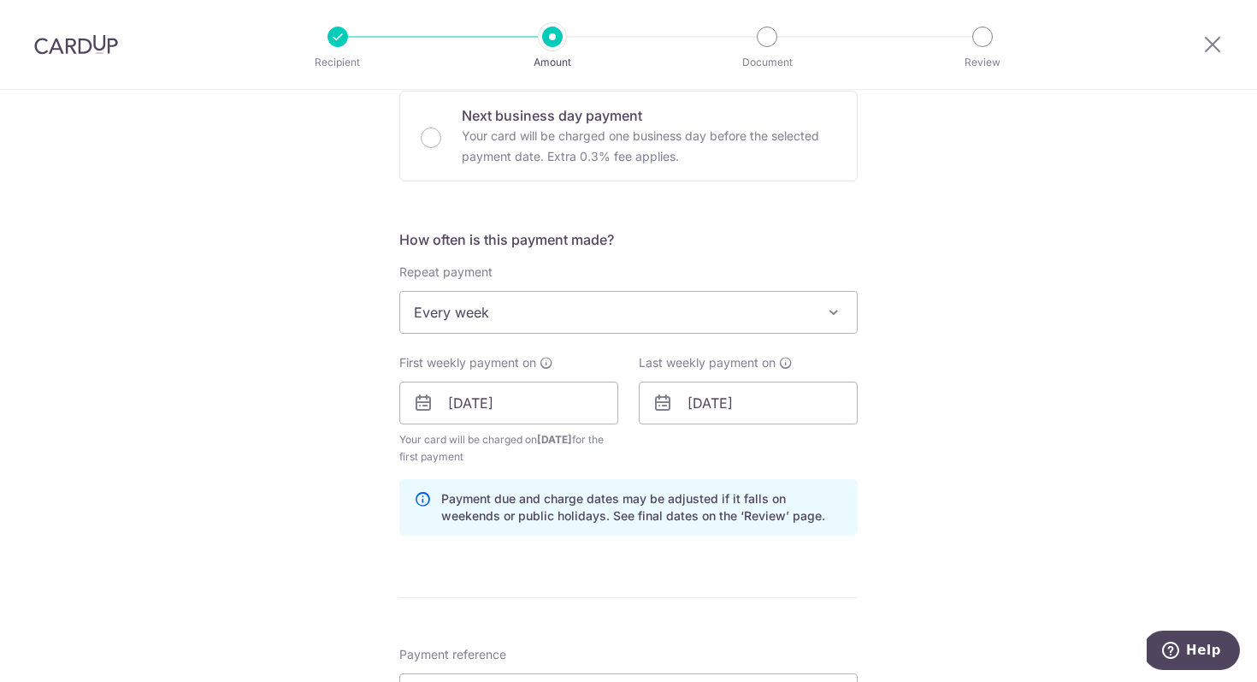
click at [956, 499] on div "Tell us more about your payment Enter payment amount SGD 14,568.50 14568.50 Sel…" at bounding box center [628, 441] width 1257 height 1749
click at [937, 468] on div "Tell us more about your payment Enter payment amount SGD 14,568.50 14568.50 Sel…" at bounding box center [628, 441] width 1257 height 1749
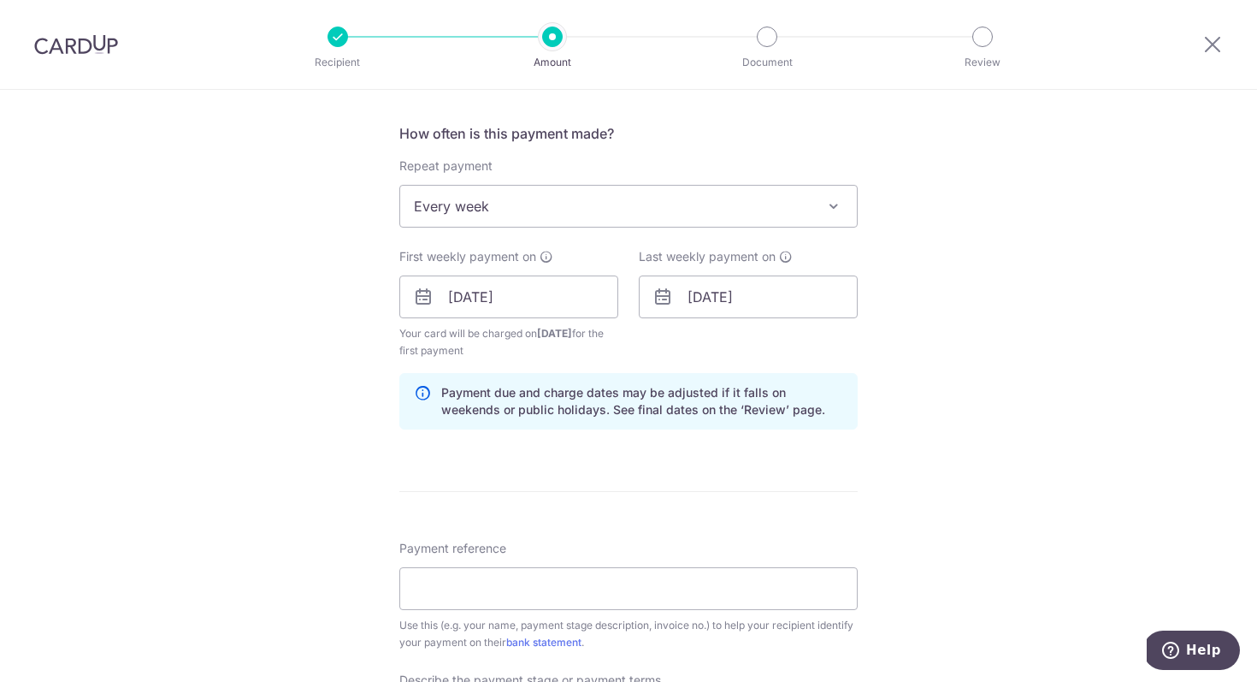
scroll to position [634, 0]
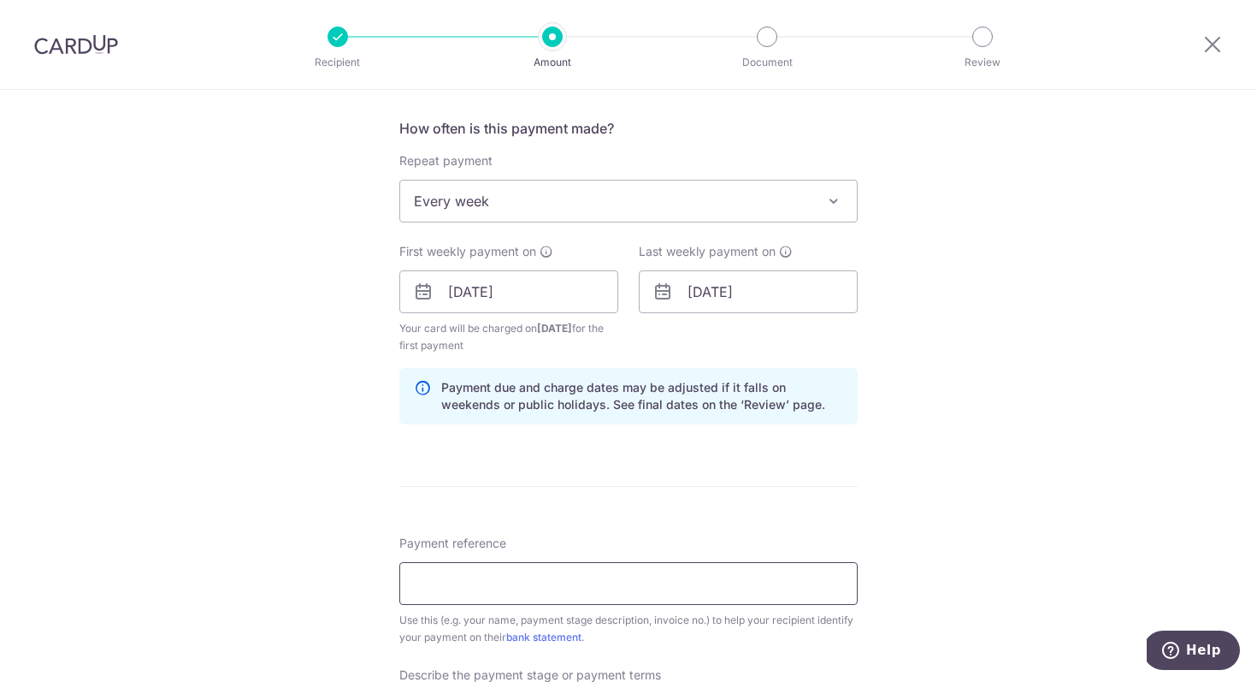
click at [772, 575] on input "Payment reference" at bounding box center [628, 583] width 458 height 43
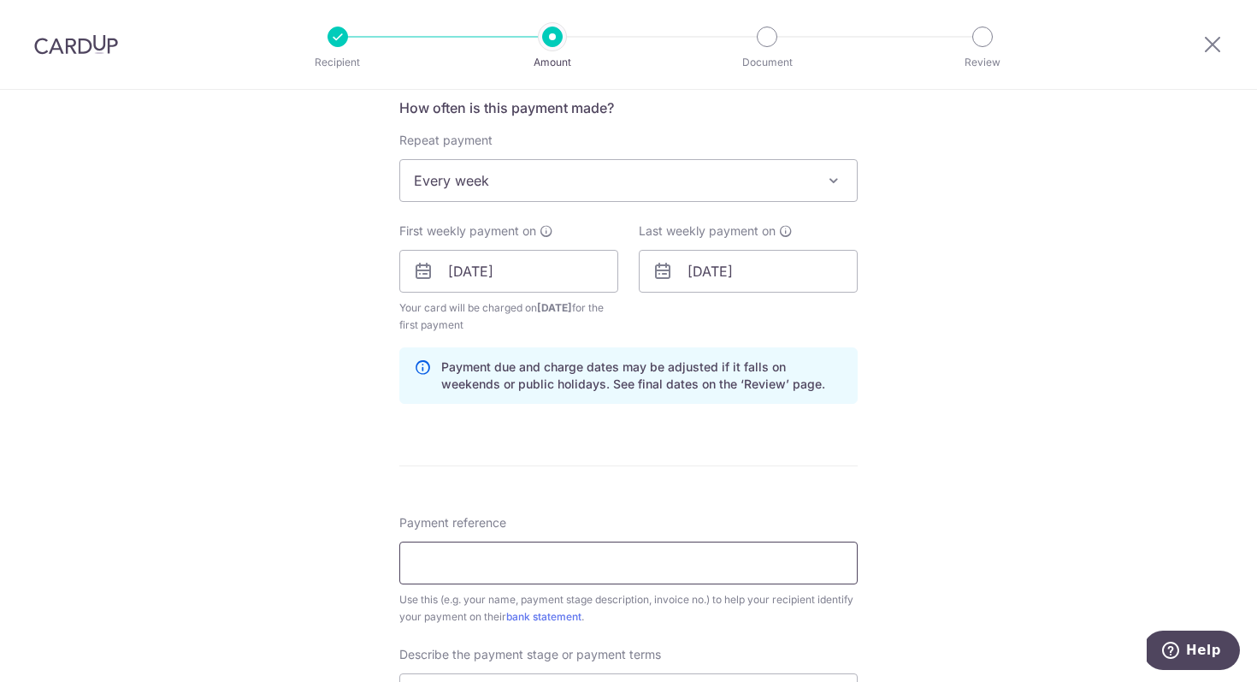
scroll to position [667, 0]
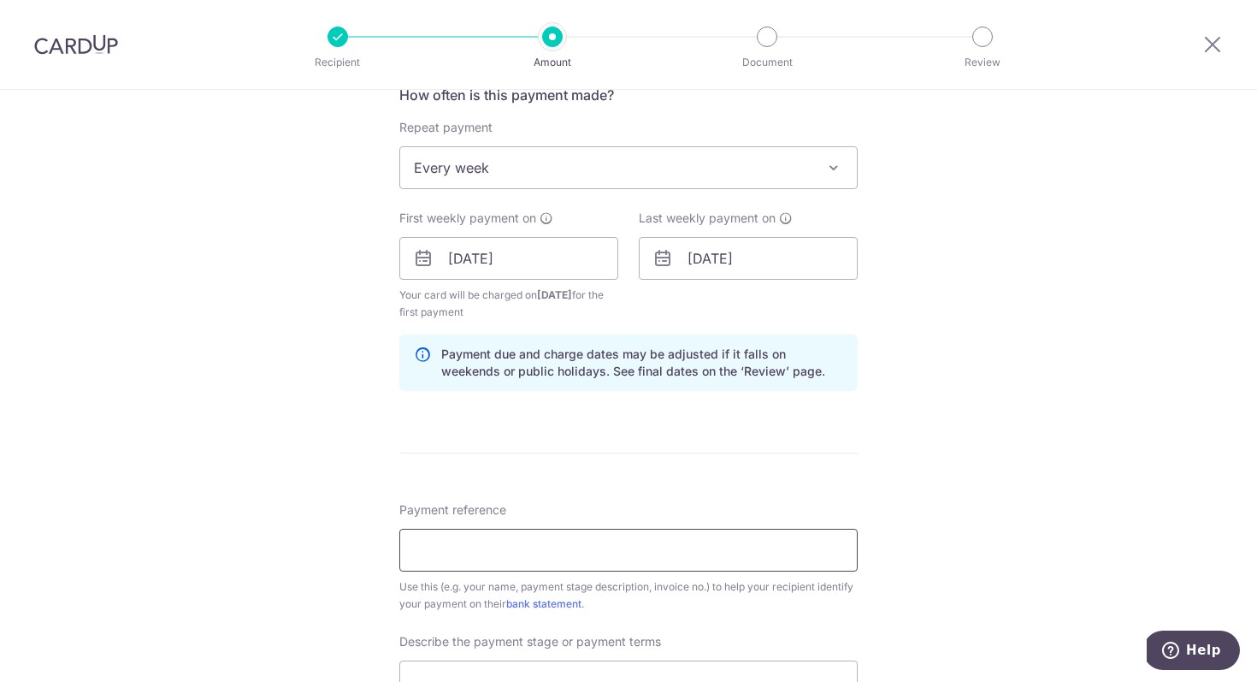
paste input "FI/VT/RF/240901"
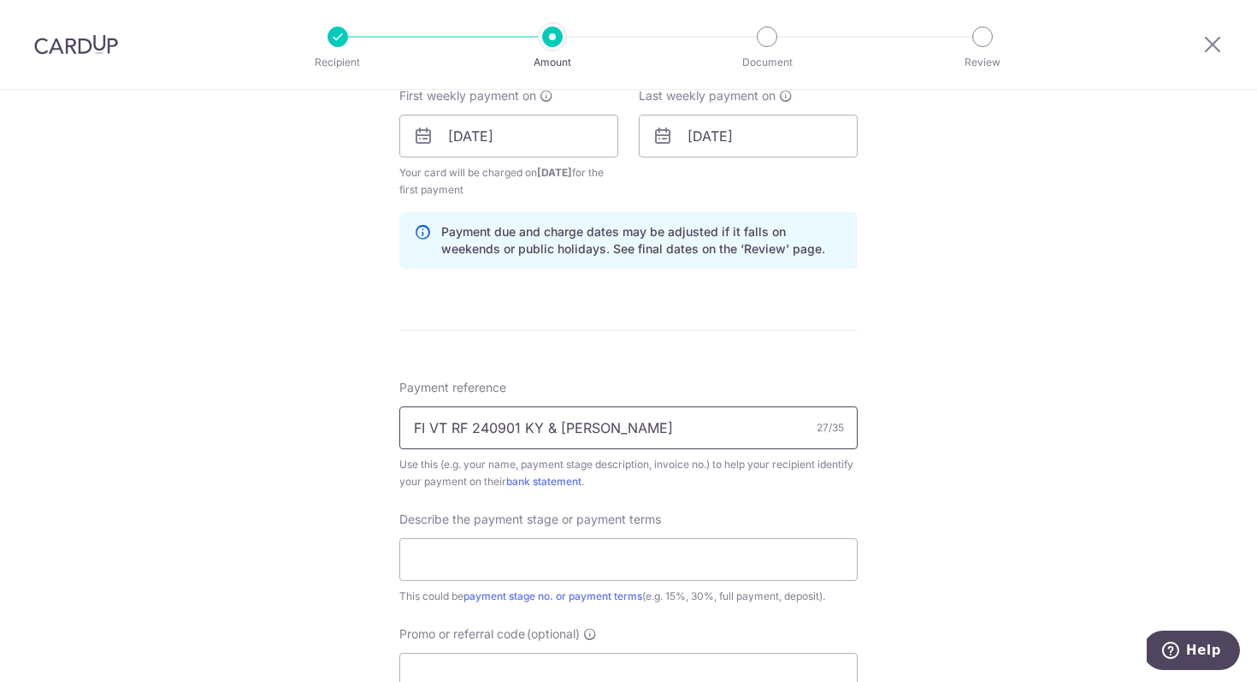
scroll to position [807, 0]
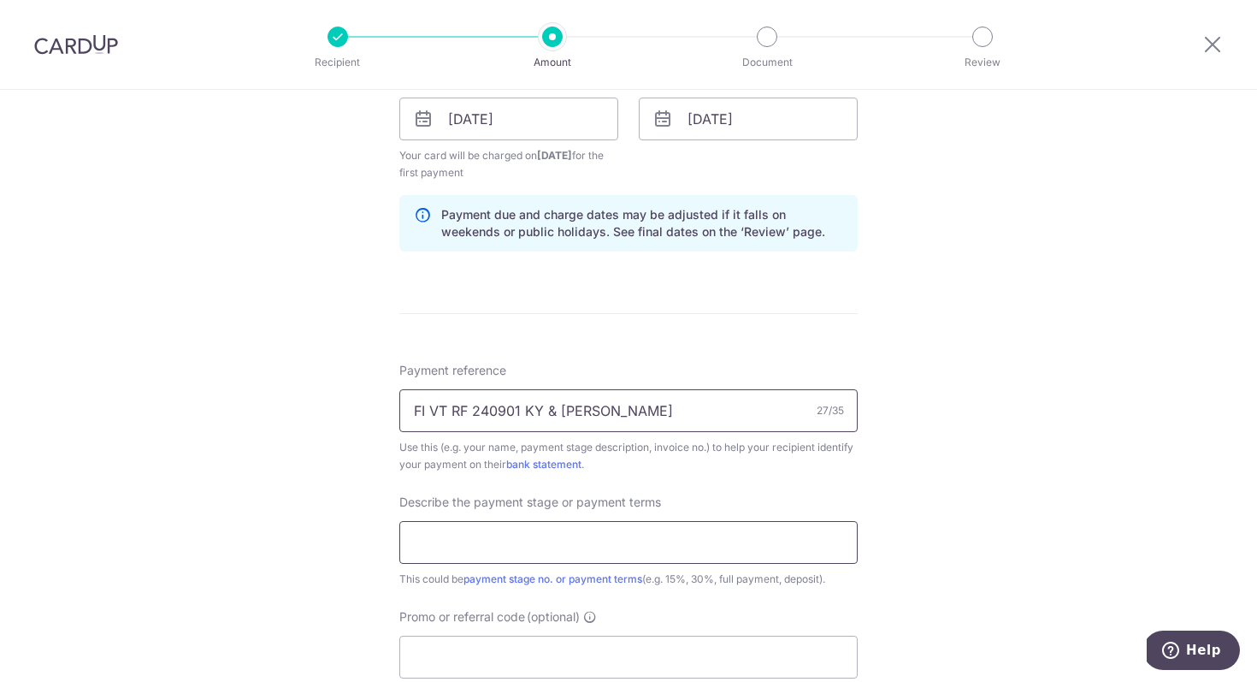
type input "FI VT RF 240901 KY & Nicole"
click at [649, 546] on input "text" at bounding box center [628, 542] width 458 height 43
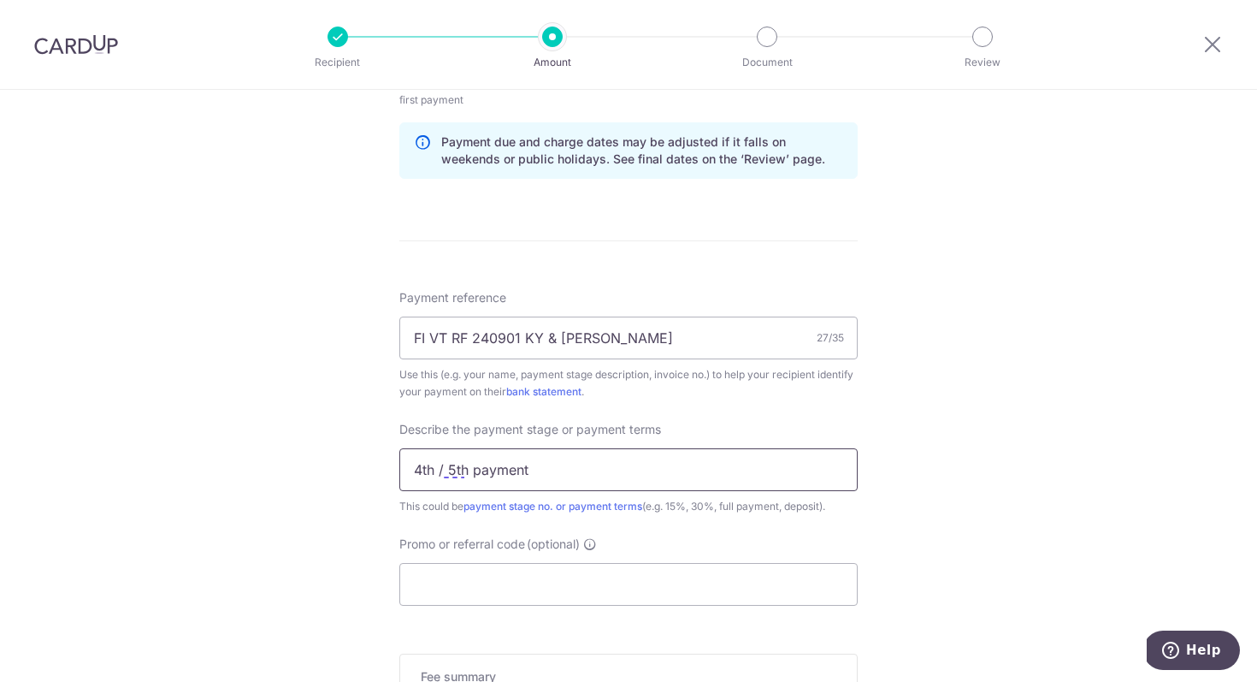
scroll to position [883, 0]
type input "4th / 5th payment"
click at [646, 581] on input "Promo or referral code (optional)" at bounding box center [628, 580] width 458 height 43
paste input "OCBC18"
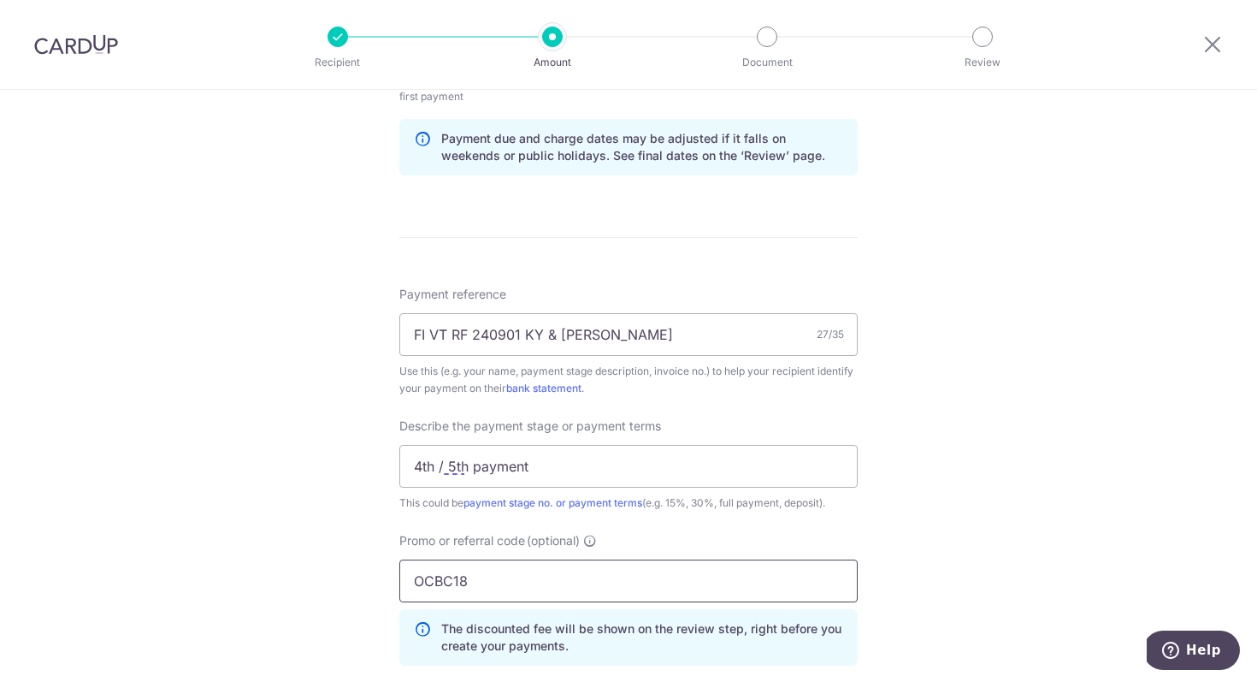
type input "OCBC18"
click at [314, 605] on div "Tell us more about your payment Enter payment amount SGD 14,568.50 14568.50 Sel…" at bounding box center [628, 120] width 1257 height 1826
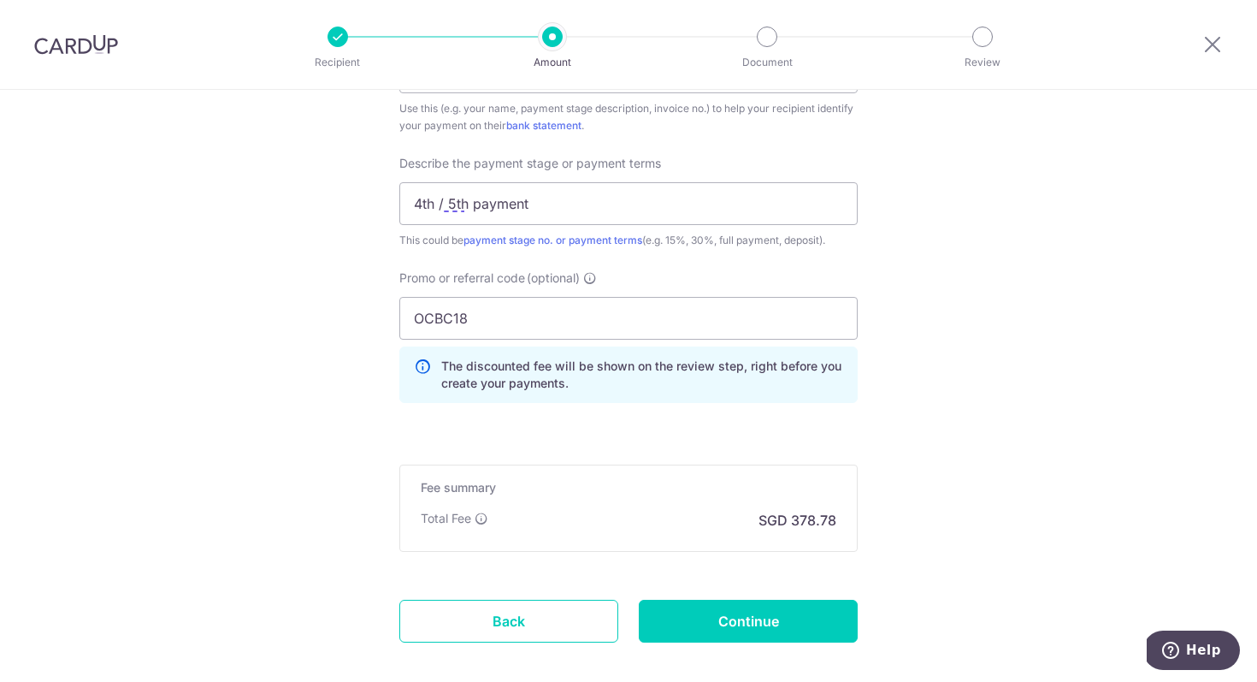
scroll to position [1173, 0]
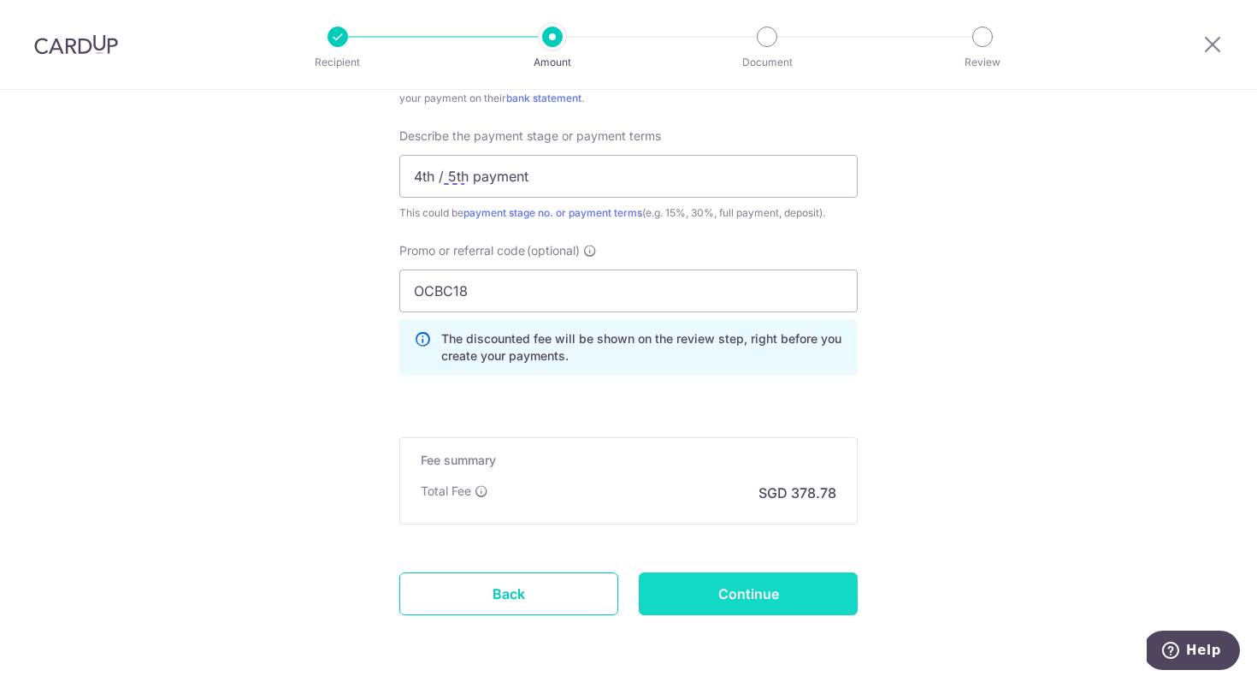
click at [807, 596] on input "Continue" at bounding box center [748, 593] width 219 height 43
type input "Create Schedule"
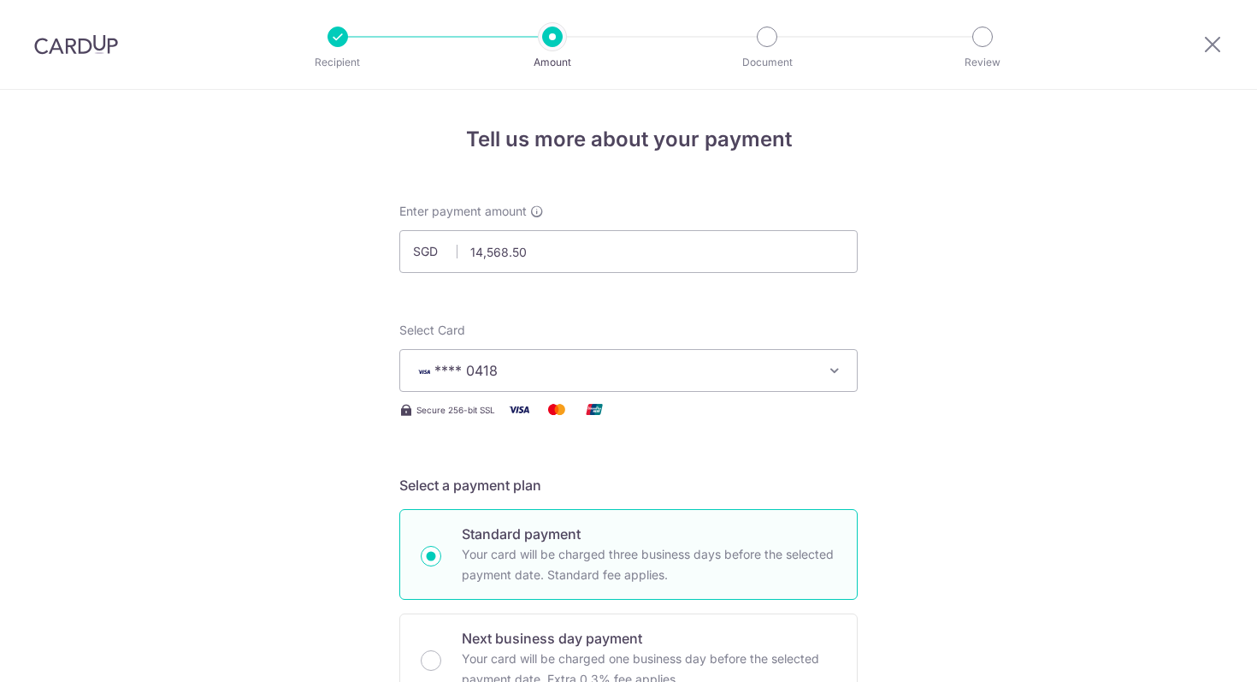
scroll to position [1068, 0]
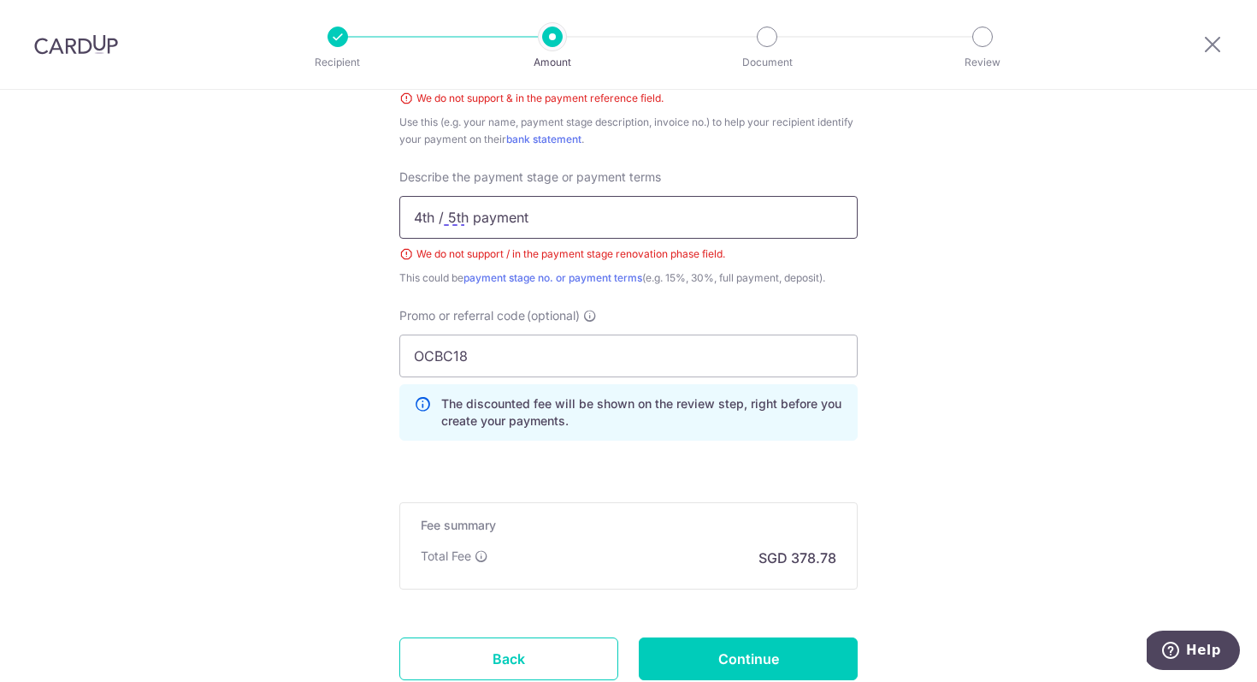
click at [446, 222] on input "4th / 5th payment" at bounding box center [628, 217] width 458 height 43
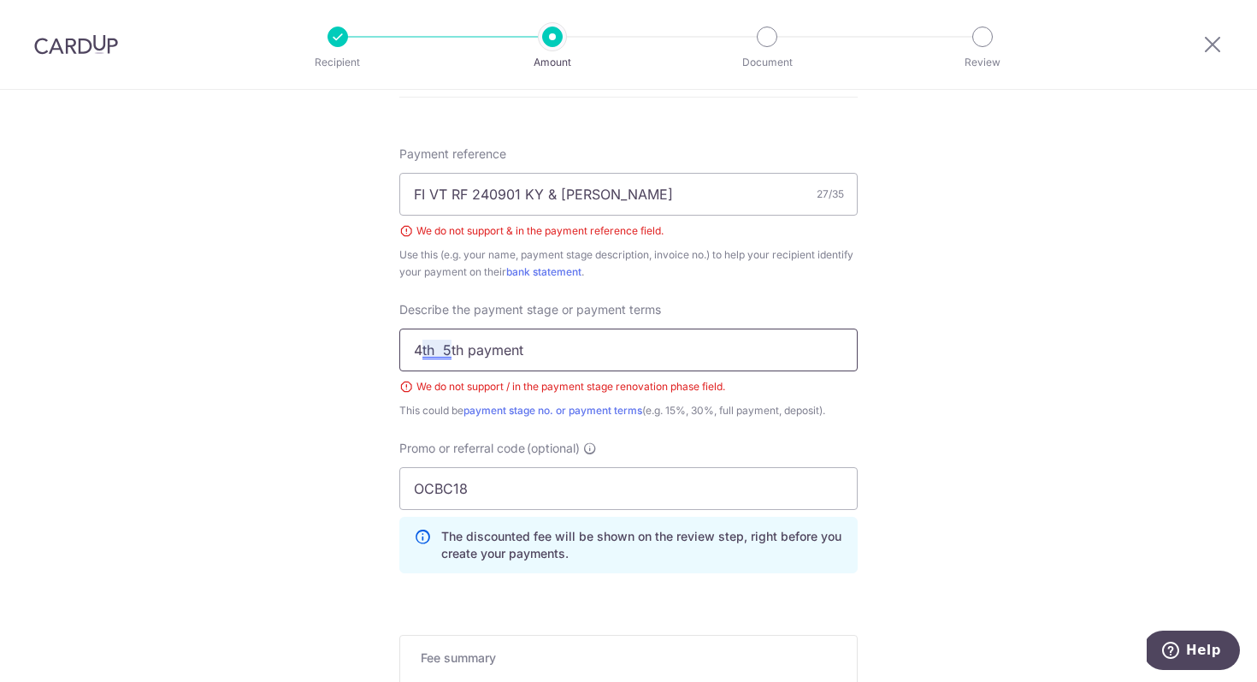
scroll to position [880, 0]
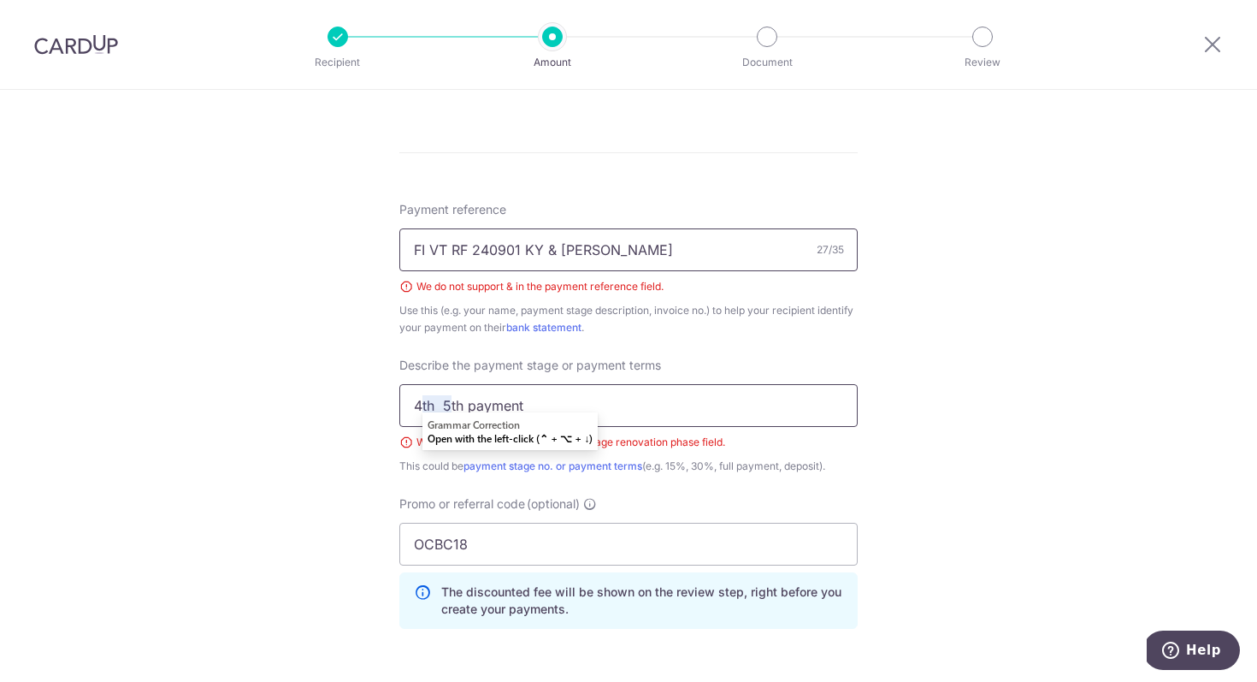
type input "4th 5th payment"
click at [556, 250] on input "FI VT RF 240901 KY & Nicole" at bounding box center [628, 249] width 458 height 43
type input "FI VT RF 240901 KY Nicole"
click at [442, 398] on input "4th 5th payment" at bounding box center [628, 405] width 458 height 43
click at [1217, 470] on div "Tell us more about your payment Enter payment amount SGD 14,568.50 14568.50 Sel…" at bounding box center [628, 103] width 1257 height 1787
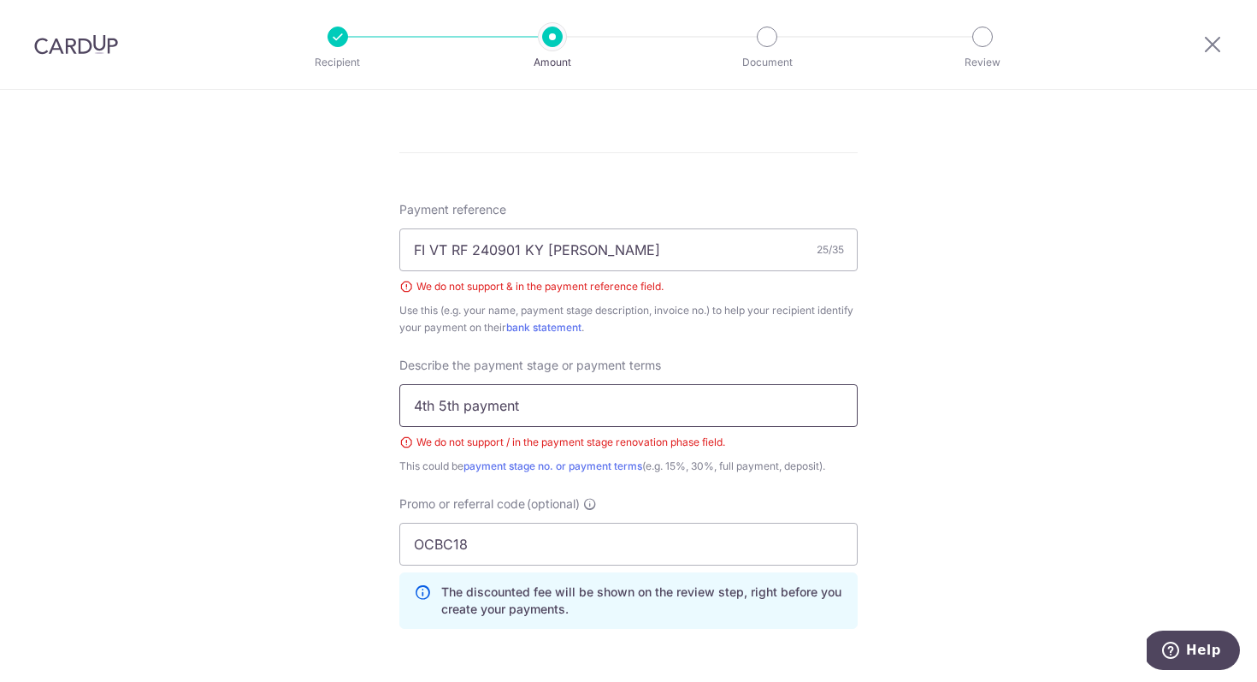
click at [437, 402] on input "4th 5th payment" at bounding box center [628, 405] width 458 height 43
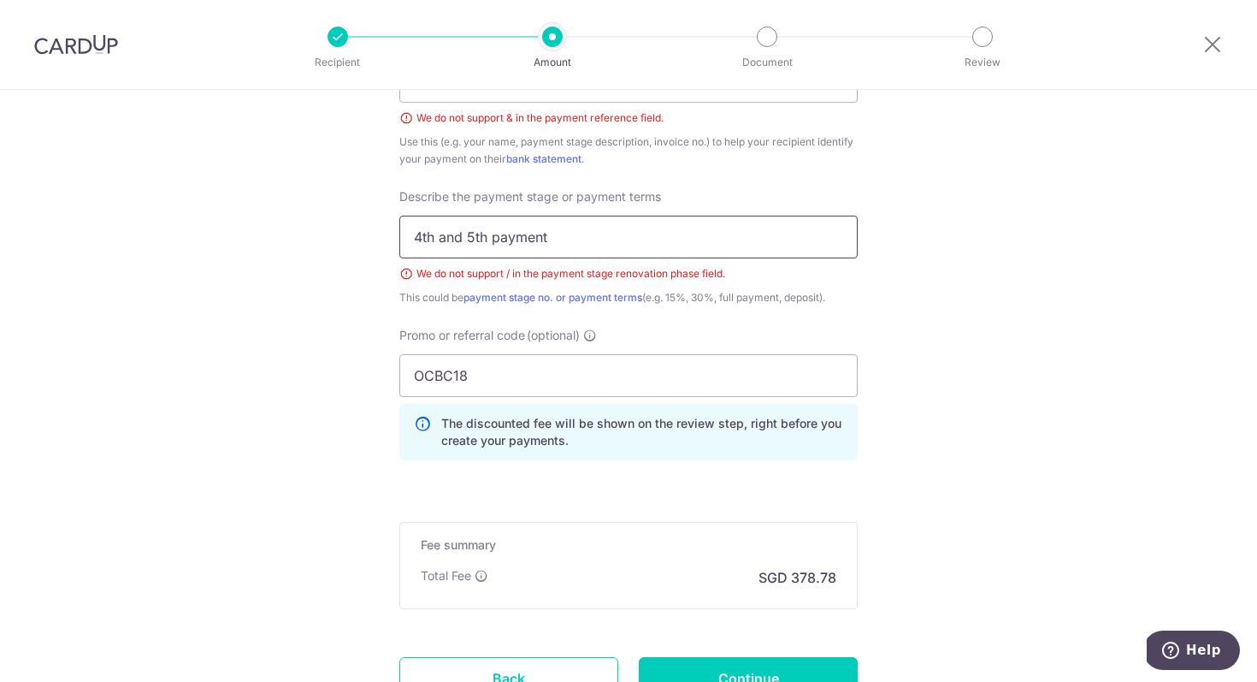
scroll to position [1195, 0]
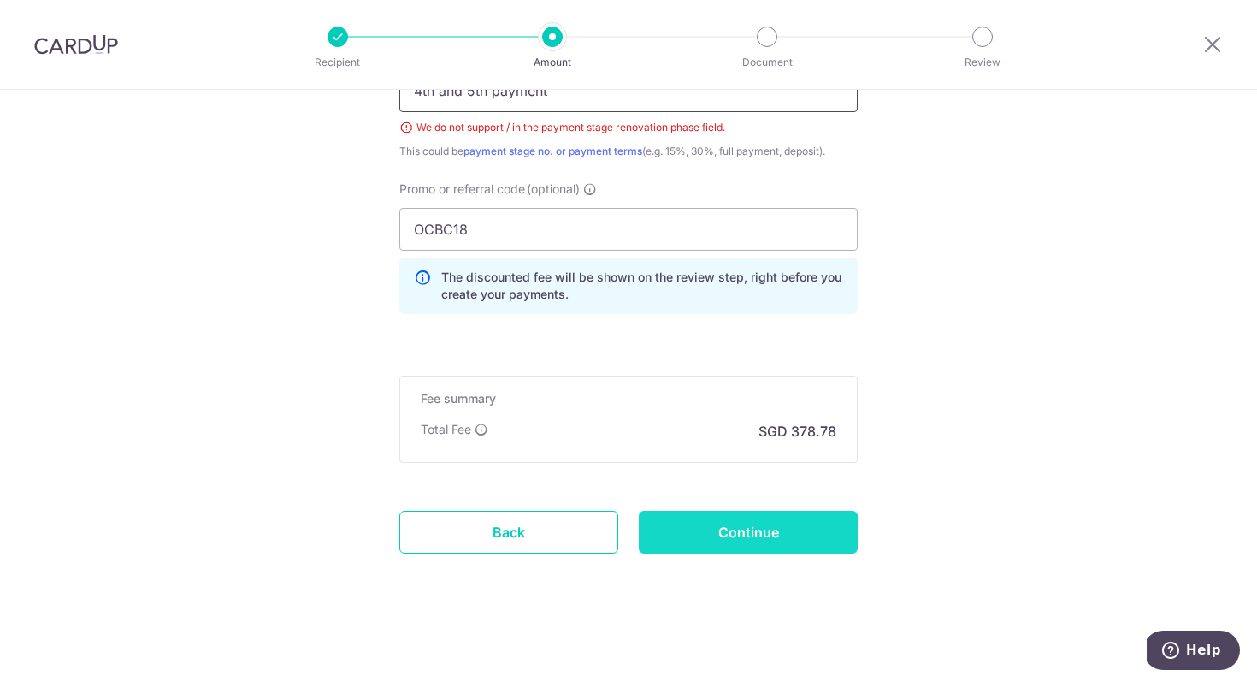
type input "4th and 5th payment"
click at [799, 539] on input "Continue" at bounding box center [748, 532] width 219 height 43
type input "Create Schedule"
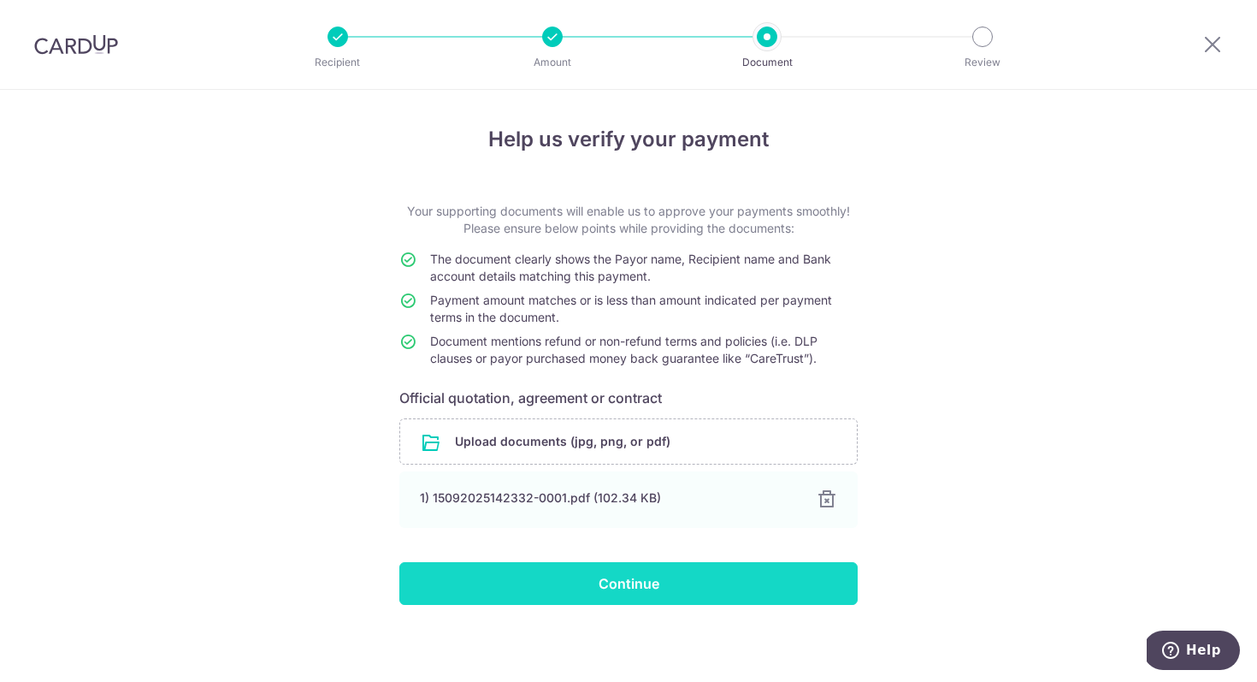
click at [699, 587] on input "Continue" at bounding box center [628, 583] width 458 height 43
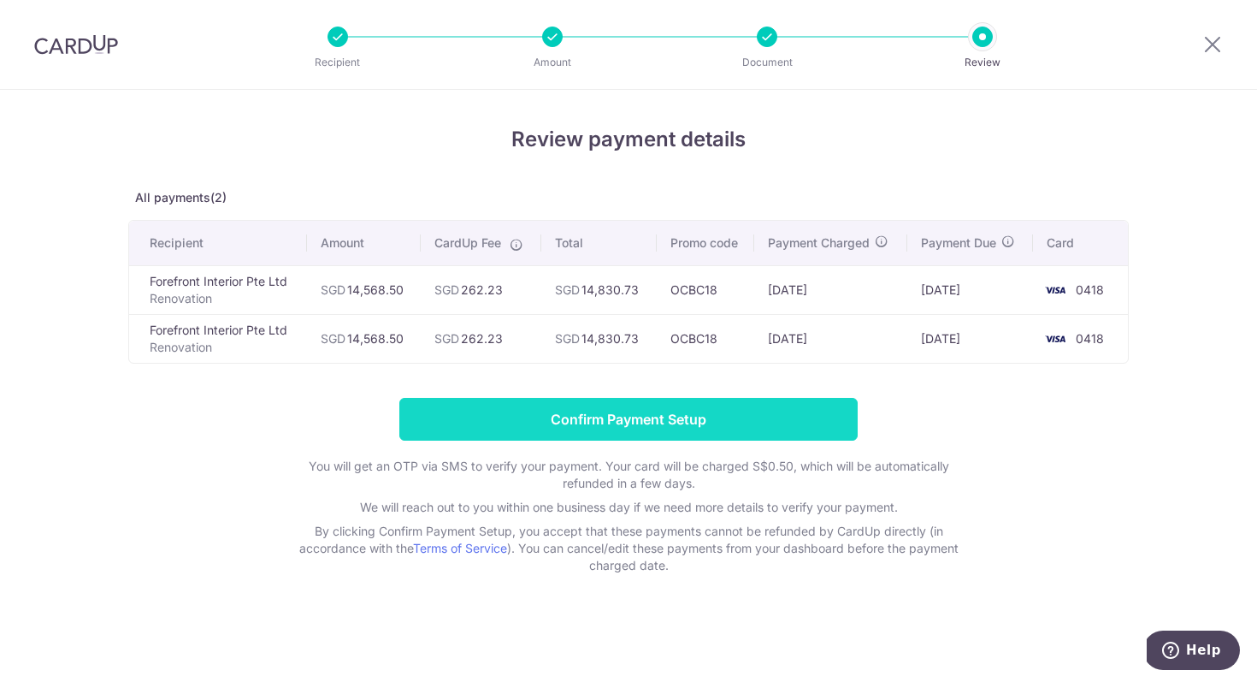
click at [777, 418] on input "Confirm Payment Setup" at bounding box center [628, 419] width 458 height 43
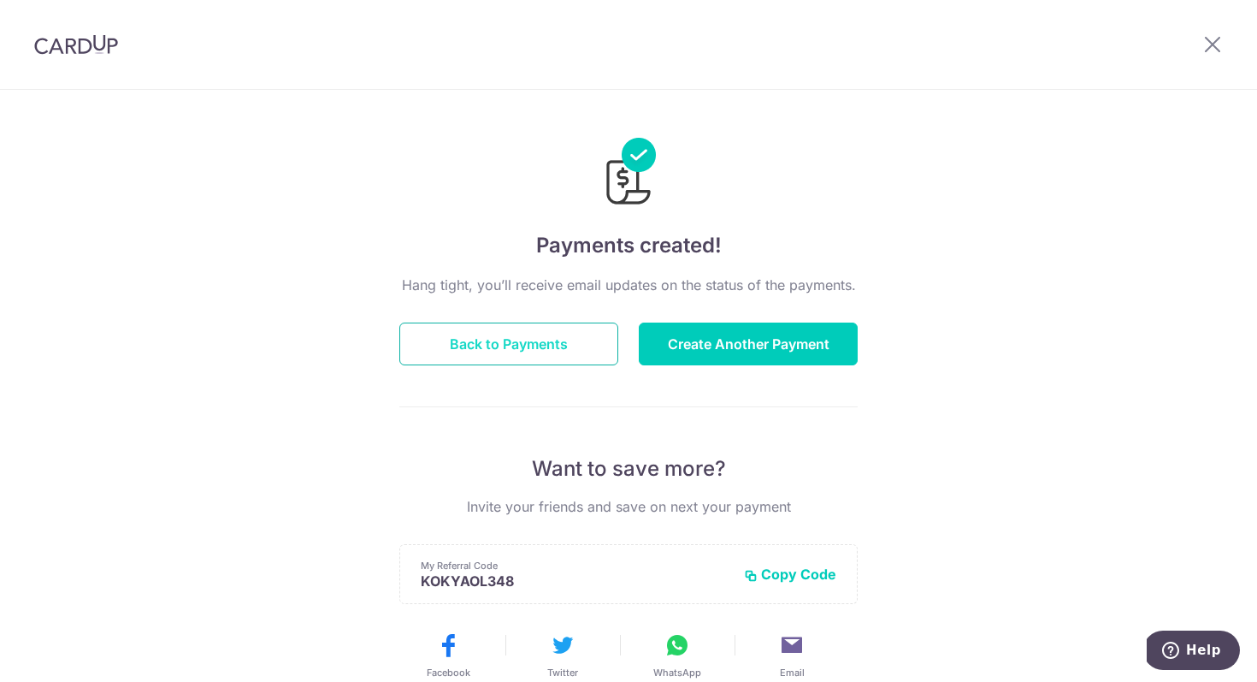
click at [581, 346] on button "Back to Payments" at bounding box center [508, 343] width 219 height 43
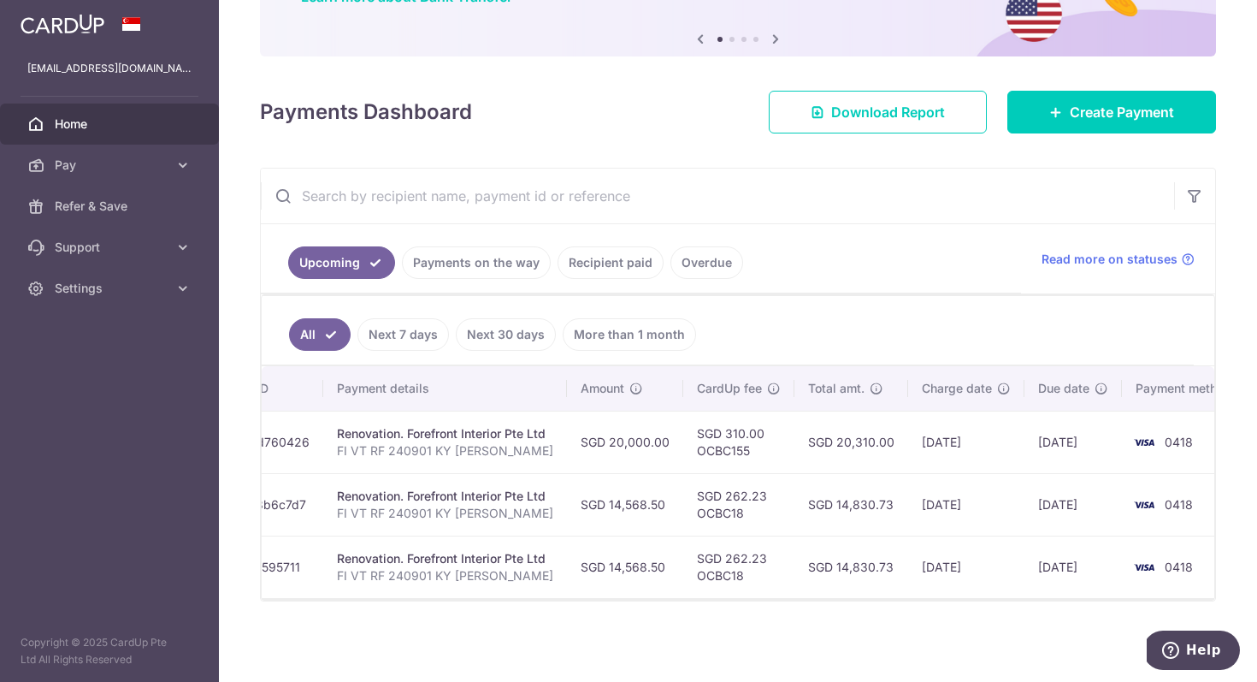
scroll to position [0, 234]
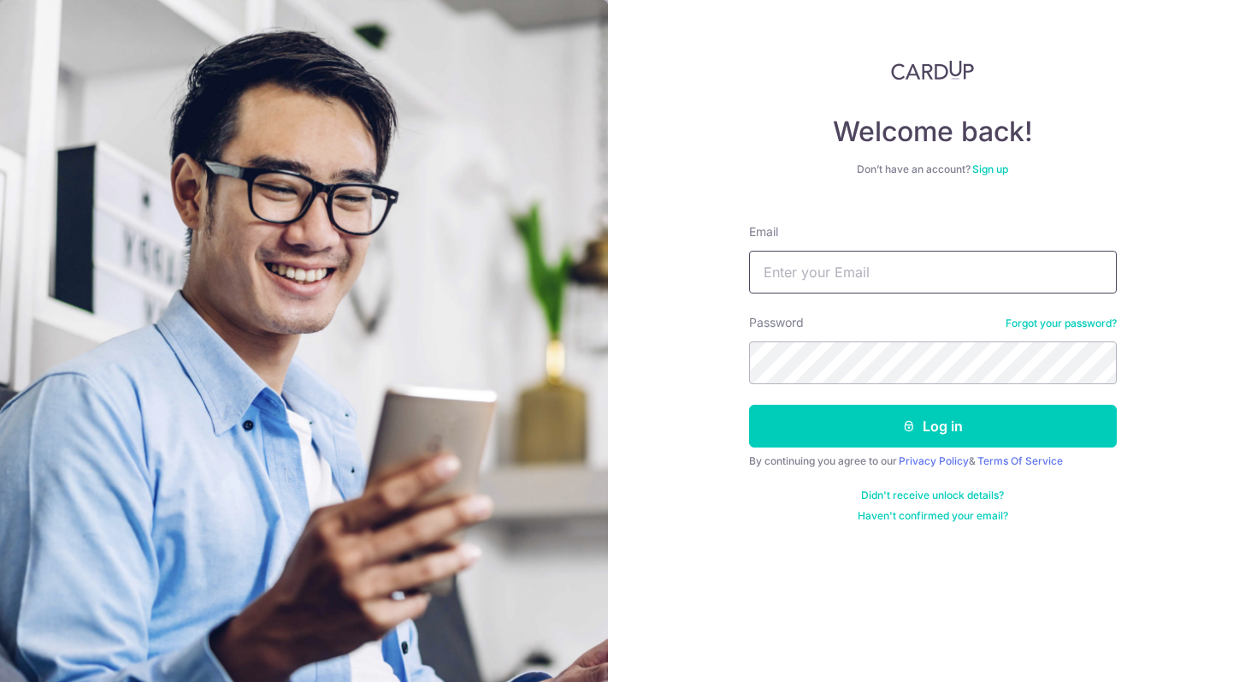
type input "[EMAIL_ADDRESS][DOMAIN_NAME]"
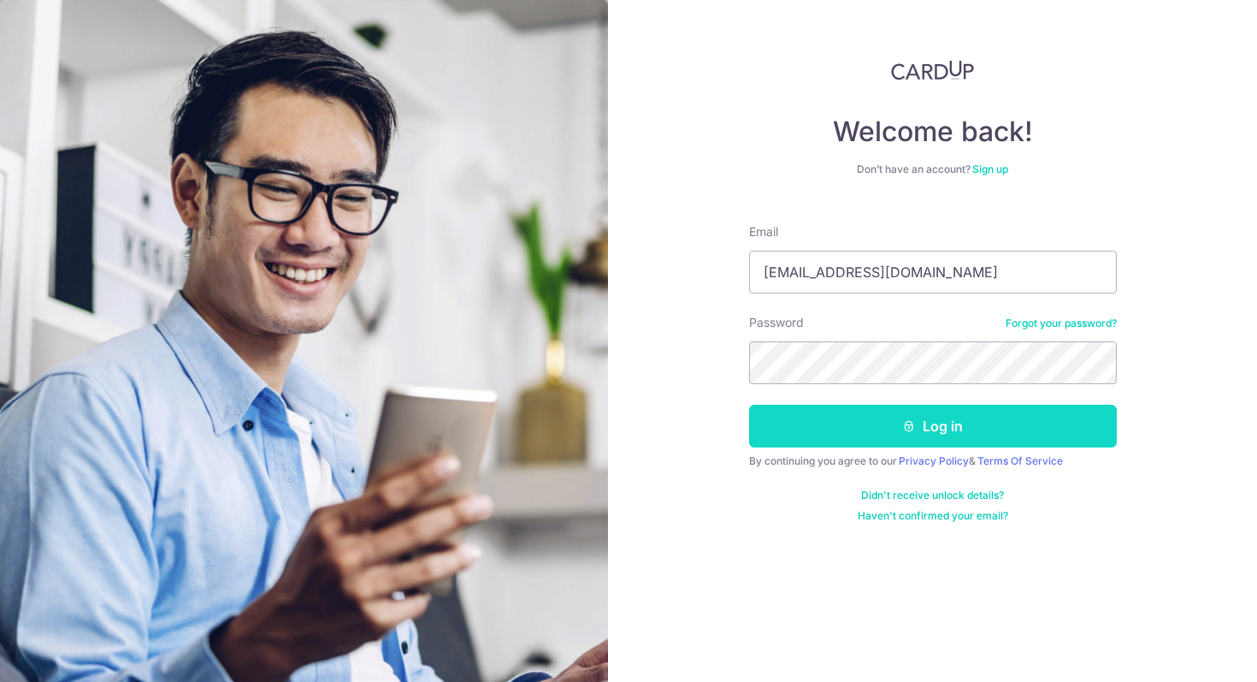
click at [792, 425] on button "Log in" at bounding box center [933, 426] width 368 height 43
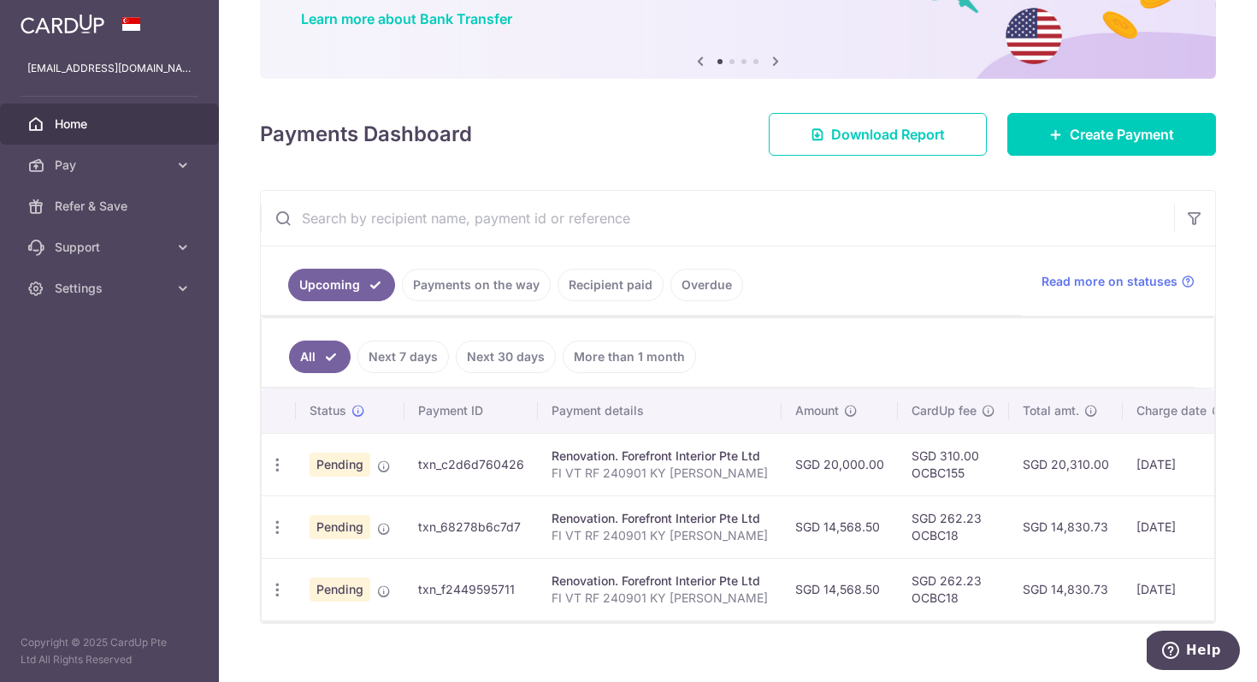
scroll to position [163, 0]
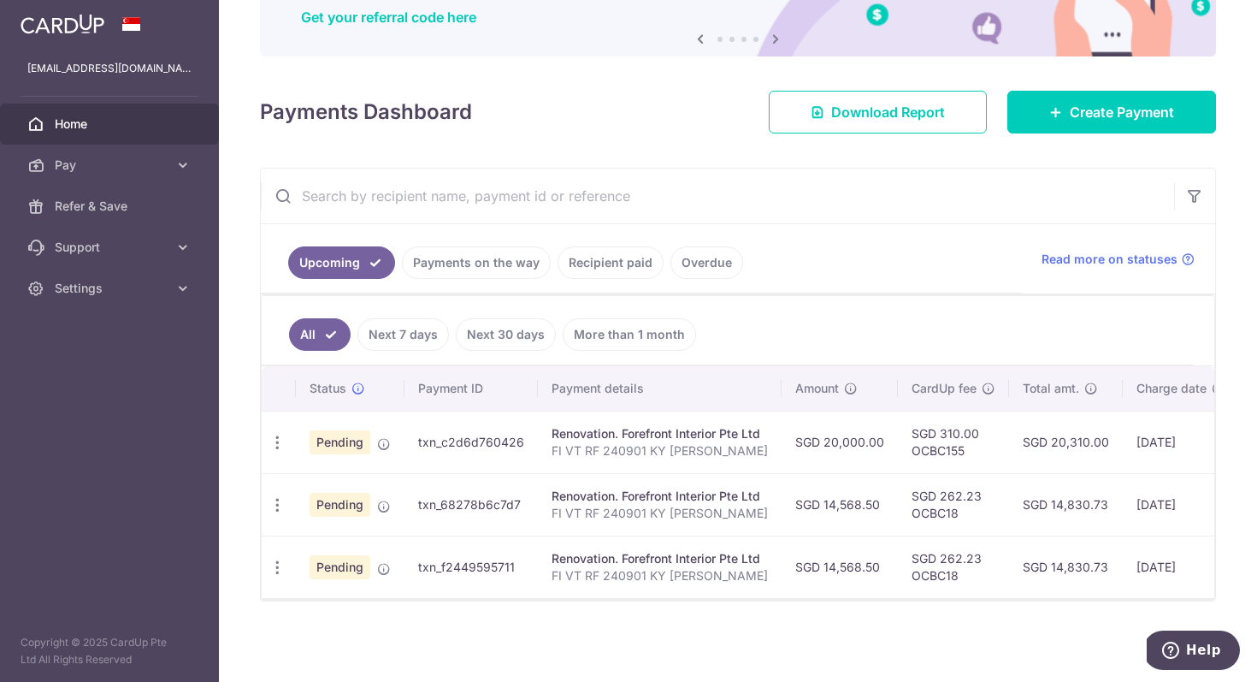
click at [767, 447] on td "Renovation. Forefront Interior Pte Ltd FI VT RF 240901 KY [PERSON_NAME]" at bounding box center [660, 442] width 244 height 62
